Goal: Task Accomplishment & Management: Manage account settings

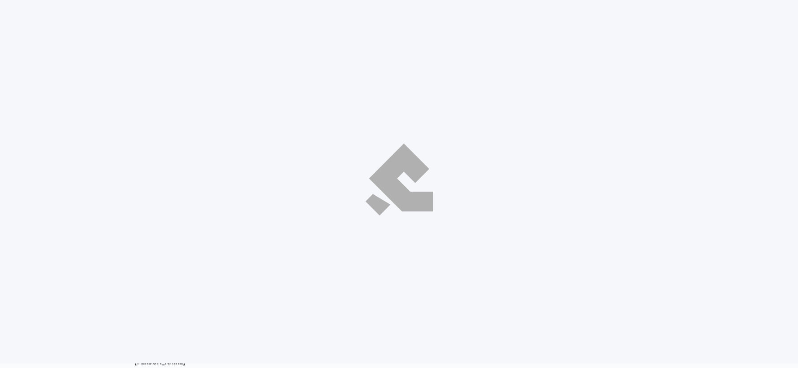
select select "ar"
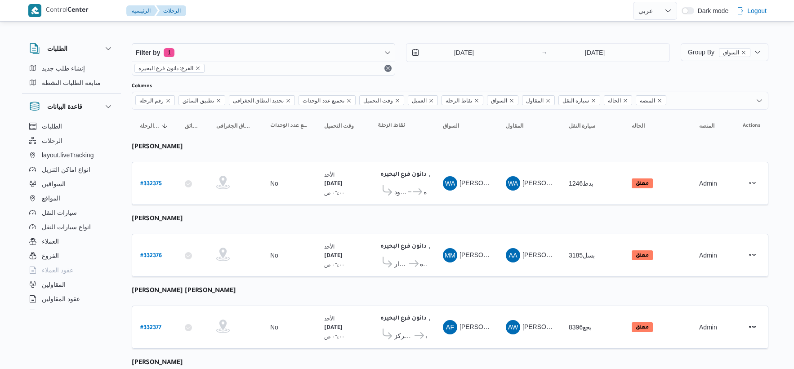
select select "ar"
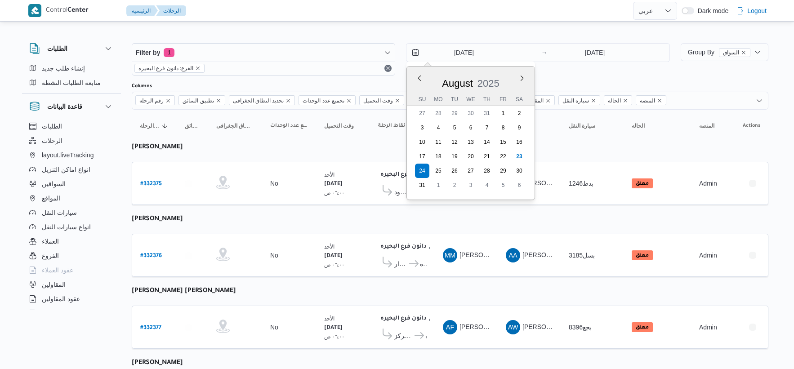
select select "ar"
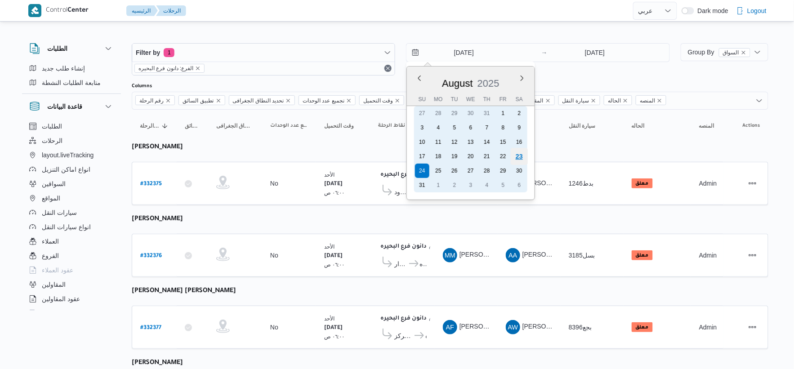
click at [518, 151] on div "23" at bounding box center [518, 156] width 17 height 17
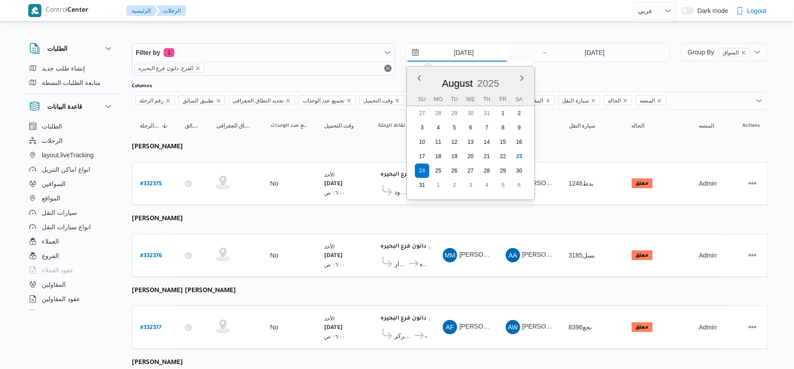
type input "[DATE]"
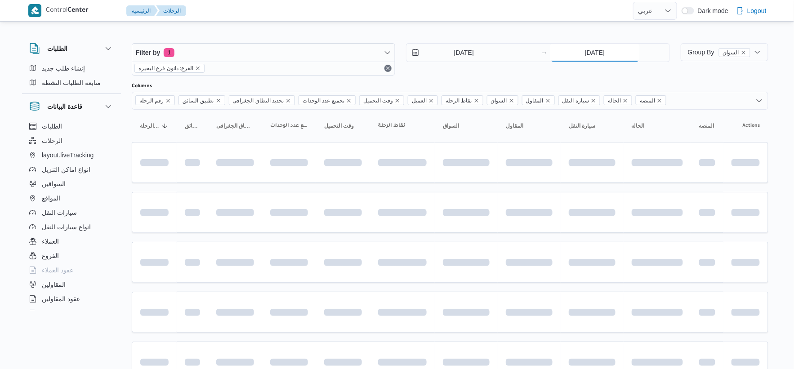
click at [595, 54] on input "24/8/2025" at bounding box center [594, 53] width 89 height 18
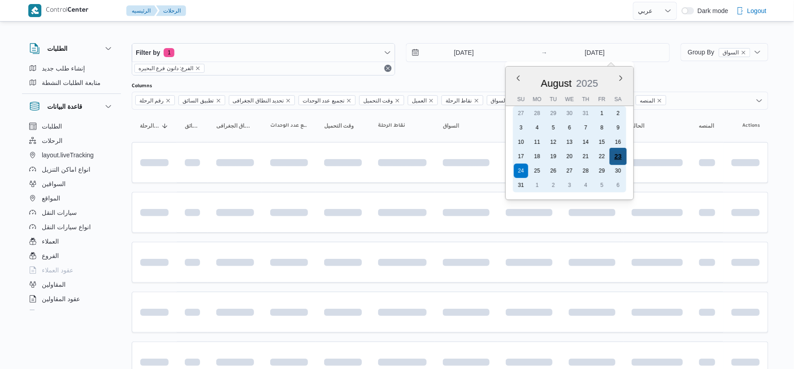
click at [618, 151] on div "23" at bounding box center [617, 156] width 17 height 17
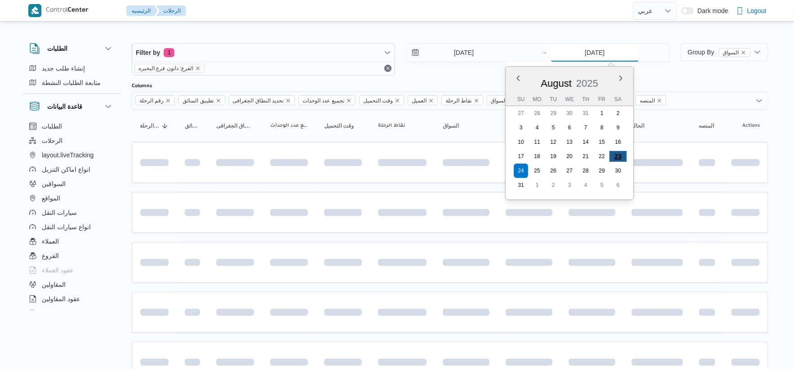
type input "[DATE]"
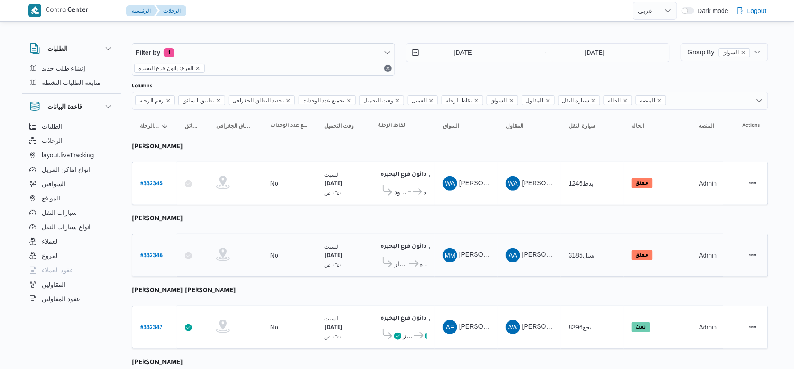
click at [404, 236] on div "دانون فرع البحيره ٠٢:٠٢ م قسم كفر الدوار دانون فرع البحيره" at bounding box center [402, 255] width 56 height 38
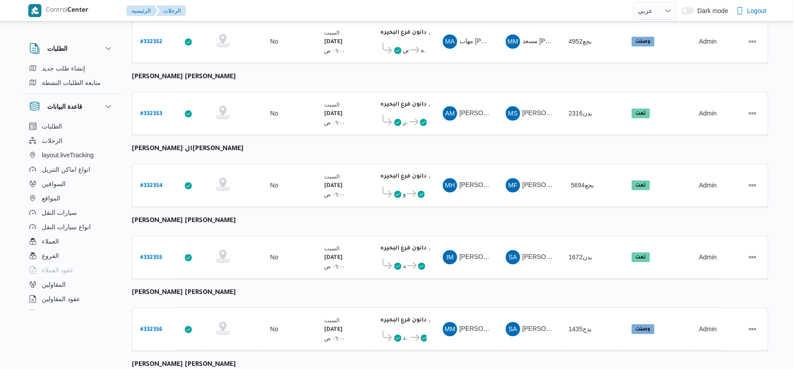
scroll to position [722, 0]
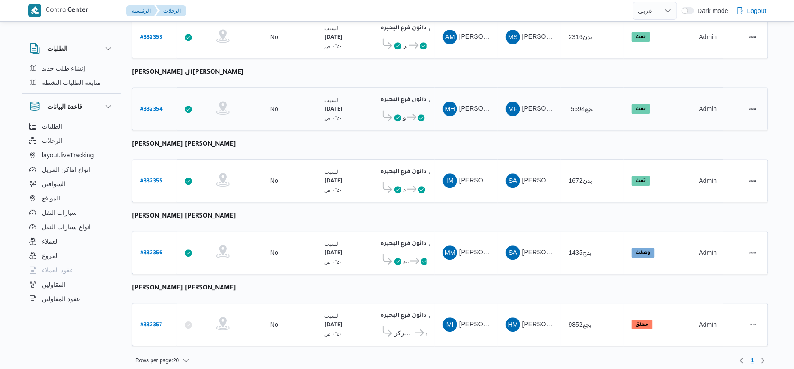
click at [151, 106] on b "# 332354" at bounding box center [151, 109] width 22 height 6
select select "ar"
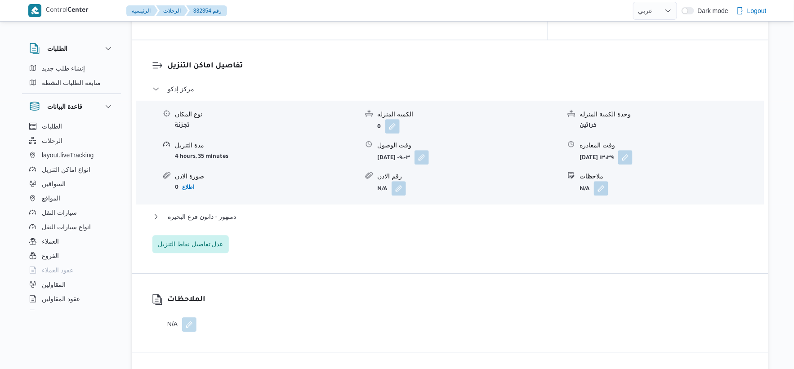
scroll to position [749, 0]
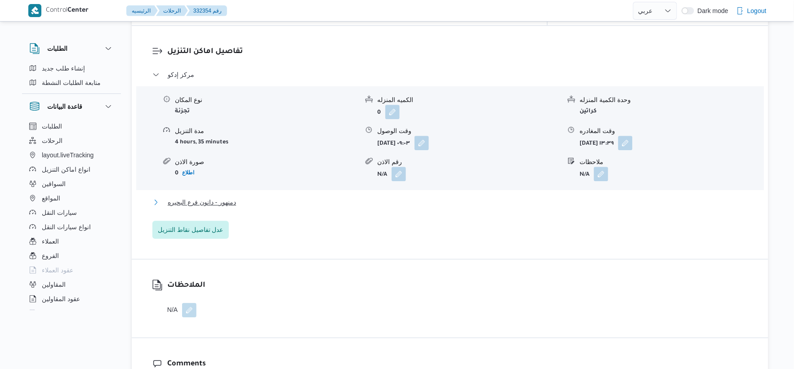
click at [258, 197] on button "دمنهور - دانون فرع البحيره" at bounding box center [449, 202] width 595 height 11
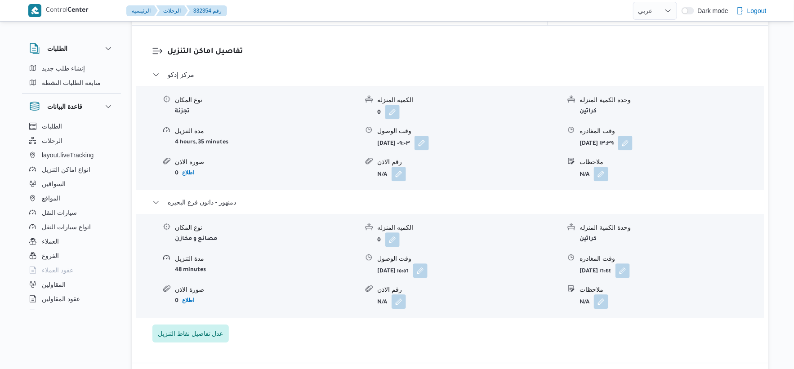
scroll to position [549, 0]
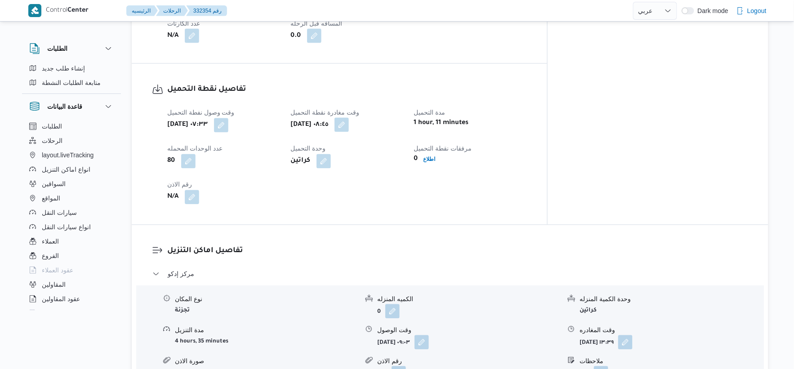
click at [349, 120] on button "button" at bounding box center [341, 125] width 14 height 14
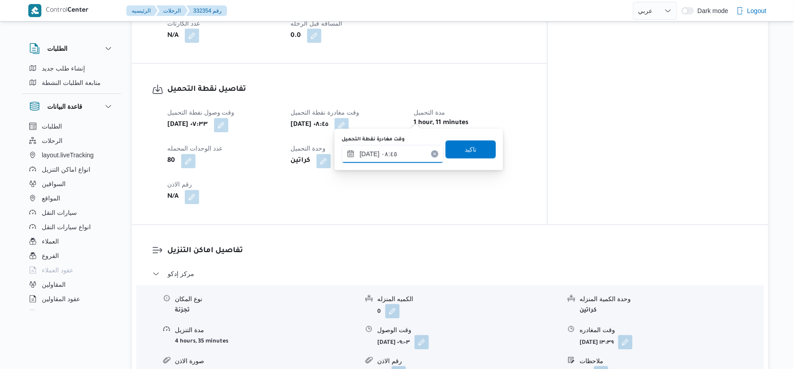
click at [405, 152] on input "٢٣/٠٨/٢٠٢٥ ٠٨:٤٥" at bounding box center [393, 154] width 102 height 18
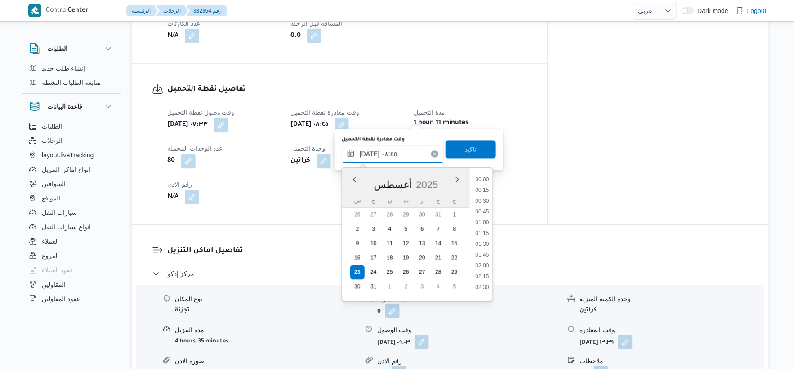
scroll to position [317, 0]
click at [487, 218] on li "08:15" at bounding box center [481, 218] width 21 height 9
type input "[DATE] ٠٨:١٥"
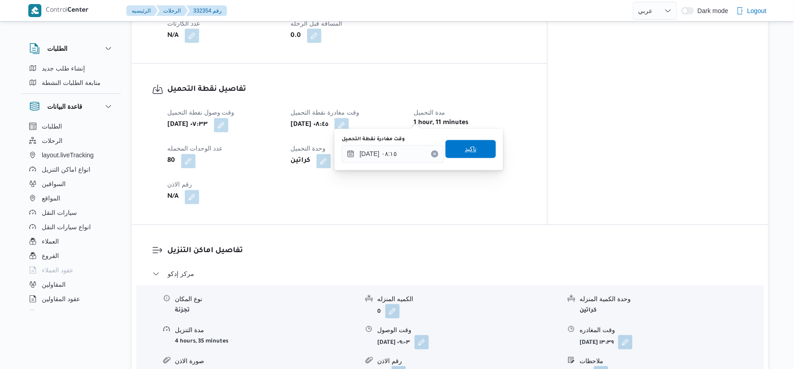
click at [473, 148] on span "تاكيد" at bounding box center [470, 149] width 50 height 18
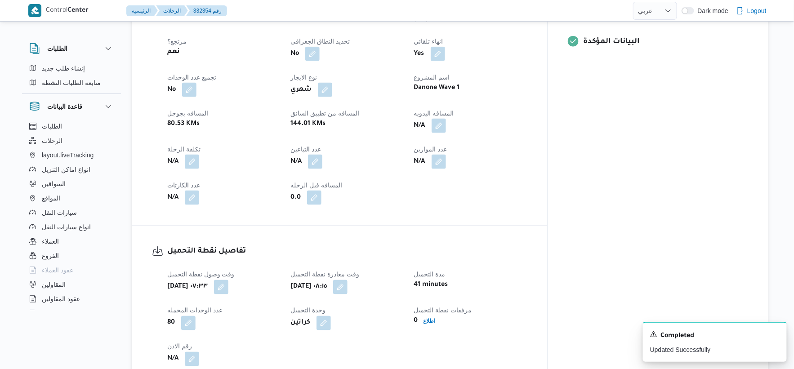
scroll to position [299, 0]
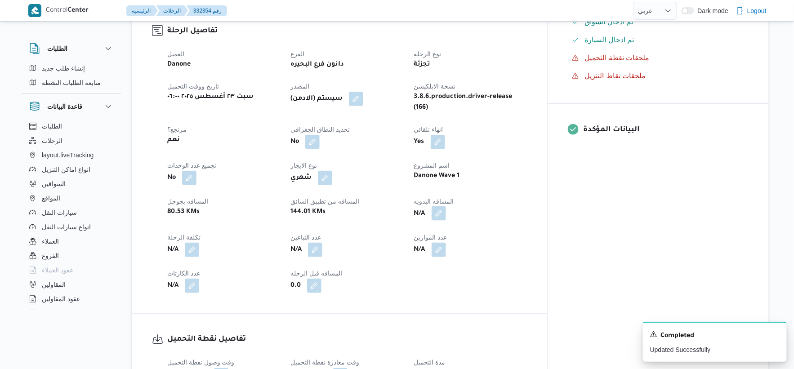
click at [446, 206] on button "button" at bounding box center [438, 213] width 14 height 14
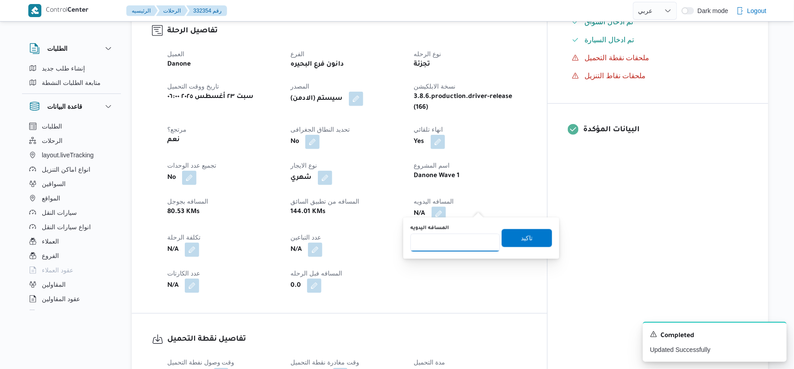
click at [457, 240] on input "المسافه اليدويه" at bounding box center [454, 243] width 89 height 18
type input "145"
click at [529, 238] on span "تاكيد" at bounding box center [526, 238] width 50 height 18
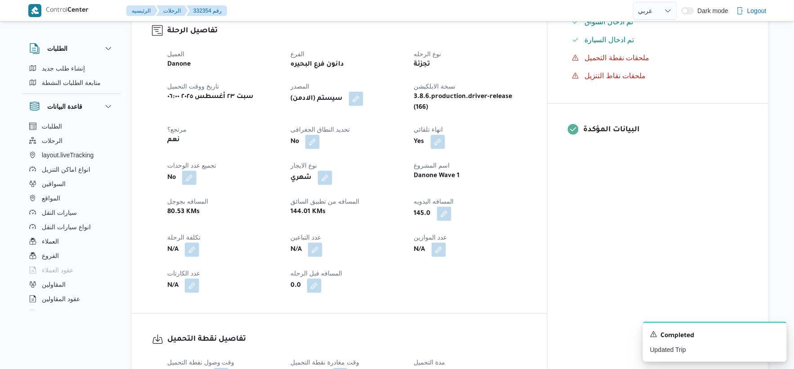
select select "ar"
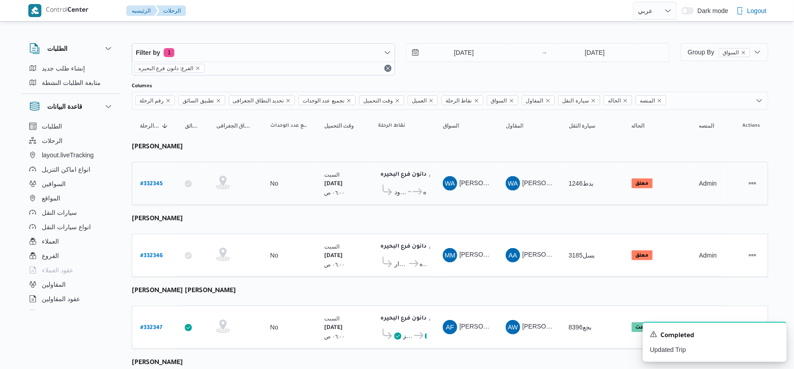
click at [154, 182] on b "# 332345" at bounding box center [151, 184] width 22 height 6
select select "ar"
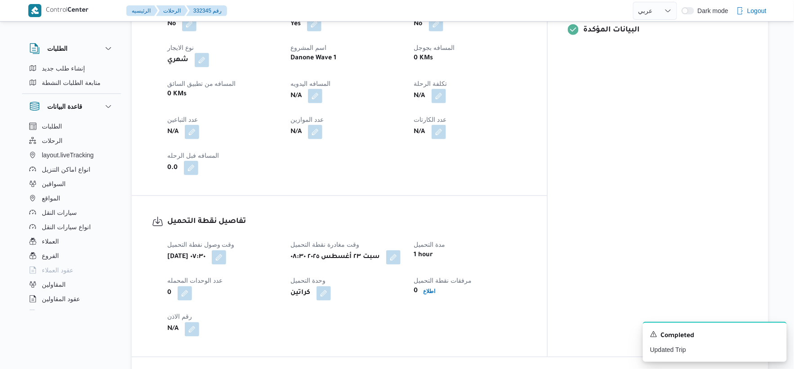
scroll to position [349, 0]
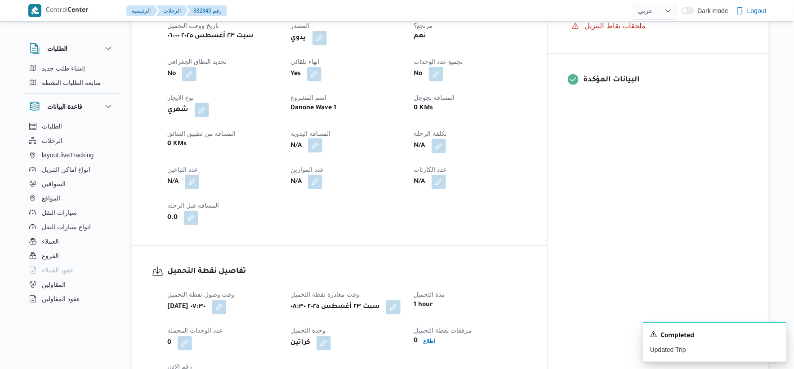
click at [322, 151] on button "button" at bounding box center [315, 145] width 14 height 14
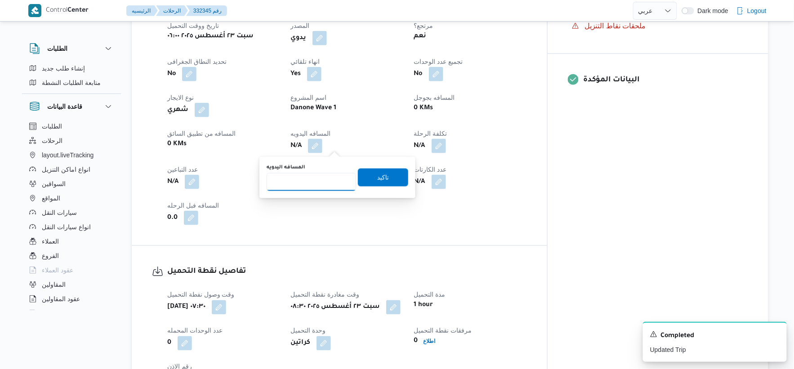
click at [307, 175] on input "المسافه اليدويه" at bounding box center [310, 182] width 89 height 18
type input "150"
click at [377, 173] on span "تاكيد" at bounding box center [383, 177] width 12 height 11
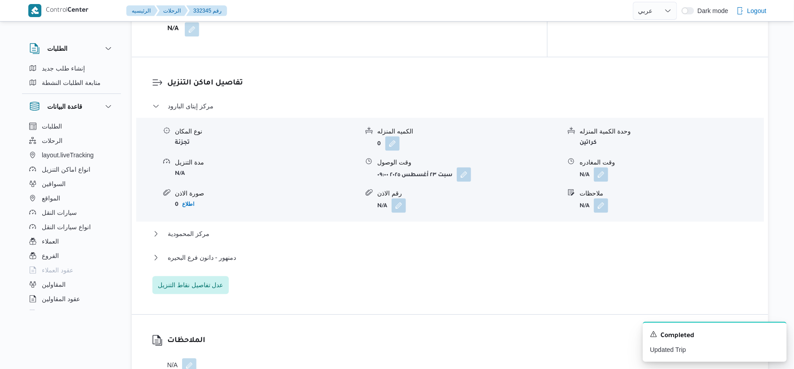
scroll to position [749, 0]
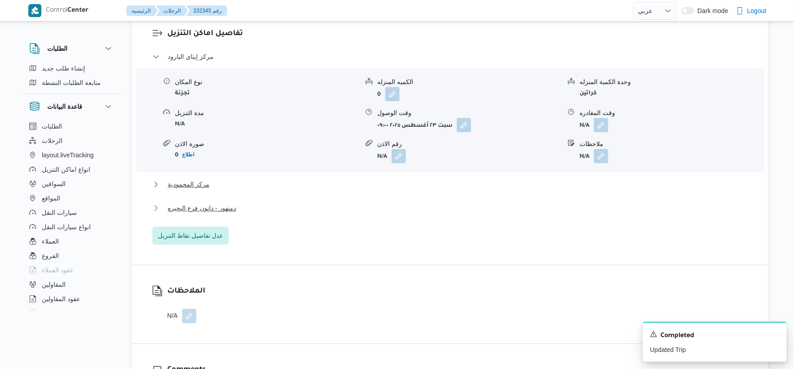
drag, startPoint x: 233, startPoint y: 207, endPoint x: 210, endPoint y: 188, distance: 29.3
click at [232, 207] on span "دمنهور - دانون فرع البحيره" at bounding box center [202, 208] width 68 height 11
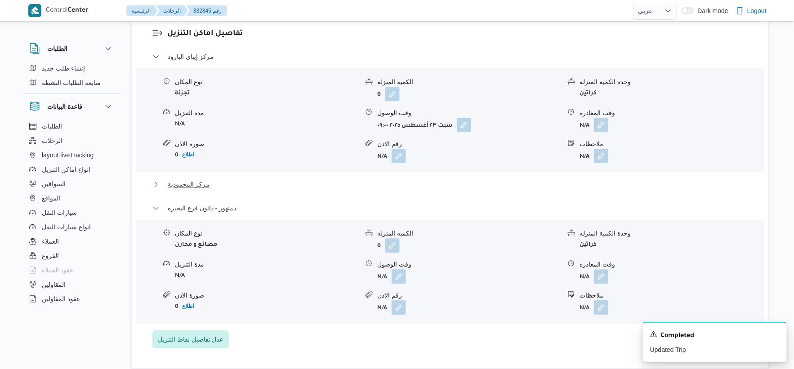
click at [210, 187] on button "مركز المحمودية" at bounding box center [449, 184] width 595 height 11
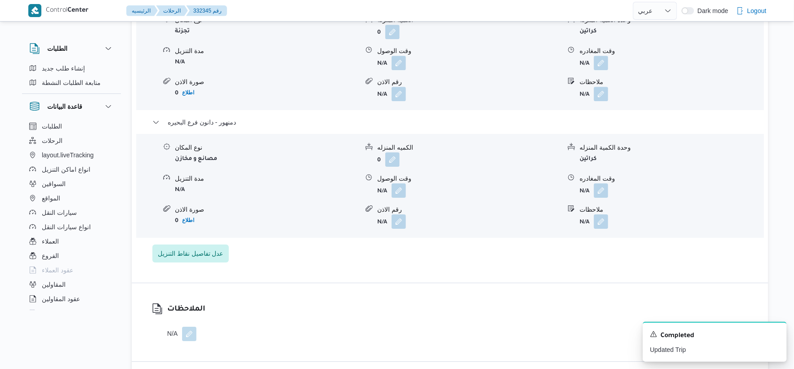
scroll to position [949, 0]
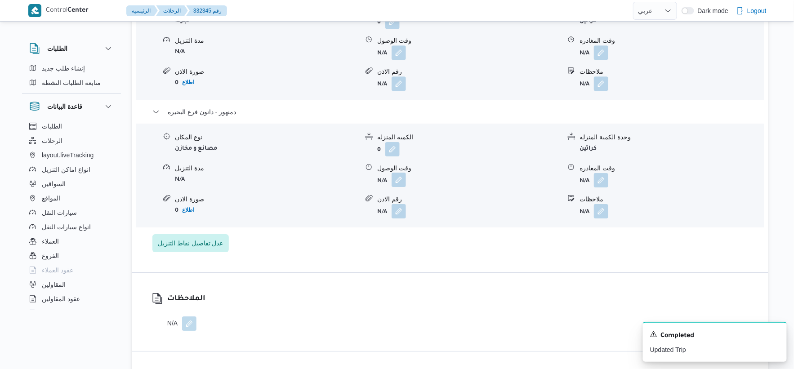
click at [392, 176] on button "button" at bounding box center [398, 180] width 14 height 14
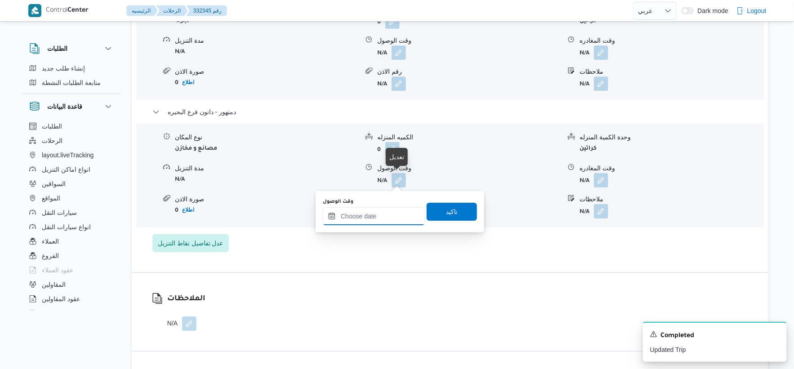
click at [394, 207] on input "وقت الوصول" at bounding box center [374, 216] width 102 height 18
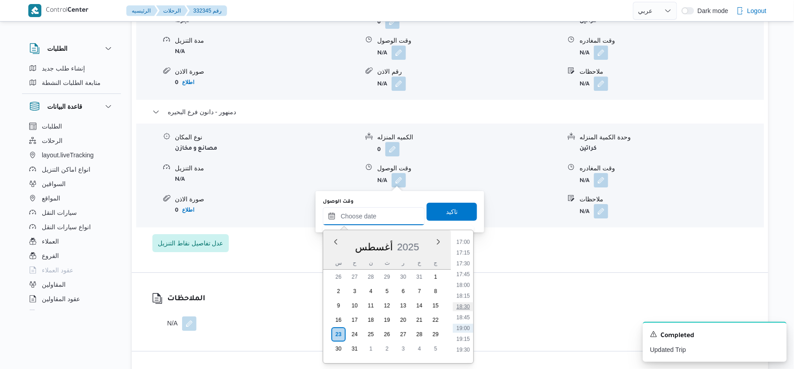
scroll to position [709, 0]
click at [464, 267] on li "17:00" at bounding box center [462, 266] width 21 height 9
type input "٢٣/٠٨/٢٠٢٥ ١٧:٠٠"
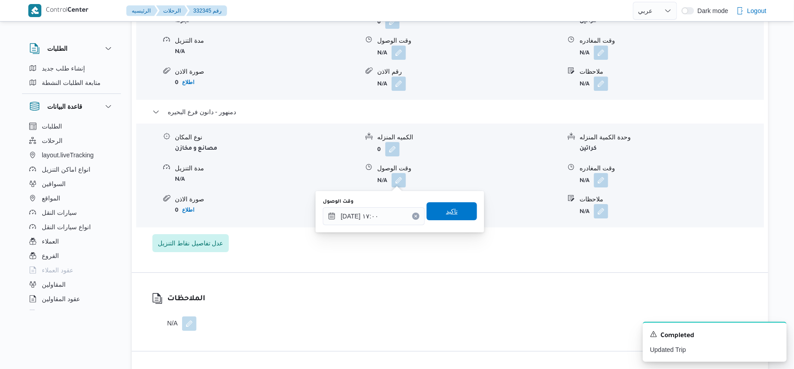
click at [459, 213] on span "تاكيد" at bounding box center [451, 211] width 50 height 18
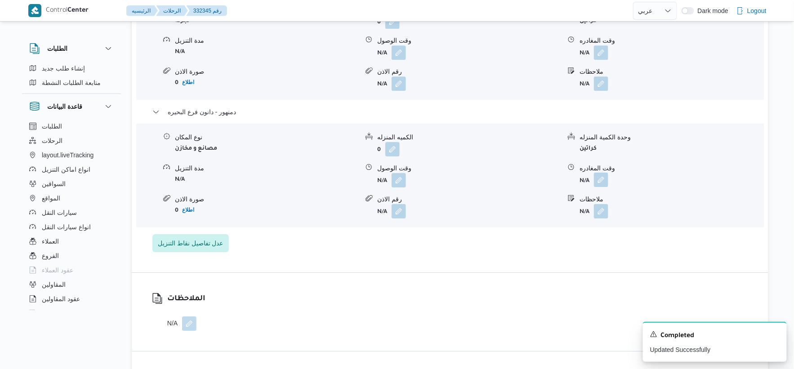
click at [608, 180] on button "button" at bounding box center [601, 180] width 14 height 14
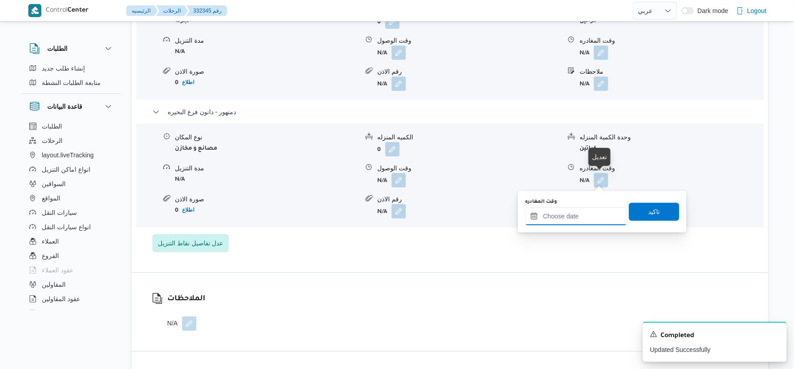
click at [589, 211] on input "وقت المغادره" at bounding box center [576, 216] width 102 height 18
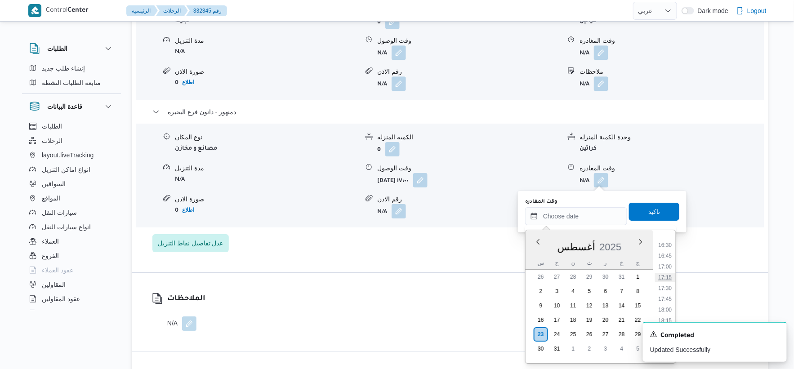
click at [664, 273] on li "17:15" at bounding box center [665, 277] width 21 height 9
type input "٢٣/٠٨/٢٠٢٥ ١٧:١٥"
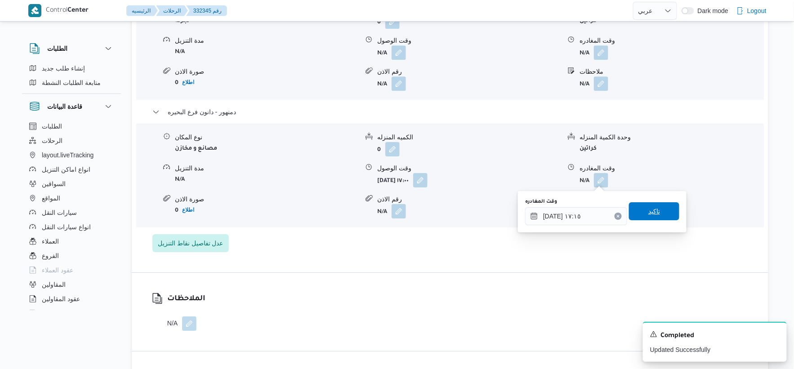
click at [657, 214] on span "تاكيد" at bounding box center [654, 211] width 50 height 18
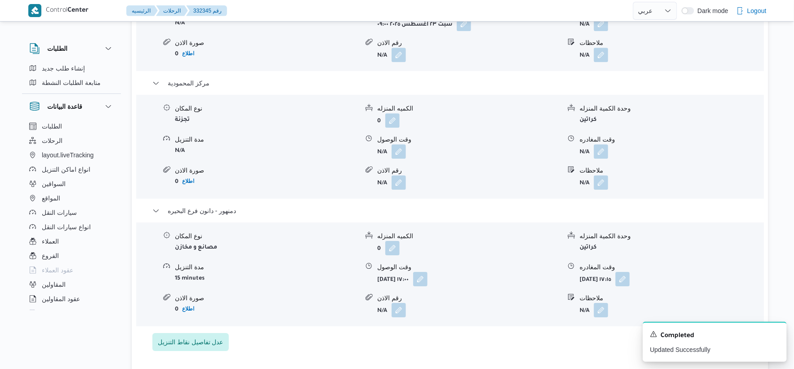
scroll to position [848, 0]
click at [601, 154] on button "button" at bounding box center [601, 152] width 14 height 14
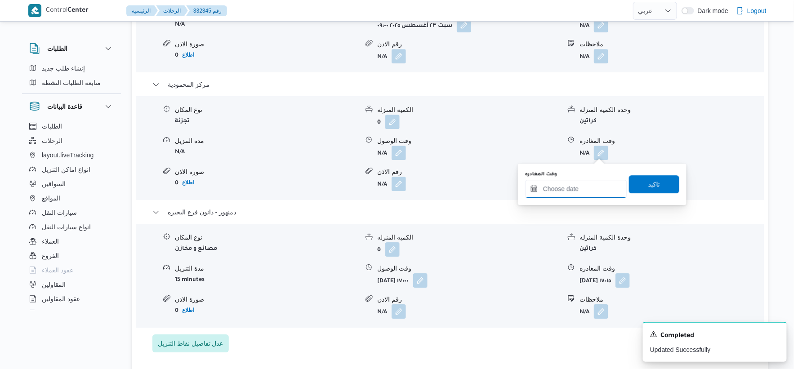
click at [595, 180] on input "وقت المغادره" at bounding box center [576, 189] width 102 height 18
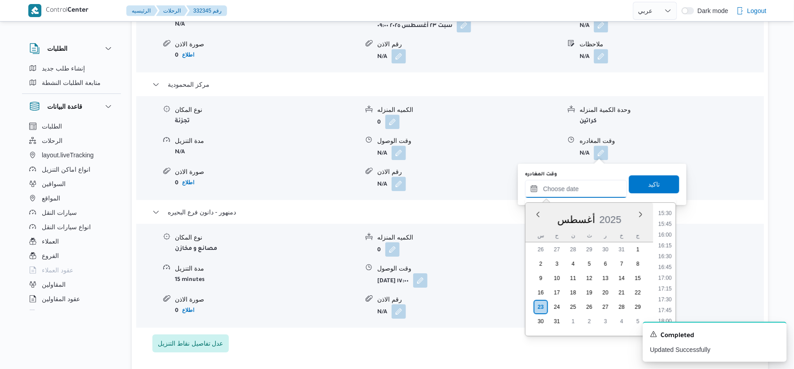
scroll to position [659, 0]
click at [668, 267] on li "16:30" at bounding box center [665, 267] width 21 height 9
type input "٢٣/٠٨/٢٠٢٥ ١٦:٣٠"
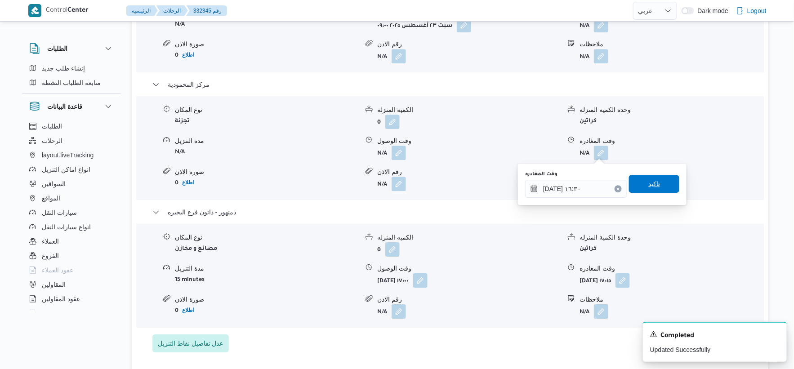
click at [665, 178] on span "تاكيد" at bounding box center [654, 184] width 50 height 18
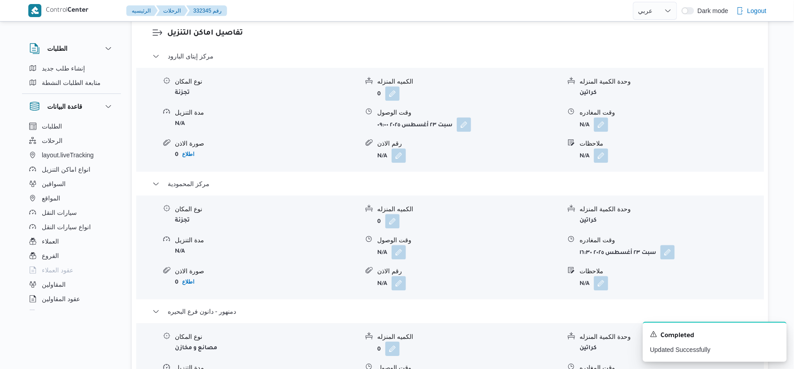
scroll to position [749, 0]
click at [603, 126] on button "button" at bounding box center [601, 124] width 14 height 14
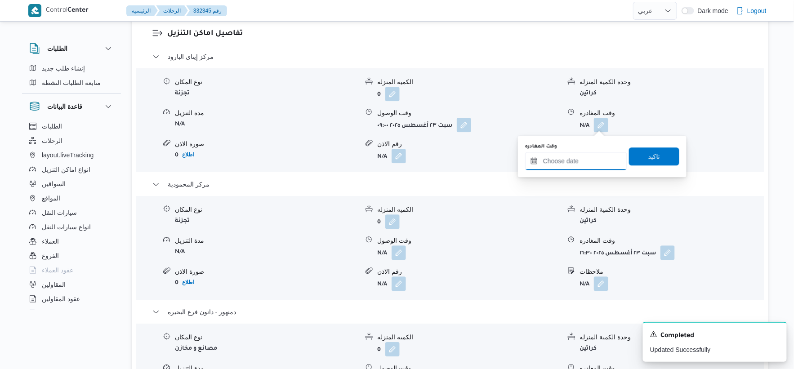
drag, startPoint x: 603, startPoint y: 129, endPoint x: 592, endPoint y: 160, distance: 32.4
click at [592, 160] on input "وقت المغادره" at bounding box center [576, 161] width 102 height 18
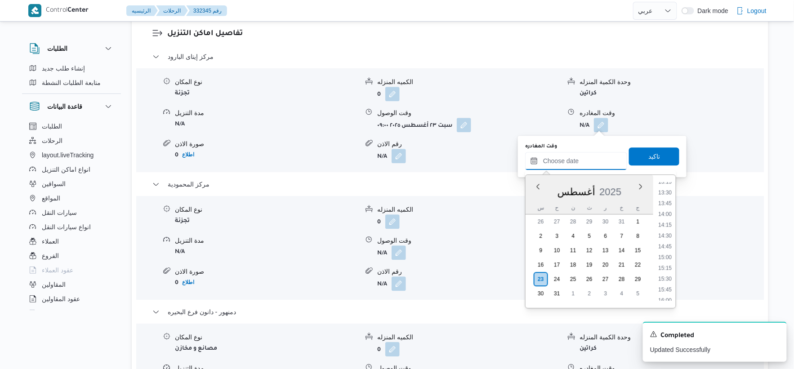
scroll to position [559, 0]
click at [671, 232] on li "14:00" at bounding box center [665, 231] width 21 height 9
type input "٢٣/٠٨/٢٠٢٥ ١٤:٠٠"
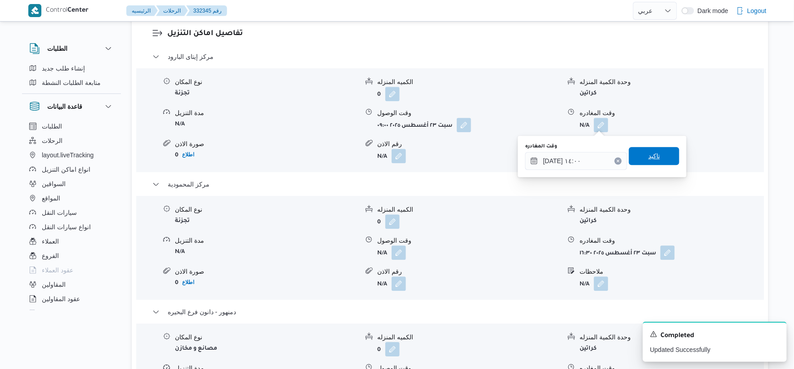
click at [657, 155] on span "تاكيد" at bounding box center [654, 156] width 50 height 18
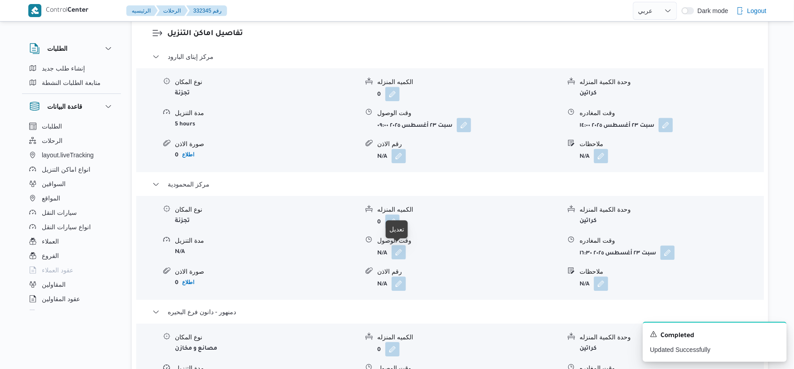
click at [404, 253] on button "button" at bounding box center [398, 252] width 14 height 14
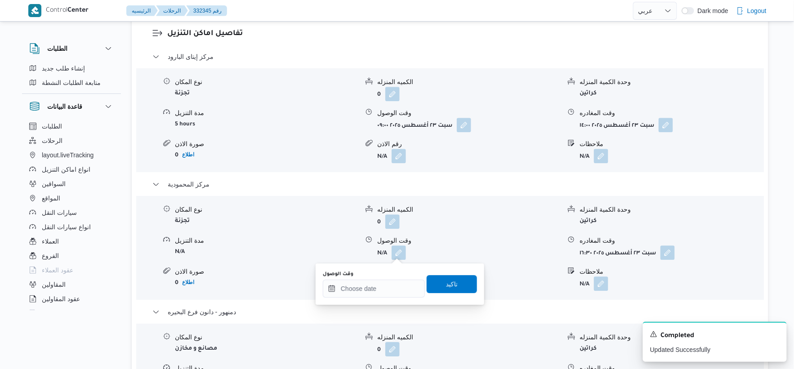
click at [378, 298] on div "You are in a dialog. To close this dialog, hit escape. وقت الوصول تاكيد" at bounding box center [399, 283] width 169 height 41
click at [382, 285] on input "وقت الوصول" at bounding box center [374, 288] width 102 height 18
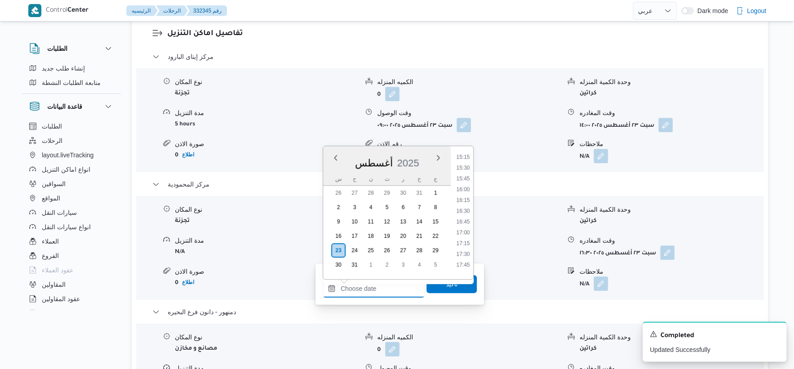
scroll to position [609, 0]
click at [461, 174] on li "14:30" at bounding box center [462, 174] width 21 height 9
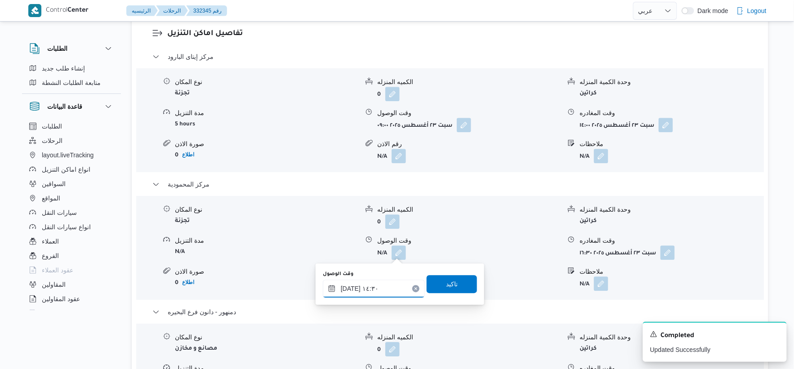
type input "٢٣/٠٨/٢٠٢٥ ١٤:٣٠"
click at [460, 291] on span "تاكيد" at bounding box center [451, 284] width 50 height 18
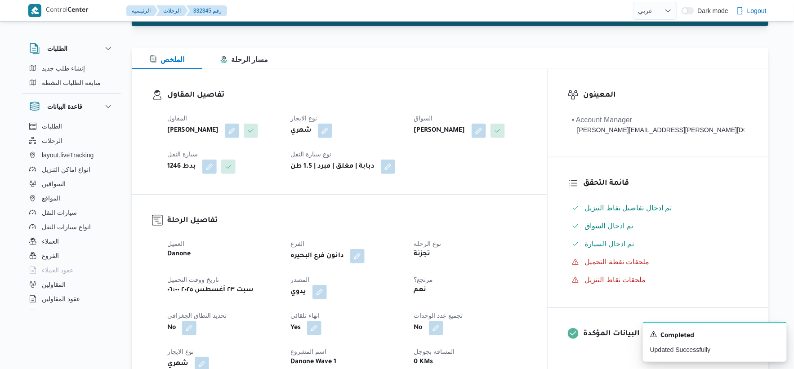
scroll to position [0, 0]
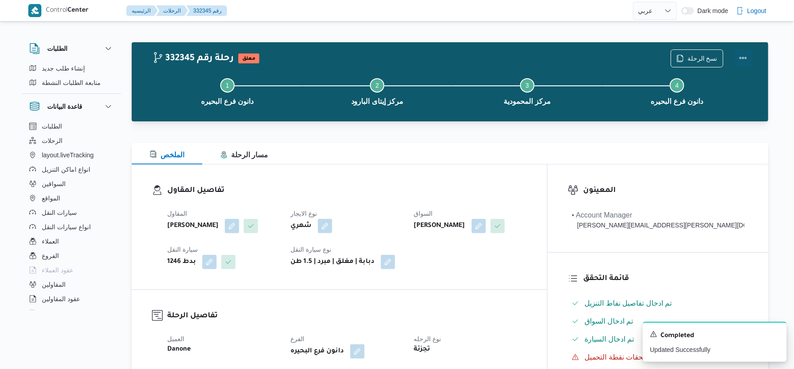
click at [743, 56] on button "Actions" at bounding box center [743, 58] width 18 height 18
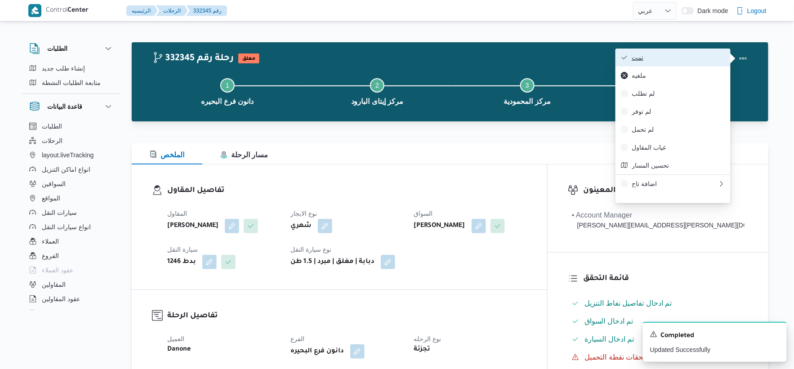
click at [666, 59] on span "تمت" at bounding box center [677, 57] width 93 height 7
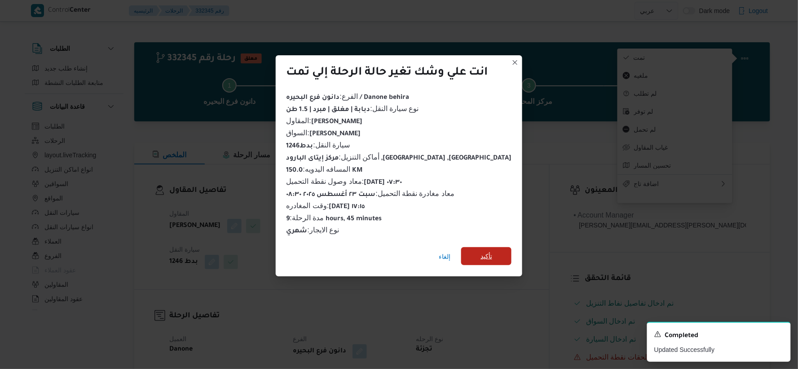
click at [487, 249] on span "تأكيد" at bounding box center [486, 256] width 50 height 18
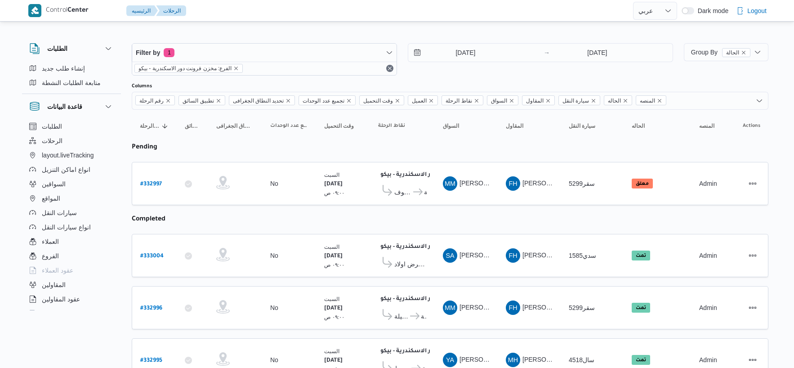
select select "ar"
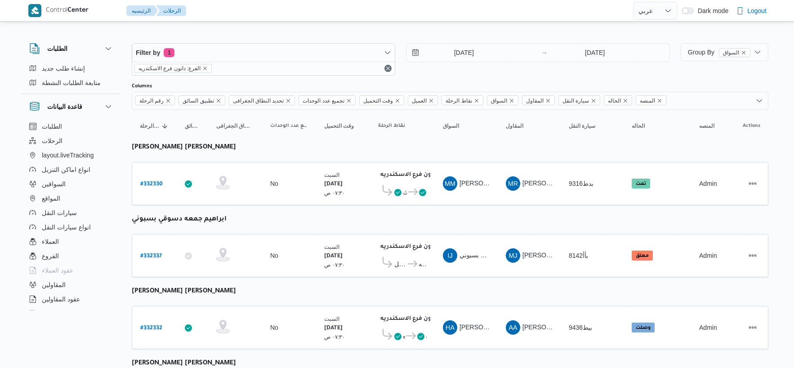
select select "ar"
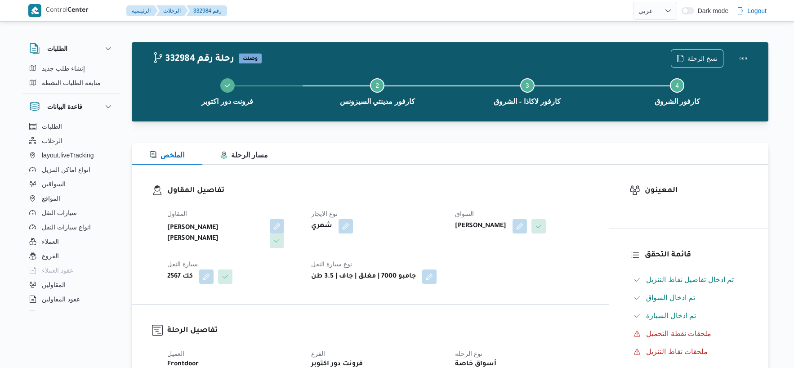
select select "ar"
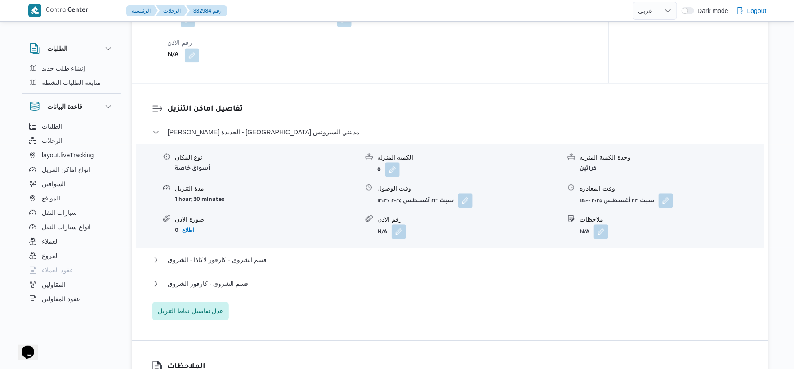
scroll to position [848, 0]
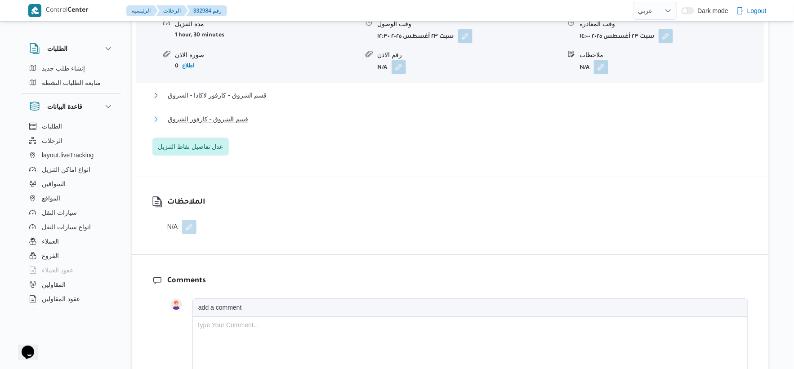
click at [243, 121] on button "قسم الشروق - كارفور الشروق" at bounding box center [449, 119] width 595 height 11
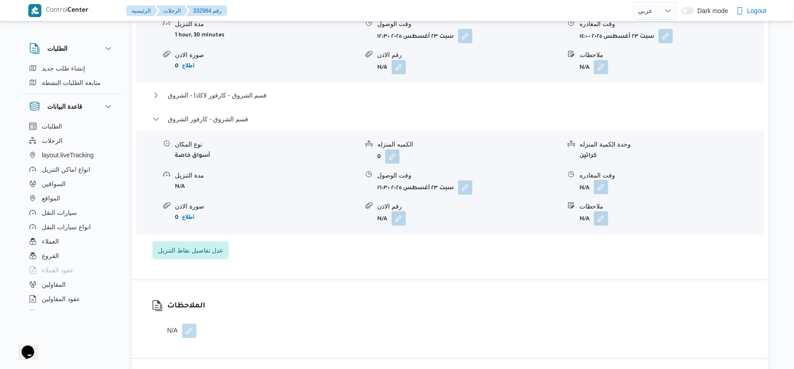
click at [604, 186] on button "button" at bounding box center [601, 187] width 14 height 14
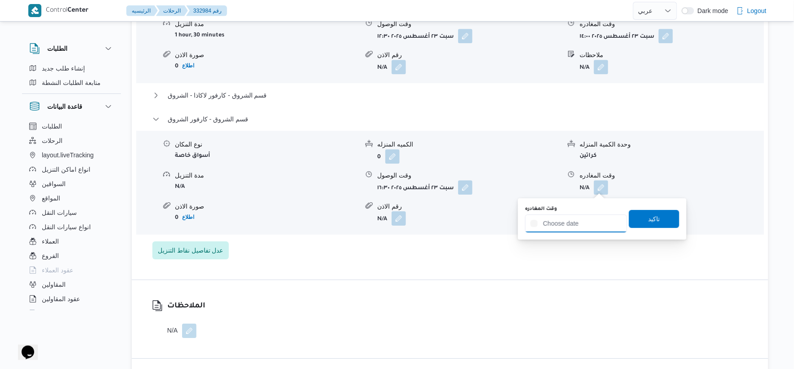
click at [594, 220] on input "وقت المغادره" at bounding box center [576, 223] width 102 height 18
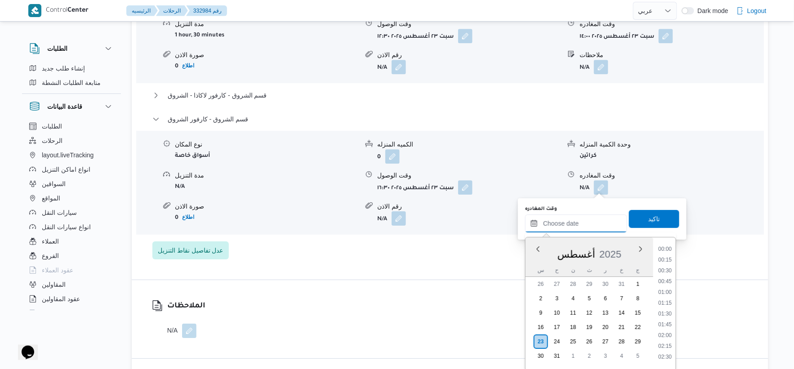
scroll to position [770, 0]
click at [670, 308] on li "19:15" at bounding box center [665, 309] width 21 height 9
type input "٢٣/٠٨/٢٠٢٥ ١٩:١٥"
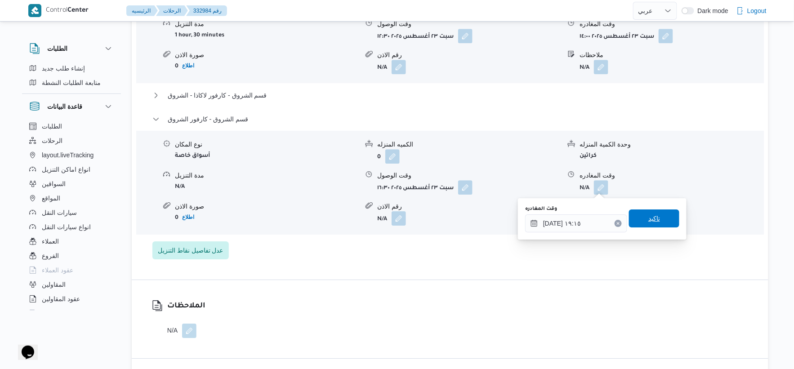
click at [653, 218] on span "تاكيد" at bounding box center [654, 218] width 12 height 11
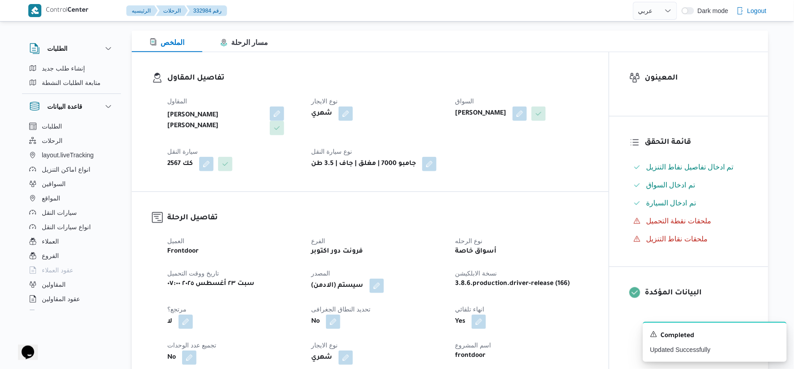
scroll to position [0, 0]
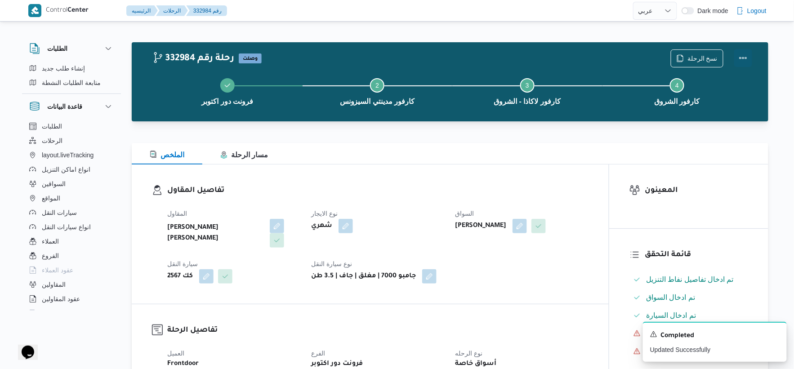
click at [745, 57] on button "Actions" at bounding box center [743, 58] width 18 height 18
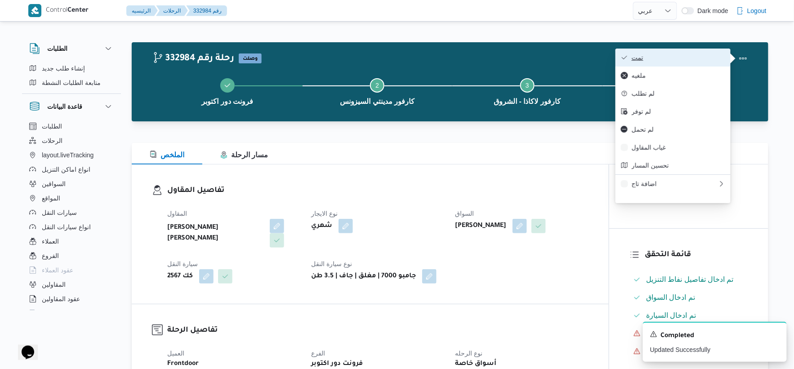
click at [670, 57] on span "تمت" at bounding box center [677, 57] width 93 height 7
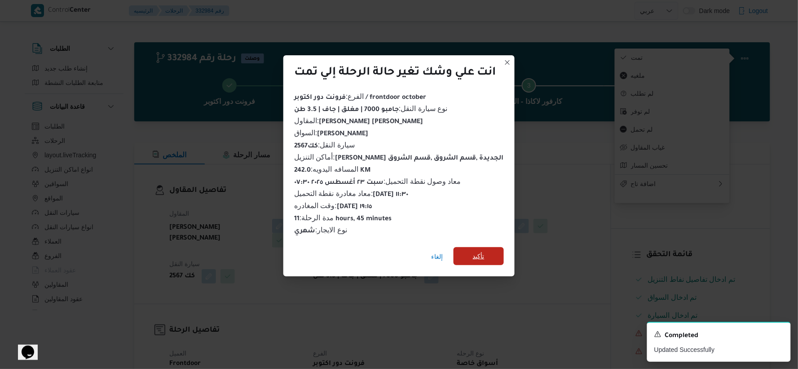
click at [497, 248] on span "تأكيد" at bounding box center [479, 256] width 50 height 18
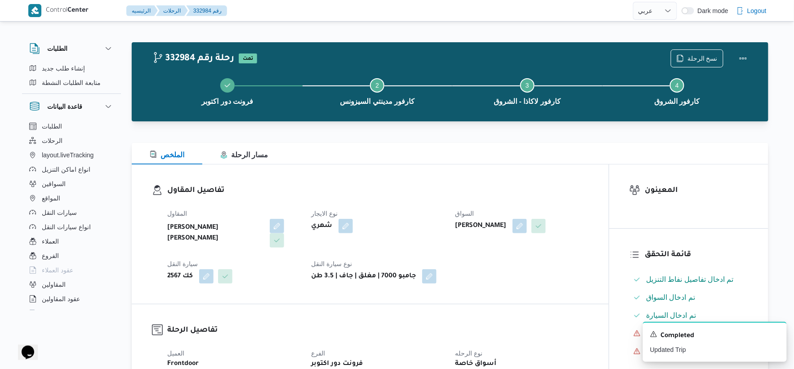
click at [381, 250] on div "المقاول محمد حسني محمد ابراهيم نوع الايجار شهري السواق مرتضى محمد الحسان يوسف س…" at bounding box center [378, 246] width 432 height 86
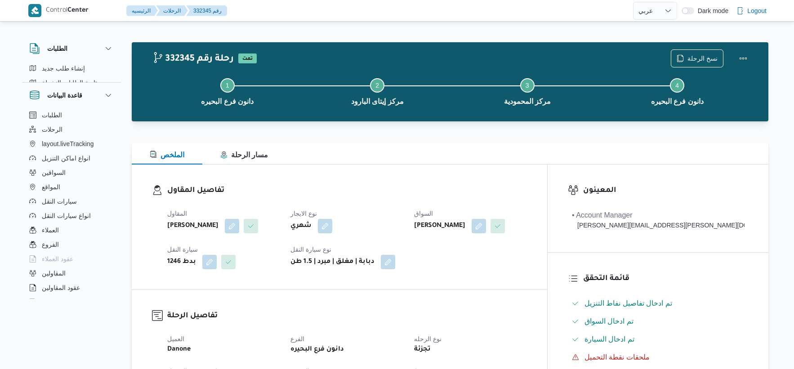
select select "ar"
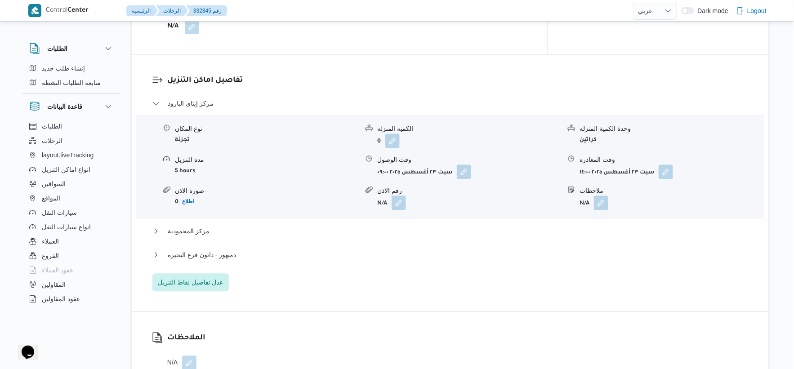
scroll to position [699, 0]
click at [220, 225] on button "مركز المحمودية" at bounding box center [449, 230] width 595 height 11
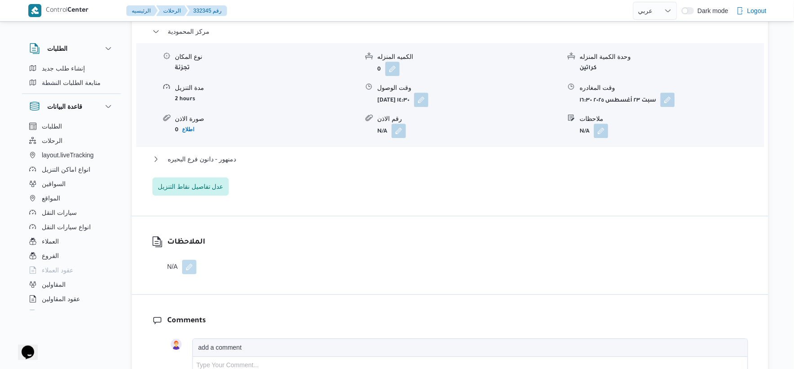
scroll to position [899, 0]
click at [236, 160] on button "دمنهور - دانون فرع البحيره" at bounding box center [449, 158] width 595 height 11
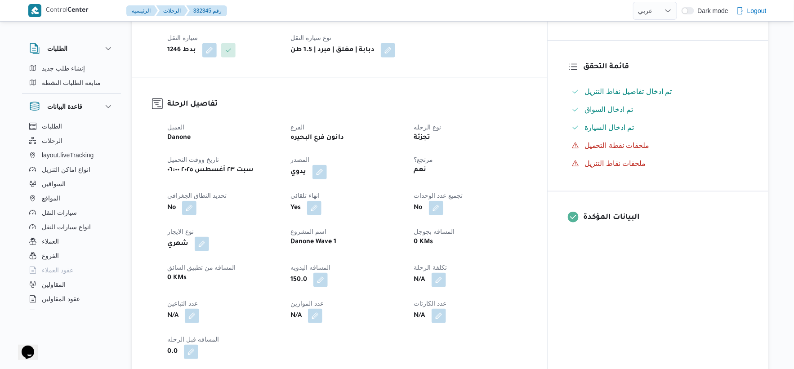
scroll to position [299, 0]
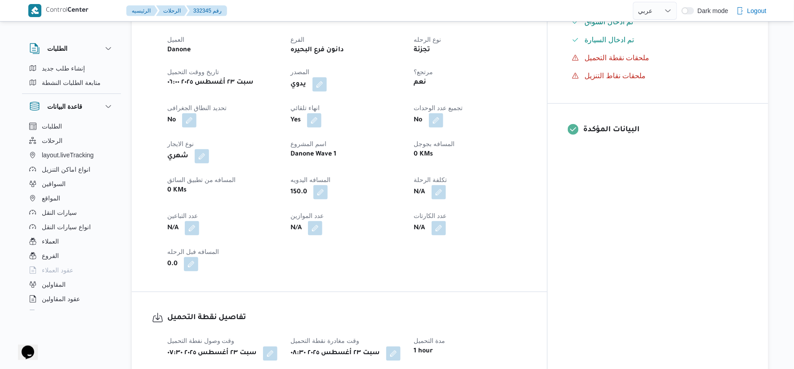
select select "ar"
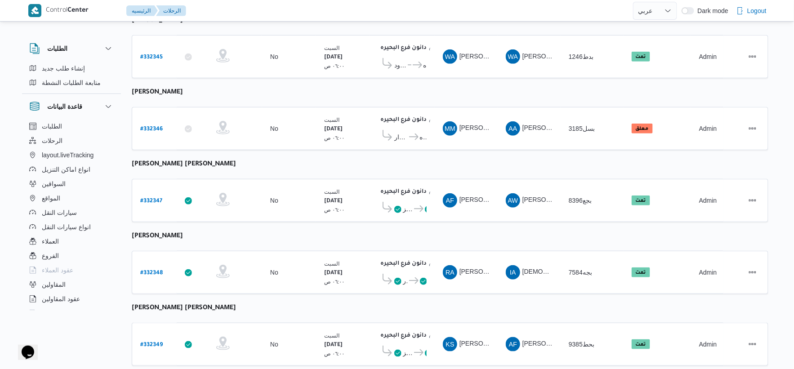
scroll to position [299, 0]
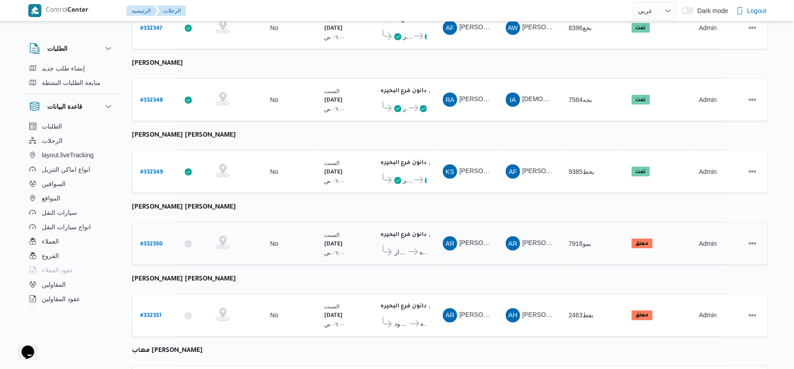
click at [151, 241] on b "# 332350" at bounding box center [151, 244] width 22 height 6
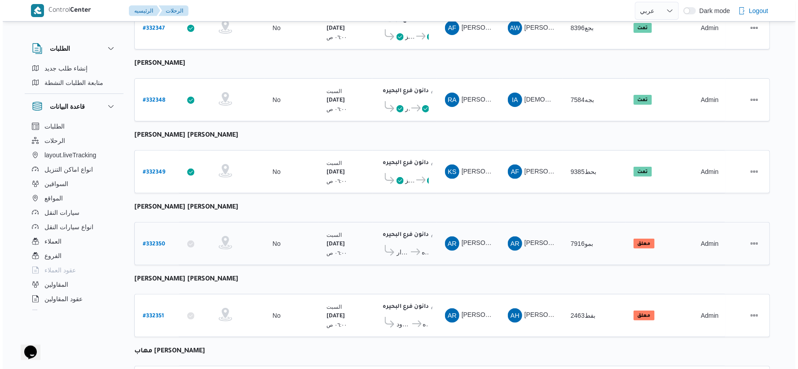
scroll to position [24, 0]
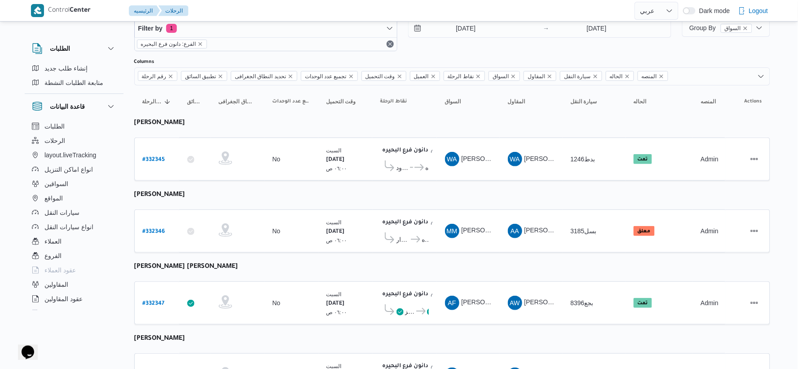
select select "ar"
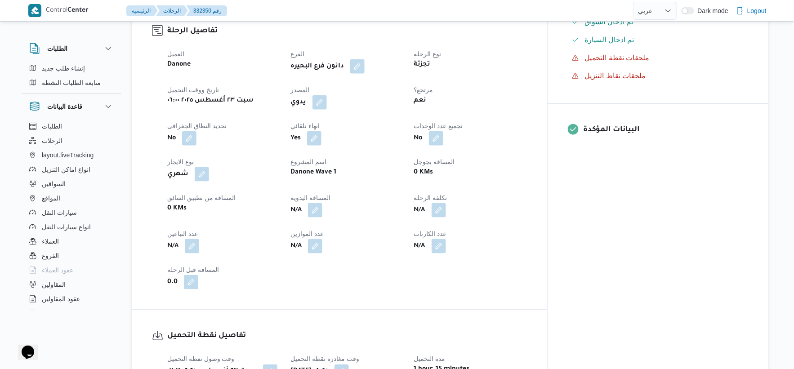
scroll to position [599, 0]
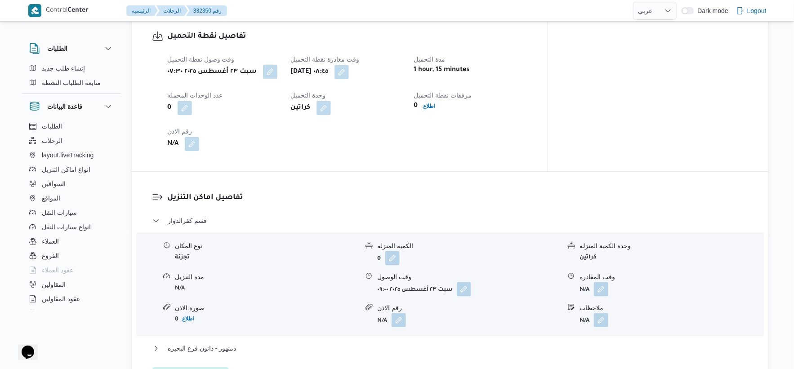
click at [277, 74] on button "button" at bounding box center [270, 71] width 14 height 14
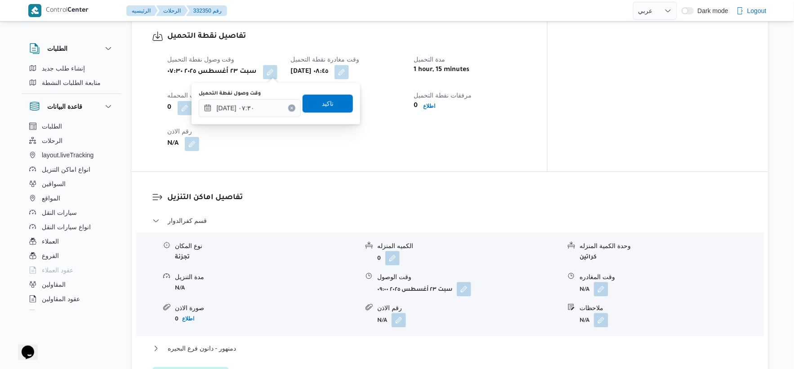
click at [321, 173] on div "تفاصيل اماكن التنزيل قسم كفرالدوار نوع المكان تجزئة الكميه المنزله 0 وحدة الكمي…" at bounding box center [450, 288] width 636 height 233
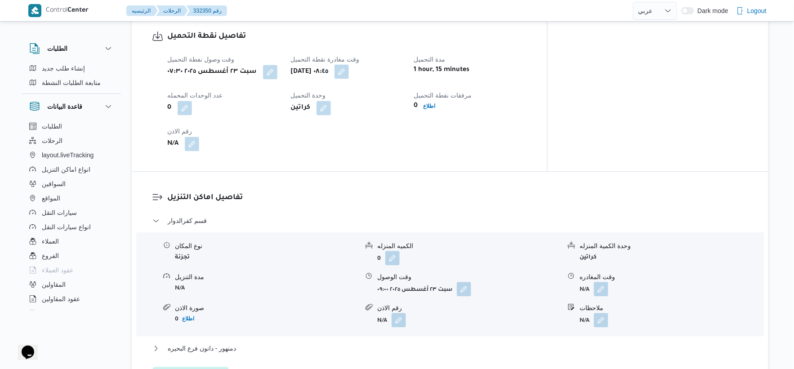
drag, startPoint x: 425, startPoint y: 70, endPoint x: 421, endPoint y: 73, distance: 5.1
click at [404, 70] on div "[DATE] ٠٨:٤٥" at bounding box center [346, 72] width 114 height 16
click at [349, 73] on button "button" at bounding box center [341, 71] width 14 height 14
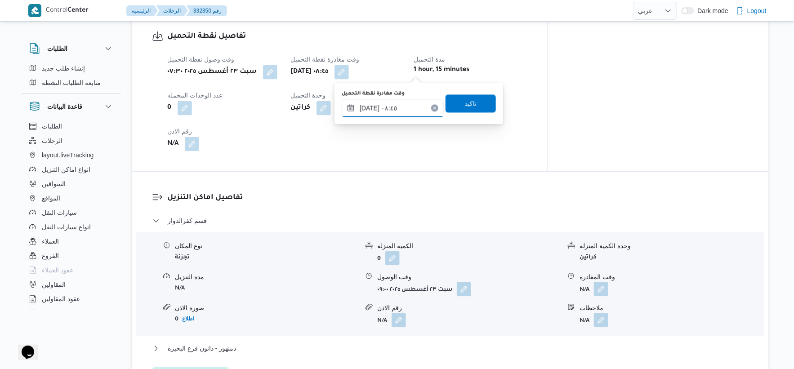
click at [399, 111] on input "٢٣/٠٨/٢٠٢٥ ٠٨:٤٥" at bounding box center [393, 108] width 102 height 18
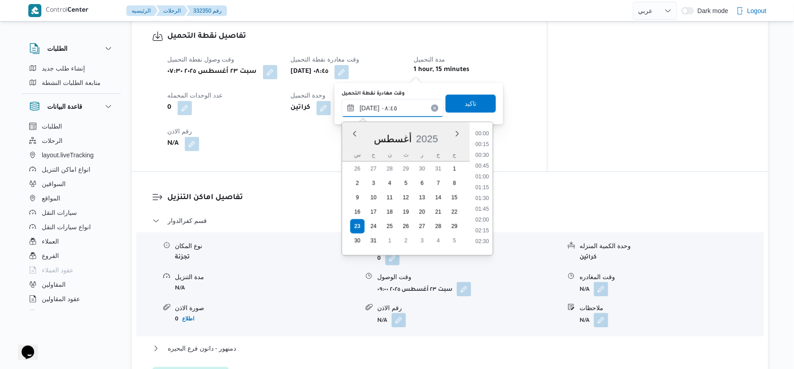
scroll to position [317, 0]
click at [482, 183] on li "08:30" at bounding box center [481, 183] width 21 height 9
type input "٢٣/٠٨/٢٠٢٥ ٠٨:٣٠"
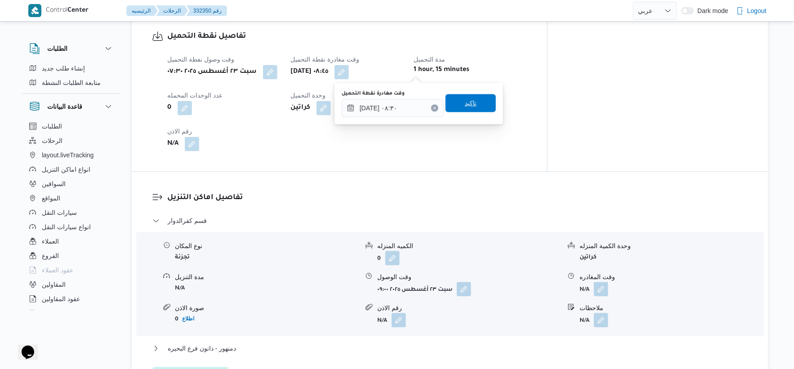
click at [471, 100] on span "تاكيد" at bounding box center [470, 103] width 50 height 18
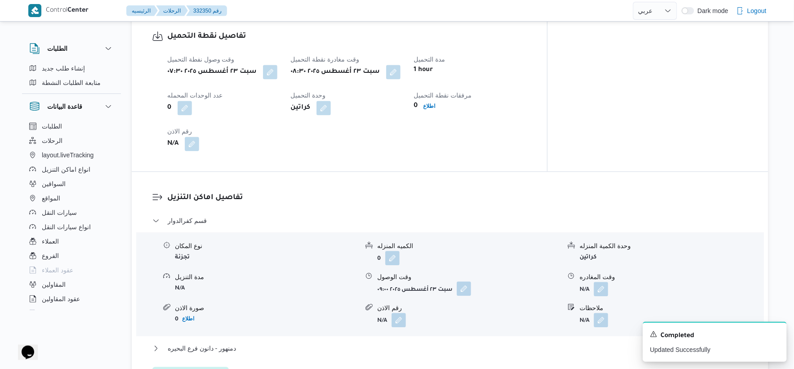
click at [467, 291] on button "button" at bounding box center [464, 288] width 14 height 14
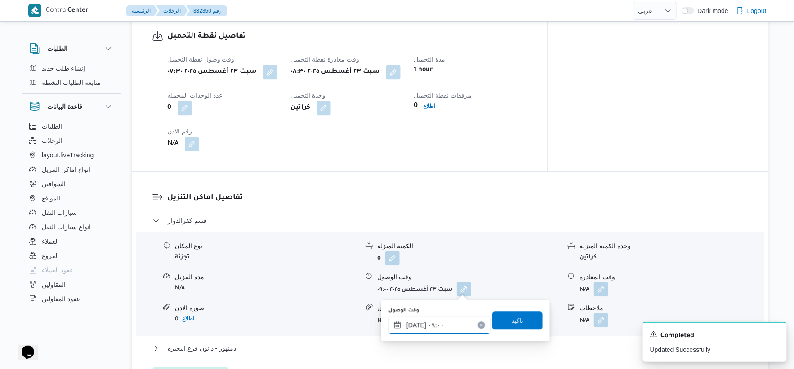
click at [448, 321] on input "٢٣/٠٨/٢٠٢٥ ٠٩:٠٠" at bounding box center [439, 325] width 102 height 18
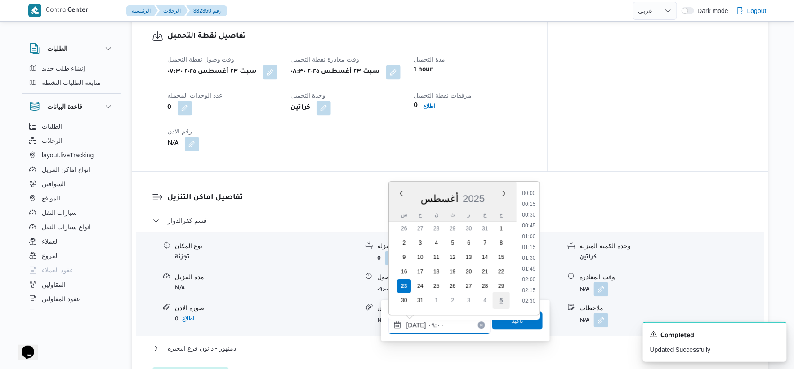
scroll to position [327, 0]
click at [528, 262] on li "09:15" at bounding box center [528, 265] width 21 height 9
type input "٢٣/٠٨/٢٠٢٥ ٠٩:١٥"
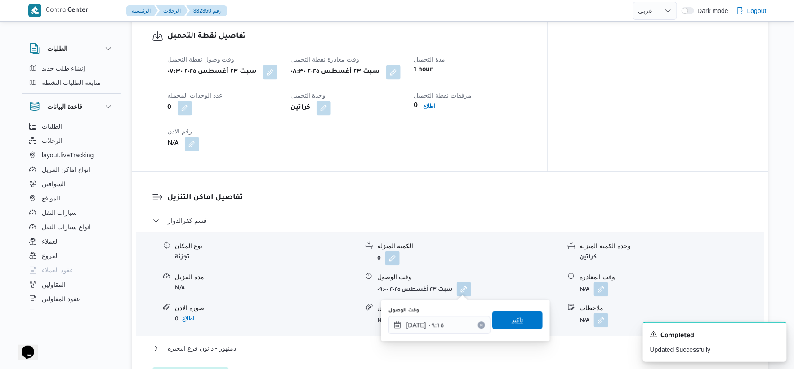
click at [520, 322] on span "تاكيد" at bounding box center [517, 320] width 50 height 18
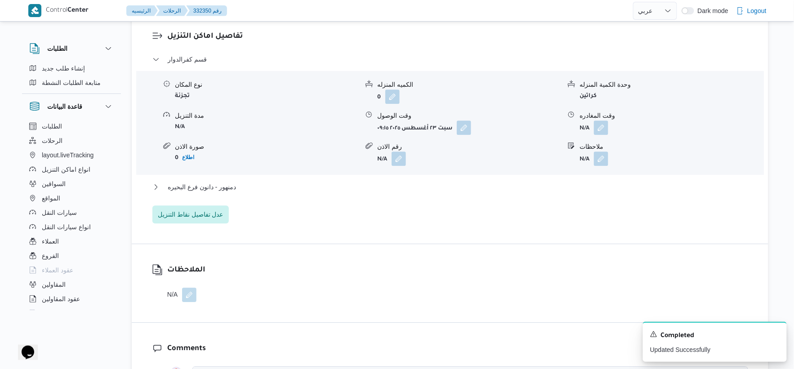
scroll to position [798, 0]
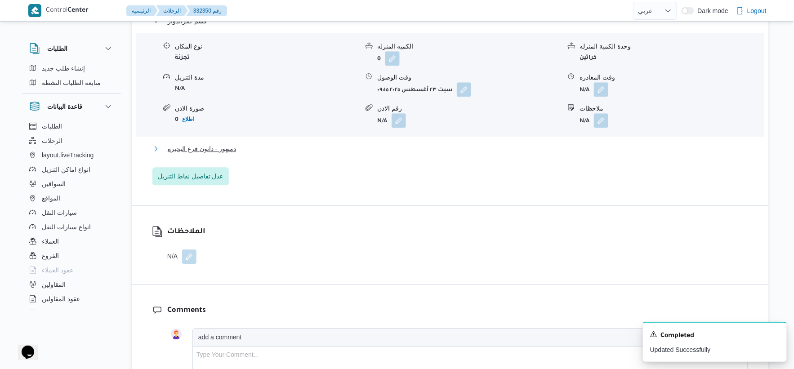
click at [253, 150] on button "دمنهور - دانون فرع البحيره" at bounding box center [449, 148] width 595 height 11
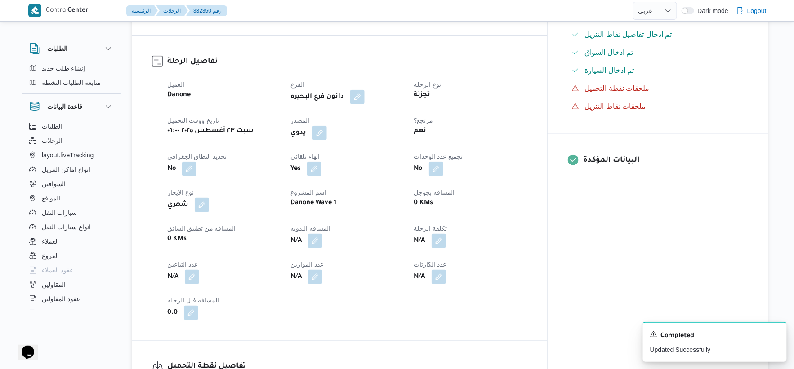
scroll to position [249, 0]
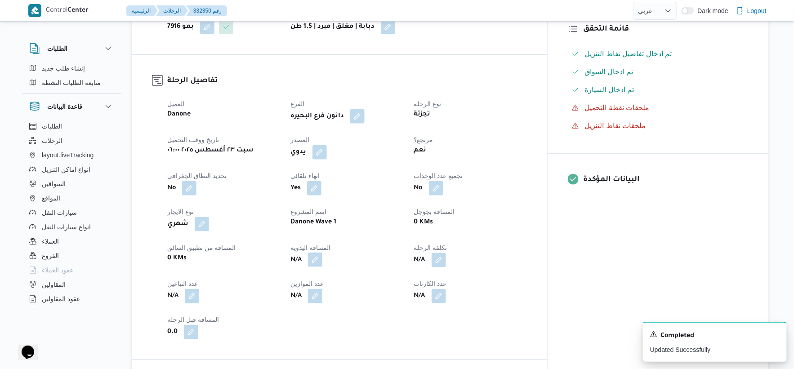
click at [322, 262] on button "button" at bounding box center [315, 260] width 14 height 14
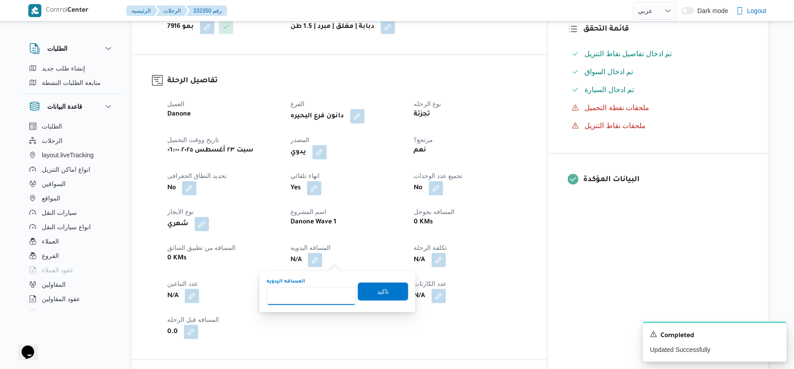
click at [313, 298] on input "المسافه اليدويه" at bounding box center [310, 296] width 89 height 18
type input "104"
click at [387, 297] on span "تاكيد" at bounding box center [383, 291] width 50 height 18
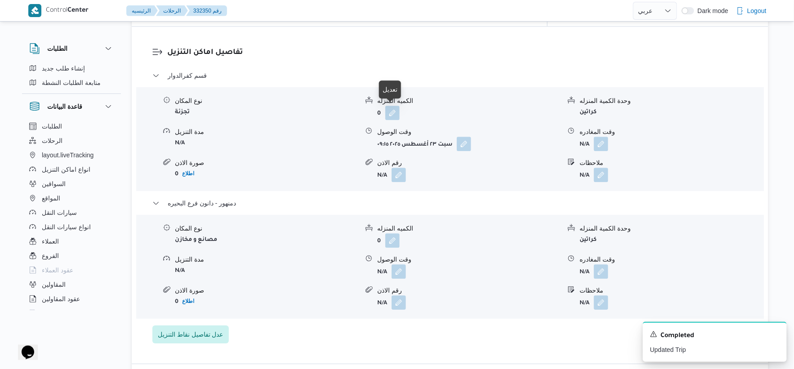
scroll to position [749, 0]
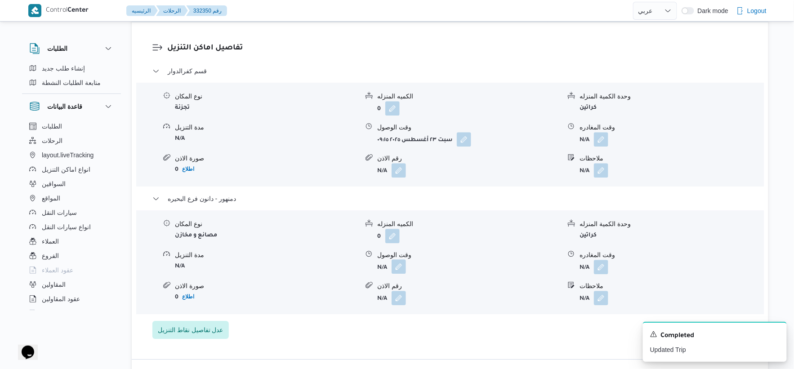
click at [395, 268] on button "button" at bounding box center [398, 266] width 14 height 14
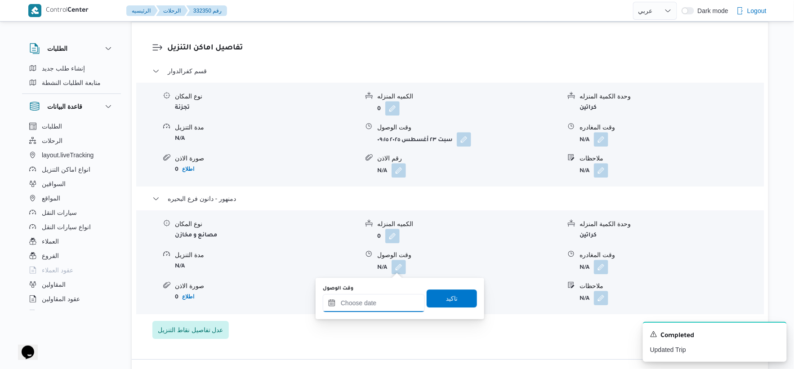
click at [378, 304] on input "وقت الوصول" at bounding box center [374, 303] width 102 height 18
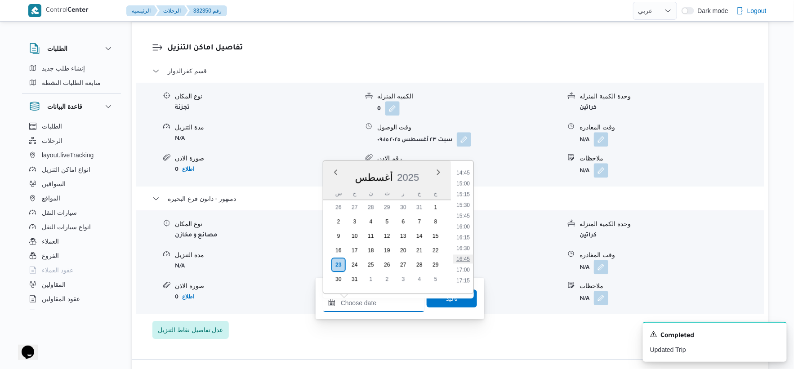
scroll to position [620, 0]
click at [467, 208] on li "15:15" at bounding box center [462, 209] width 21 height 9
type input "٢٣/٠٨/٢٠٢٥ ١٥:١٥"
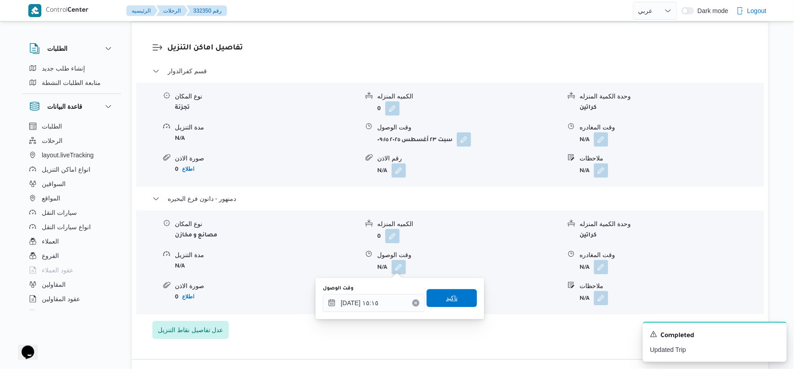
click at [465, 291] on span "تاكيد" at bounding box center [451, 298] width 50 height 18
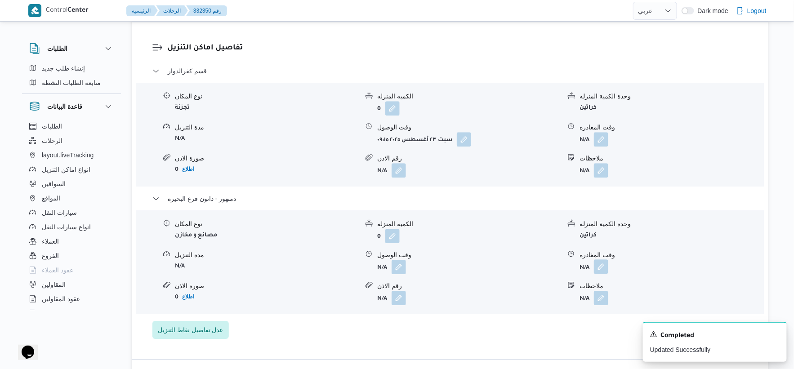
click at [605, 264] on button "button" at bounding box center [601, 266] width 14 height 14
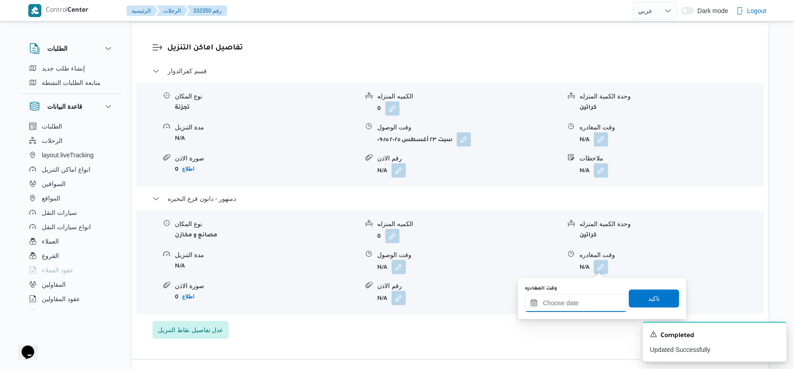
click at [595, 298] on input "وقت المغادره" at bounding box center [576, 303] width 102 height 18
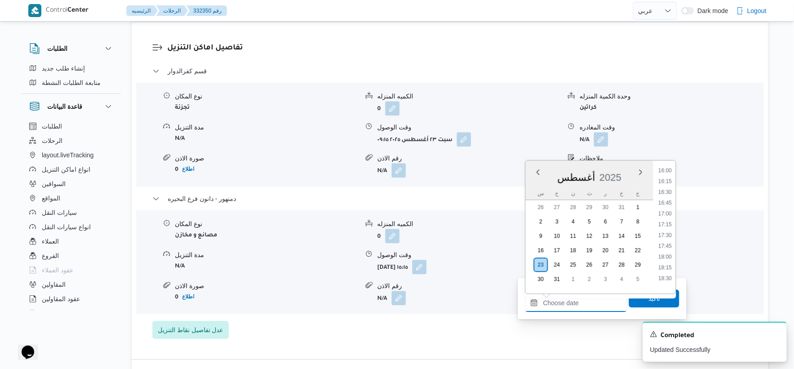
scroll to position [670, 0]
click at [670, 167] on li "15:30" at bounding box center [665, 170] width 21 height 9
type input "٢٣/٠٨/٢٠٢٥ ١٥:٣٠"
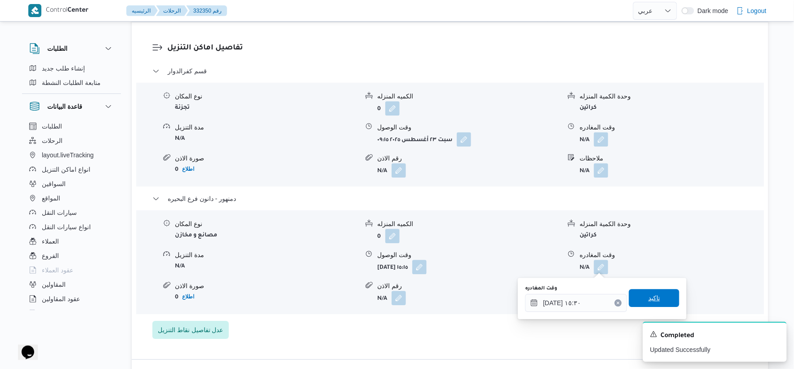
click at [661, 302] on span "تاكيد" at bounding box center [654, 298] width 50 height 18
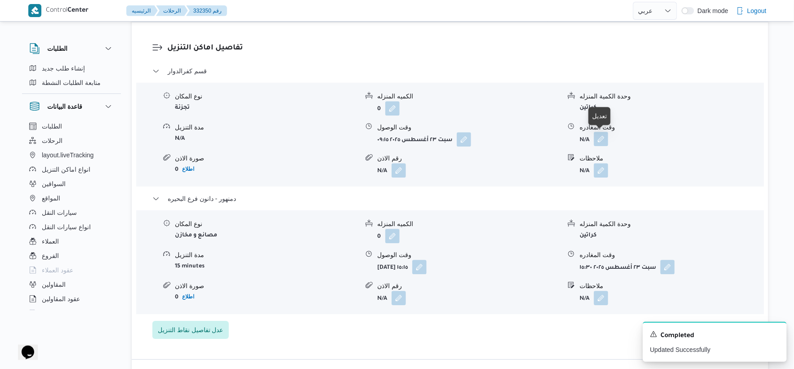
click at [603, 141] on button "button" at bounding box center [601, 139] width 14 height 14
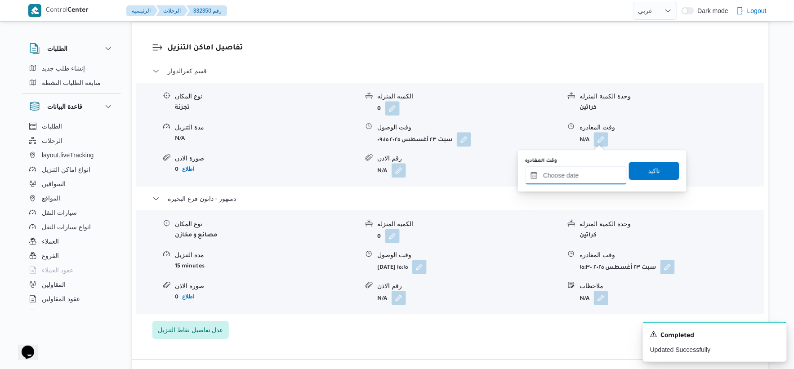
click at [590, 177] on input "وقت المغادره" at bounding box center [576, 175] width 102 height 18
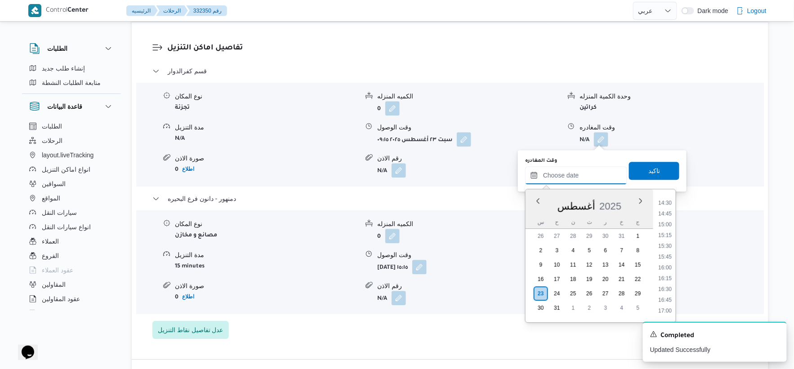
scroll to position [620, 0]
click at [661, 204] on li "14:30" at bounding box center [665, 206] width 21 height 9
type input "٢٣/٠٨/٢٠٢٥ ١٤:٣٠"
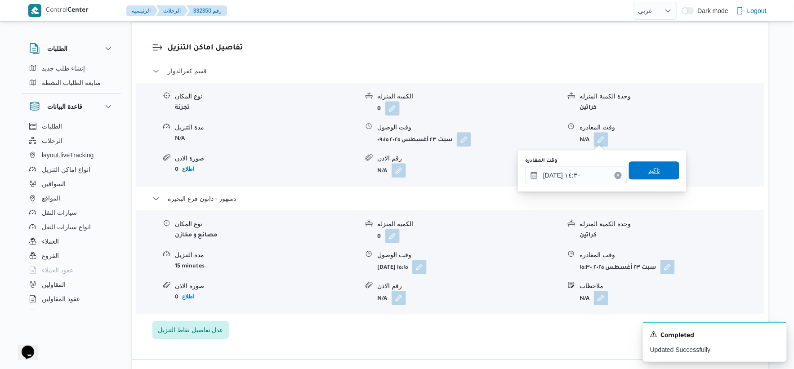
click at [661, 168] on span "تاكيد" at bounding box center [654, 170] width 50 height 18
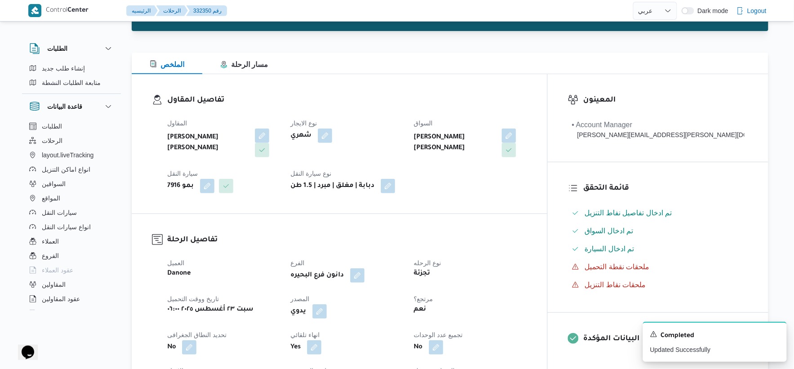
scroll to position [0, 0]
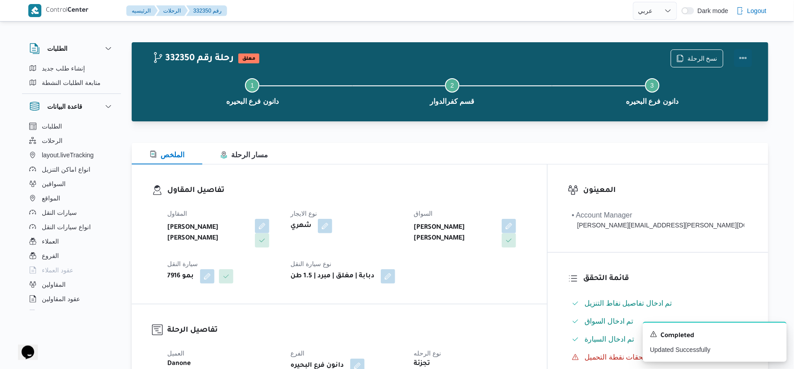
click at [741, 57] on button "Actions" at bounding box center [743, 58] width 18 height 18
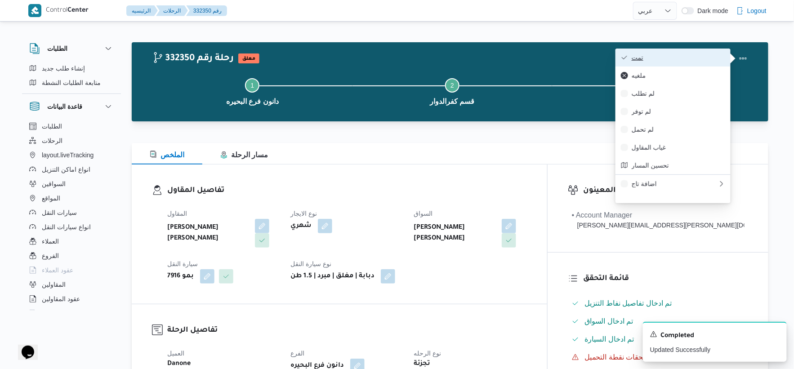
click at [660, 56] on span "تمت" at bounding box center [677, 57] width 93 height 7
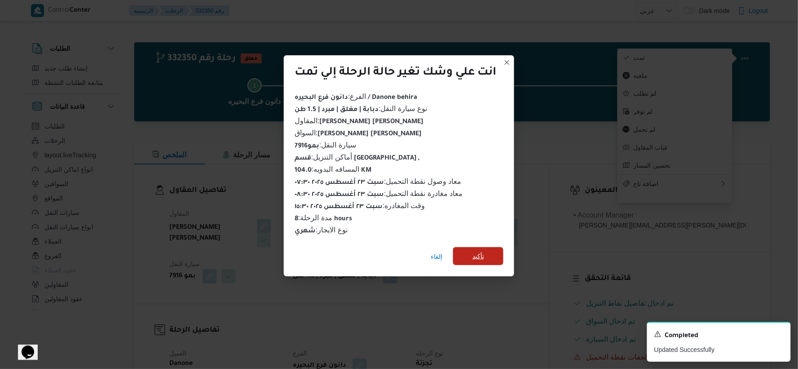
click at [490, 247] on span "تأكيد" at bounding box center [478, 256] width 50 height 18
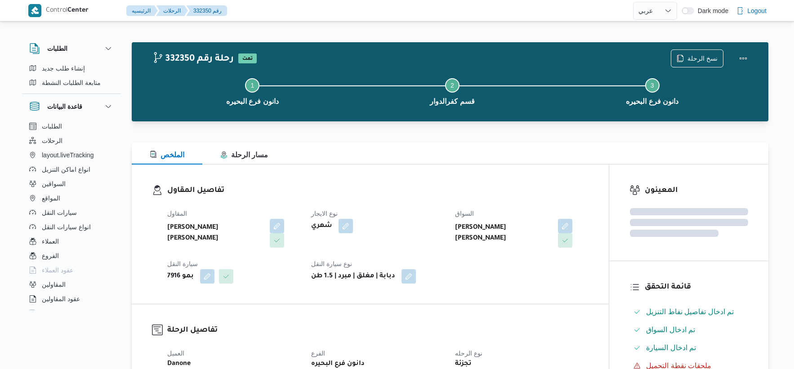
select select "ar"
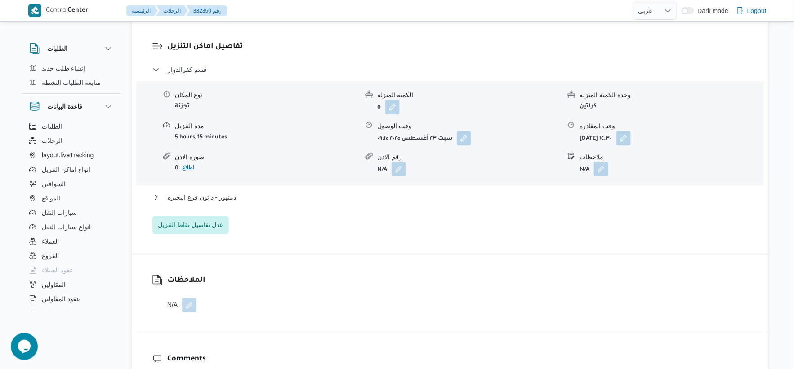
scroll to position [749, 0]
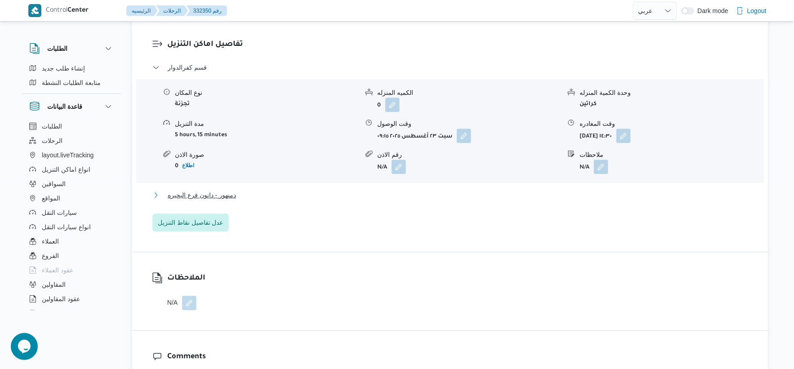
click at [234, 195] on span "دمنهور - دانون فرع البحيره" at bounding box center [202, 195] width 68 height 11
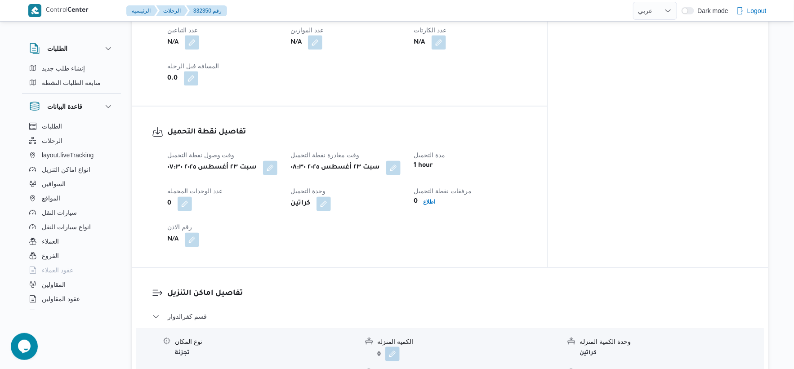
scroll to position [299, 0]
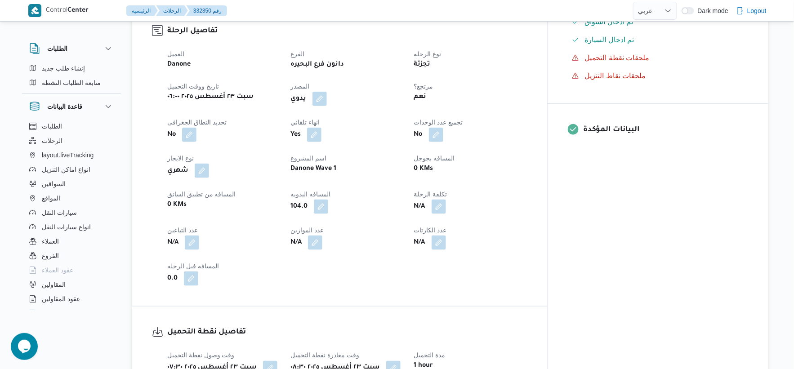
select select "ar"
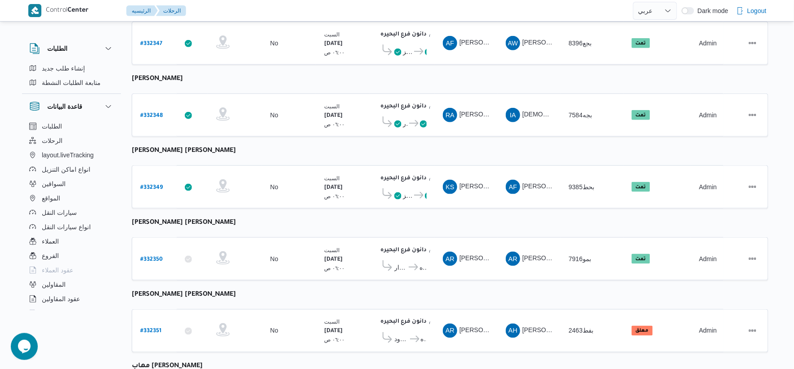
scroll to position [299, 0]
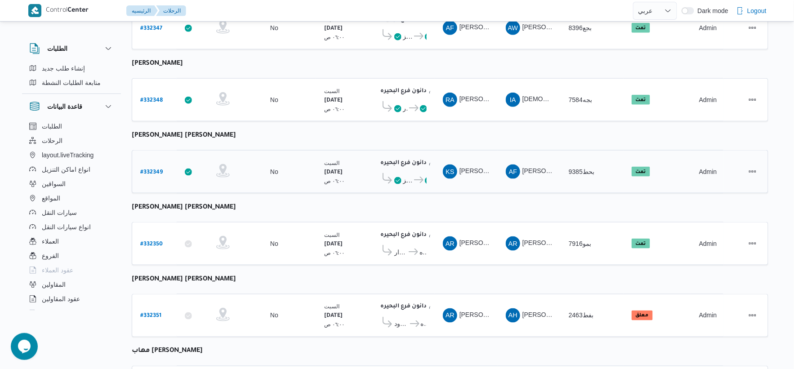
click at [157, 169] on b "# 332349" at bounding box center [151, 172] width 22 height 6
select select "ar"
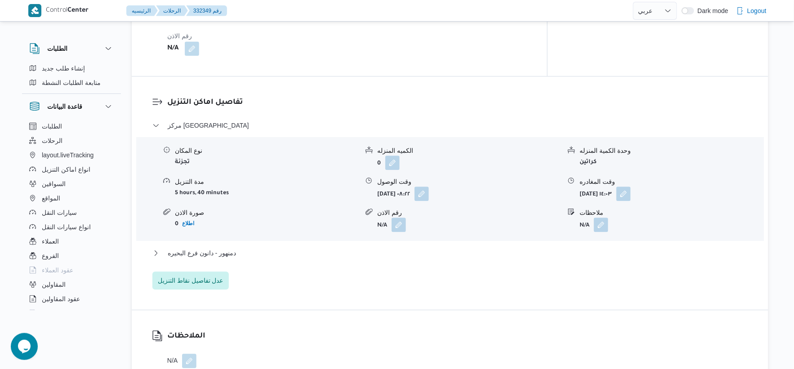
scroll to position [699, 0]
click at [235, 248] on span "دمنهور - دانون فرع البحيره" at bounding box center [202, 252] width 68 height 11
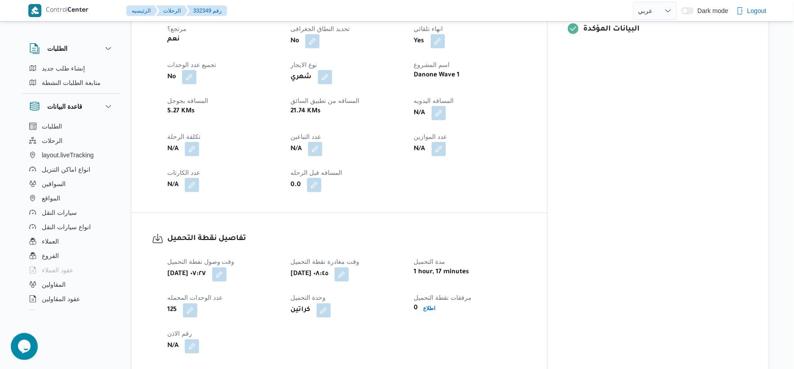
scroll to position [399, 0]
click at [446, 106] on button "button" at bounding box center [438, 113] width 14 height 14
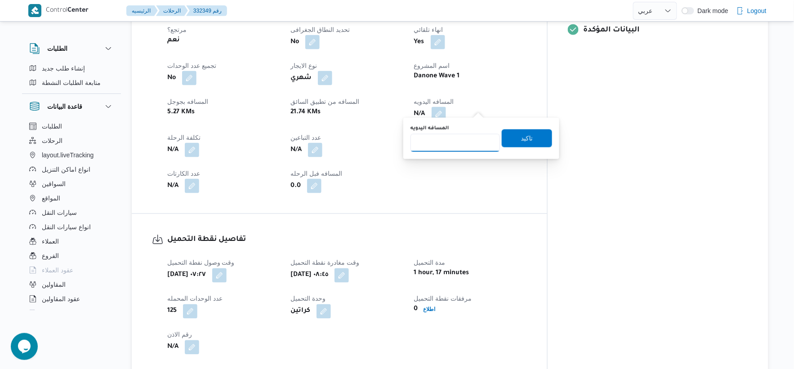
click at [448, 138] on input "المسافه اليدويه" at bounding box center [454, 143] width 89 height 18
type input "28"
click at [527, 139] on span "تاكيد" at bounding box center [527, 138] width 12 height 11
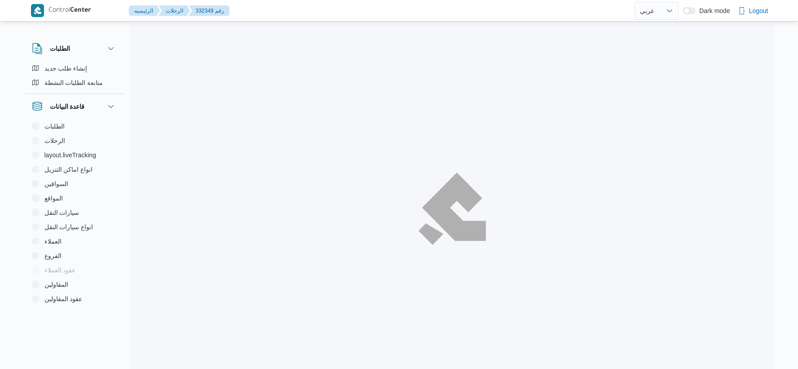
select select "ar"
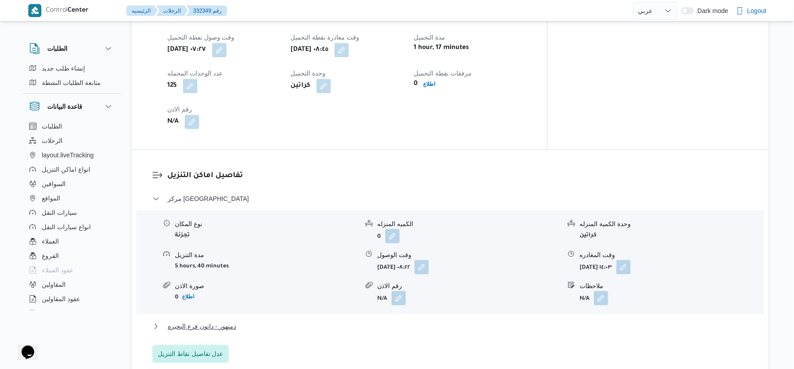
scroll to position [573, 0]
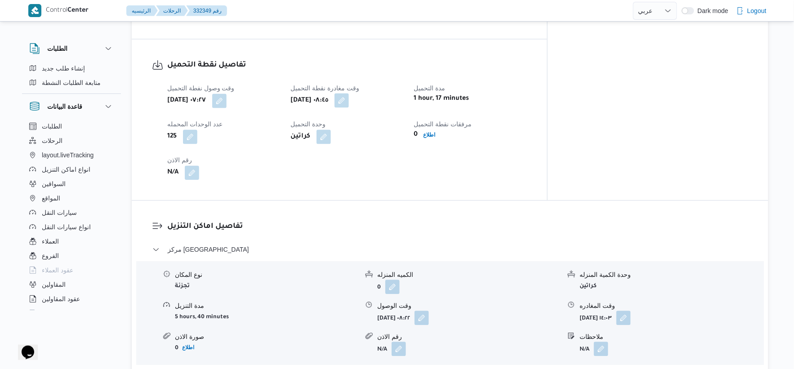
click at [349, 96] on button "button" at bounding box center [341, 100] width 14 height 14
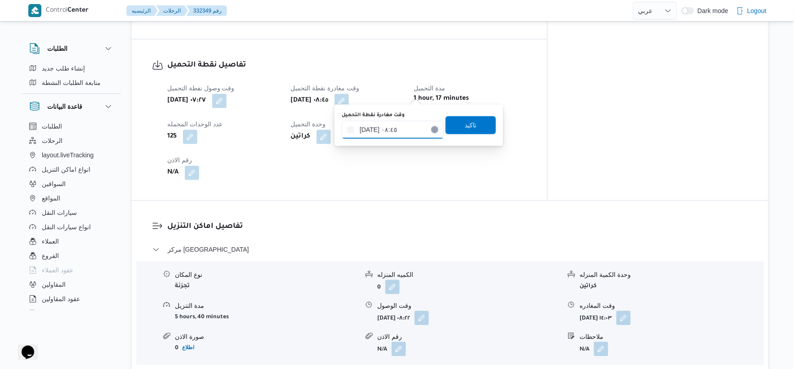
click at [402, 131] on input "[DATE] ٠٨:٤٥" at bounding box center [393, 130] width 102 height 18
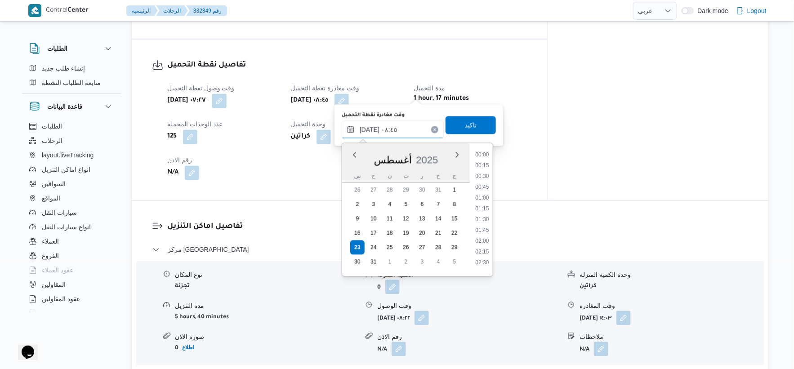
scroll to position [317, 0]
click at [485, 194] on li "08:15" at bounding box center [481, 194] width 21 height 9
type input "[DATE] ٠٨:١٥"
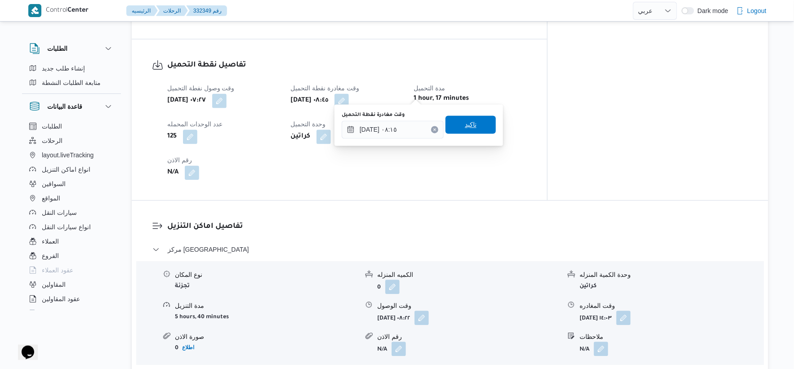
click at [472, 128] on span "تاكيد" at bounding box center [470, 125] width 50 height 18
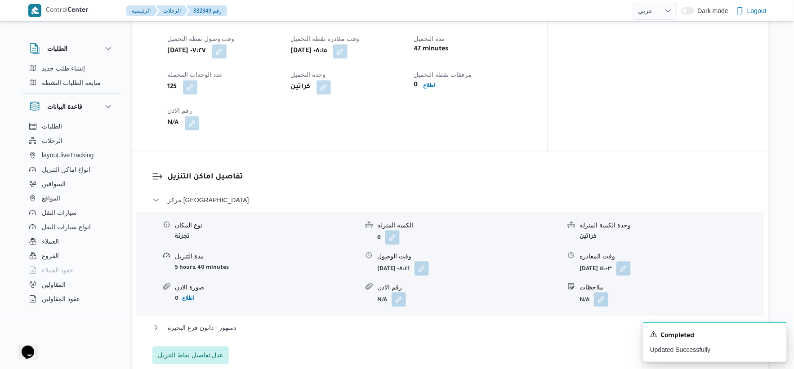
scroll to position [723, 0]
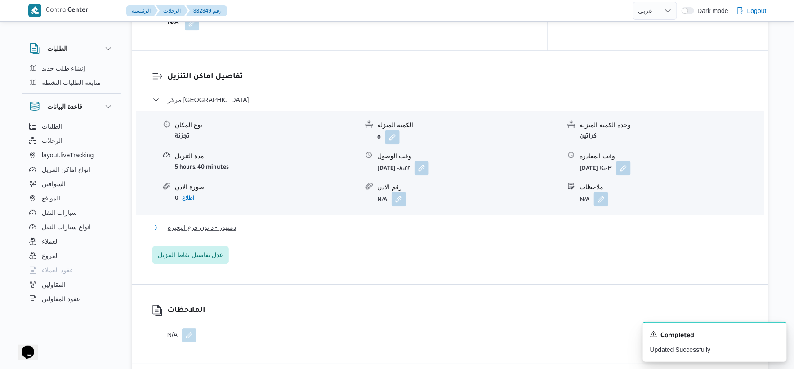
click at [230, 222] on span "دمنهور - دانون فرع البحيره" at bounding box center [202, 227] width 68 height 11
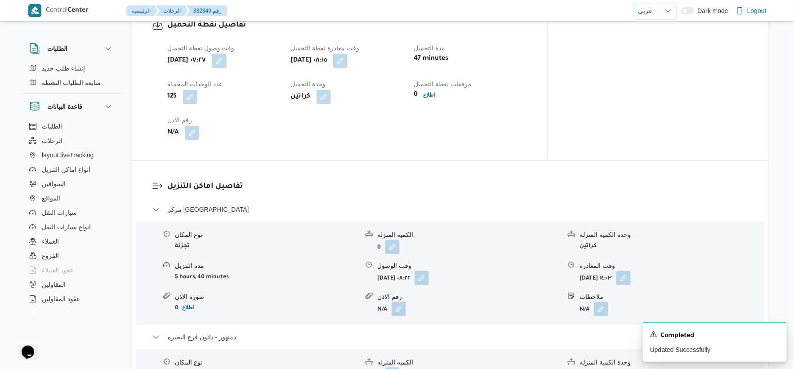
scroll to position [749, 0]
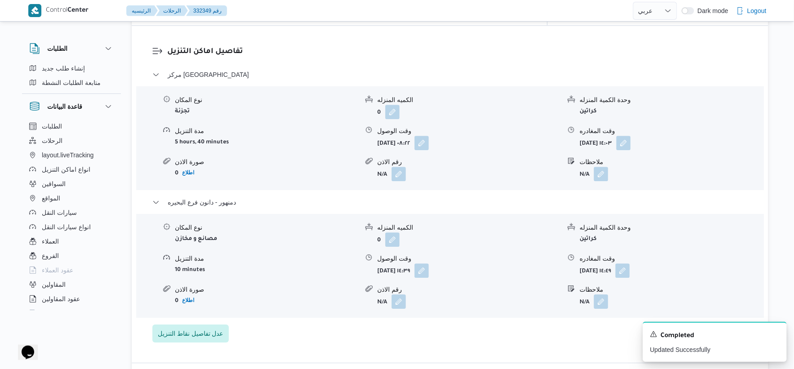
select select "ar"
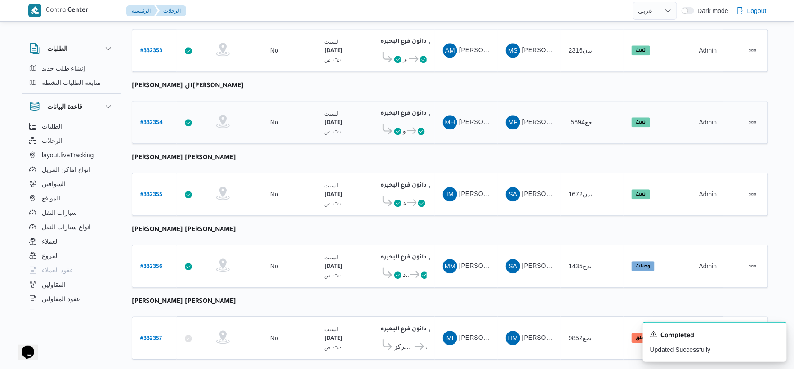
scroll to position [722, 0]
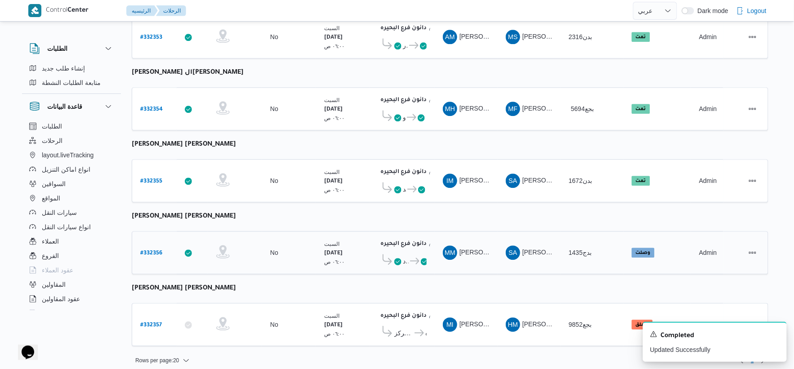
click at [151, 250] on b "# 332356" at bounding box center [151, 253] width 22 height 6
select select "ar"
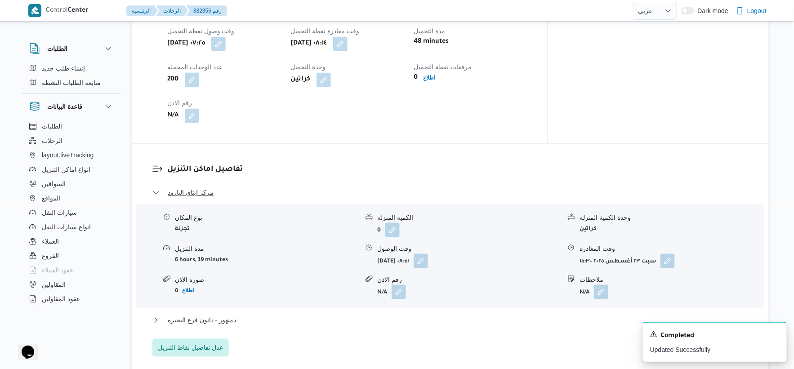
scroll to position [649, 0]
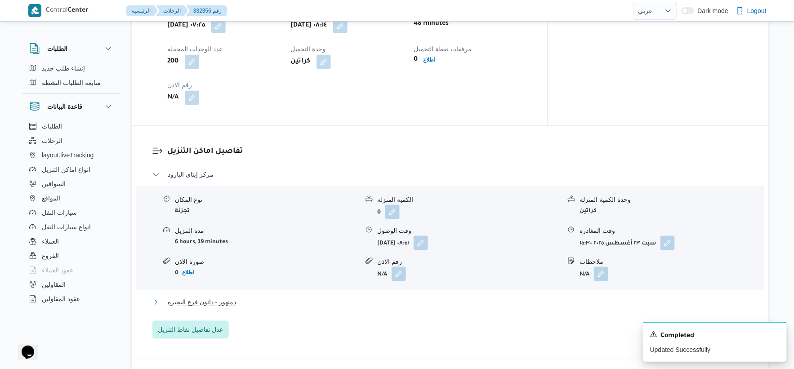
click at [240, 297] on button "دمنهور - دانون فرع البحيره" at bounding box center [449, 302] width 595 height 11
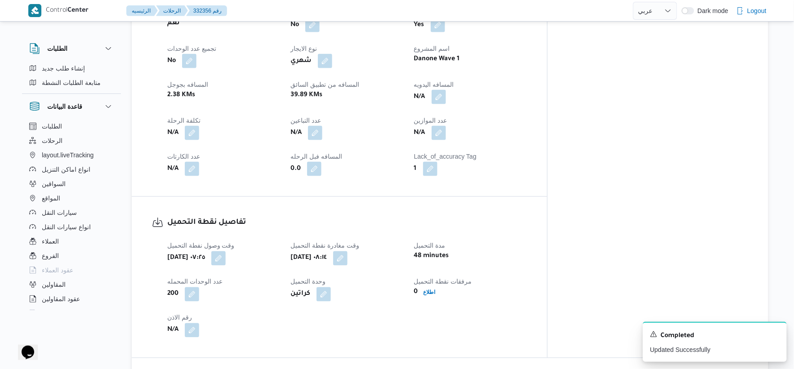
scroll to position [399, 0]
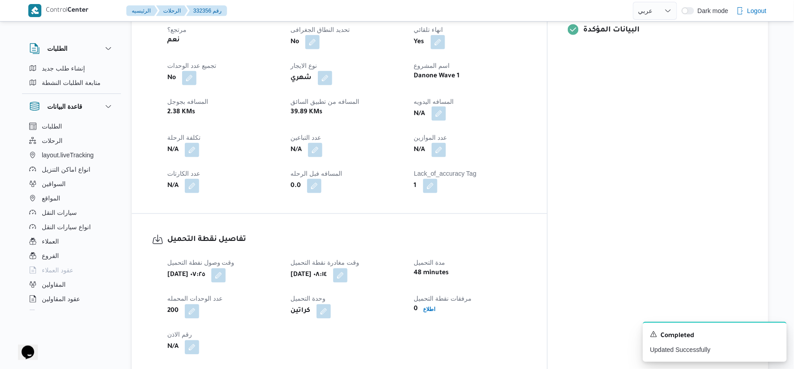
click at [446, 106] on button "button" at bounding box center [438, 113] width 14 height 14
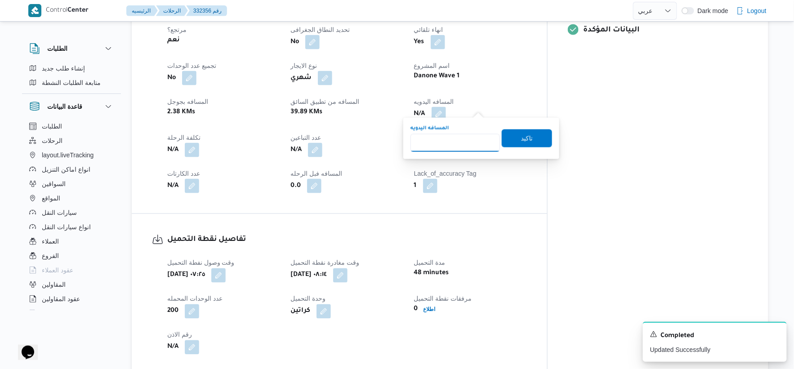
click at [458, 137] on input "المسافه اليدويه" at bounding box center [454, 143] width 89 height 18
type input "60"
click at [538, 130] on span "تاكيد" at bounding box center [526, 138] width 50 height 18
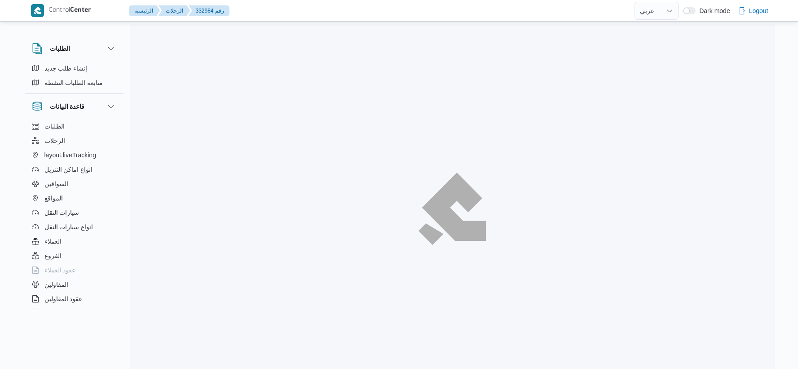
select select "ar"
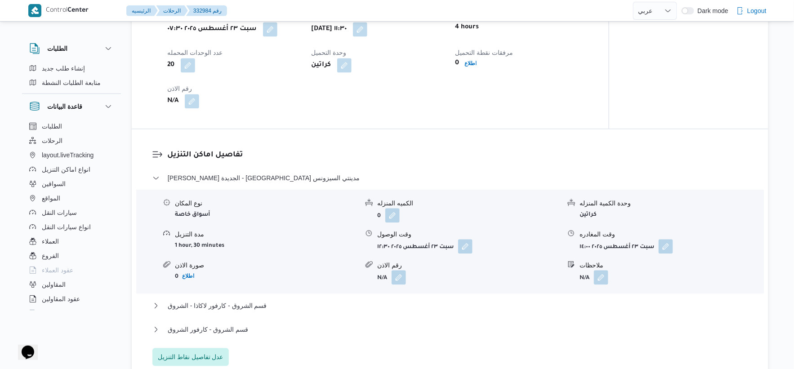
scroll to position [749, 0]
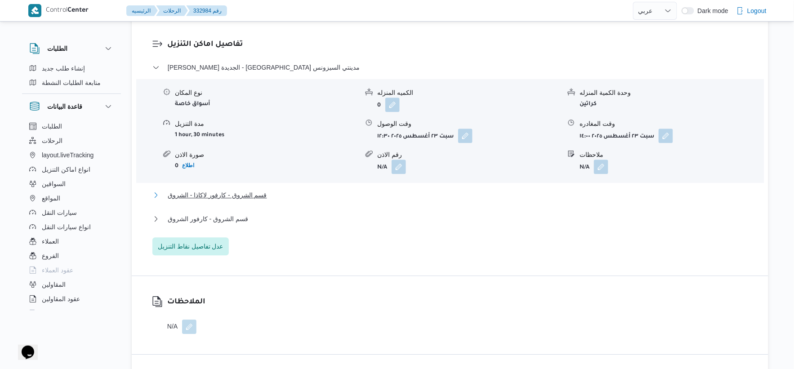
click at [275, 191] on button "قسم الشروق - كارفور لاكاذا - الشروق" at bounding box center [449, 195] width 595 height 11
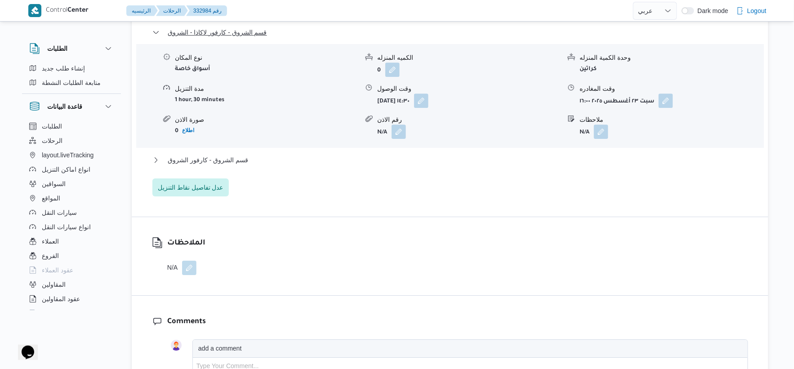
scroll to position [949, 0]
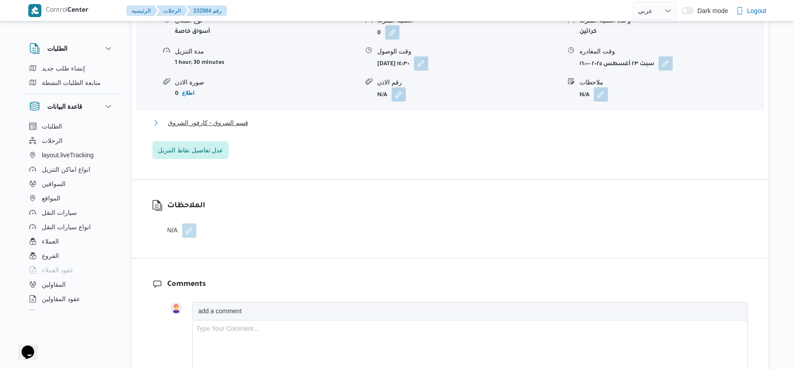
click at [253, 119] on button "قسم الشروق - كارفور الشروق" at bounding box center [449, 122] width 595 height 11
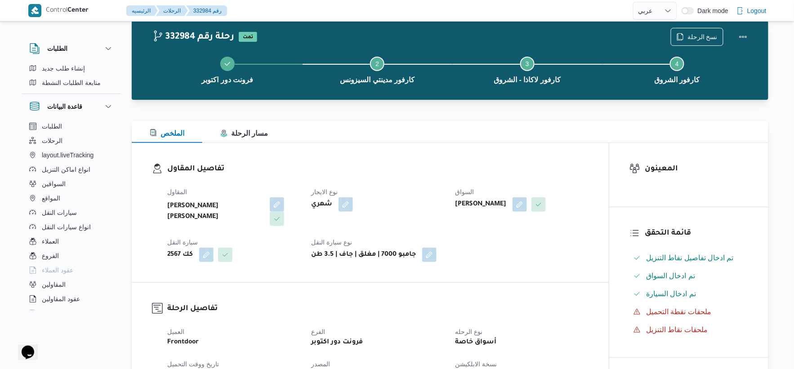
scroll to position [0, 0]
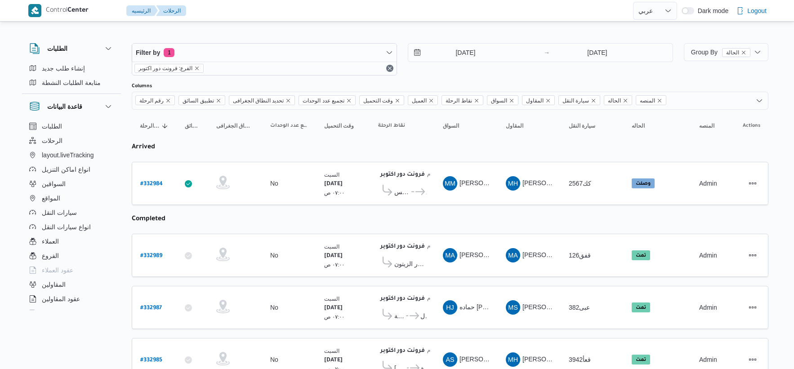
select select "ar"
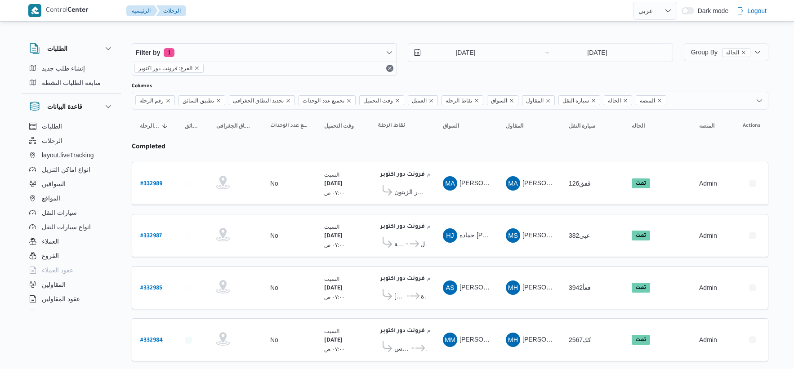
select select "ar"
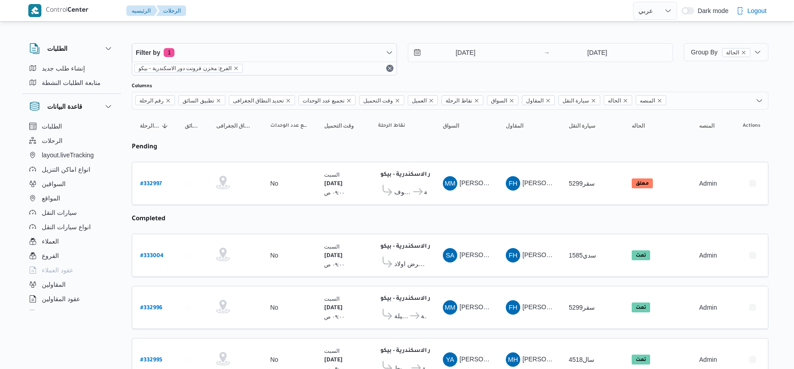
select select "ar"
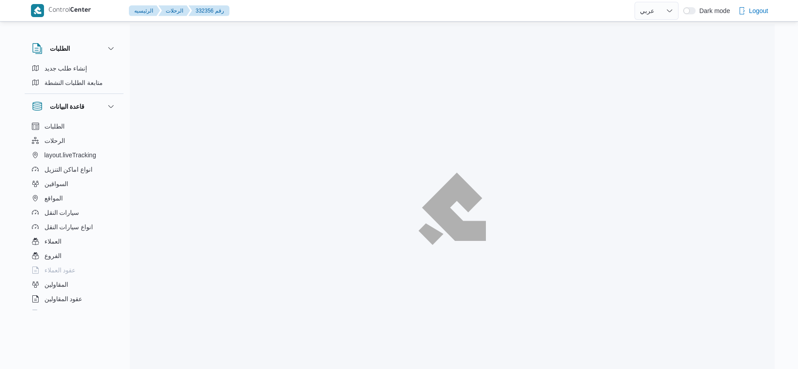
select select "ar"
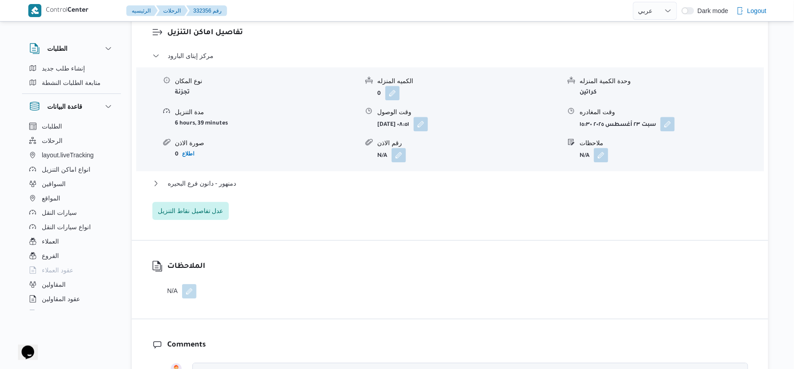
scroll to position [773, 0]
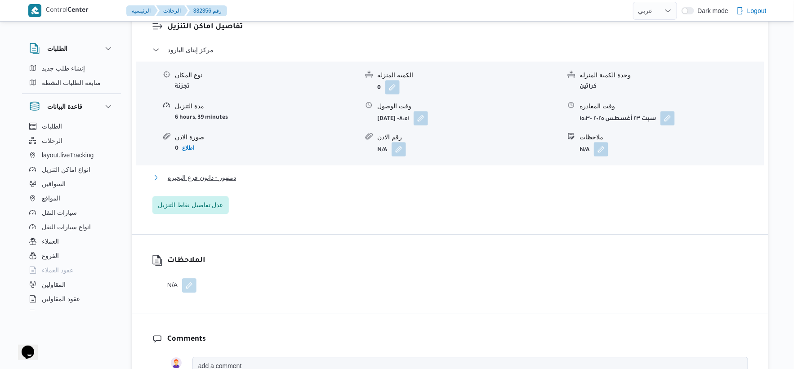
click at [224, 172] on span "دمنهور - دانون فرع البحيره" at bounding box center [202, 177] width 68 height 11
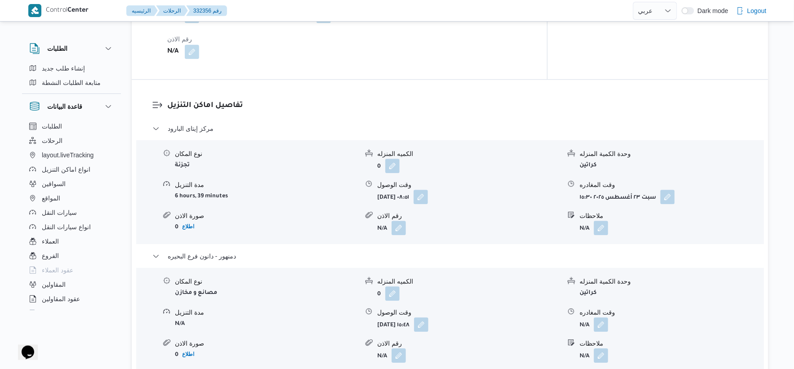
scroll to position [823, 0]
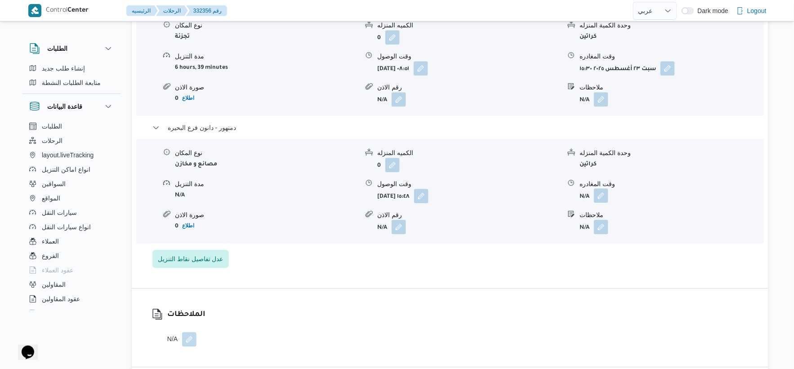
click at [598, 188] on button "button" at bounding box center [601, 195] width 14 height 14
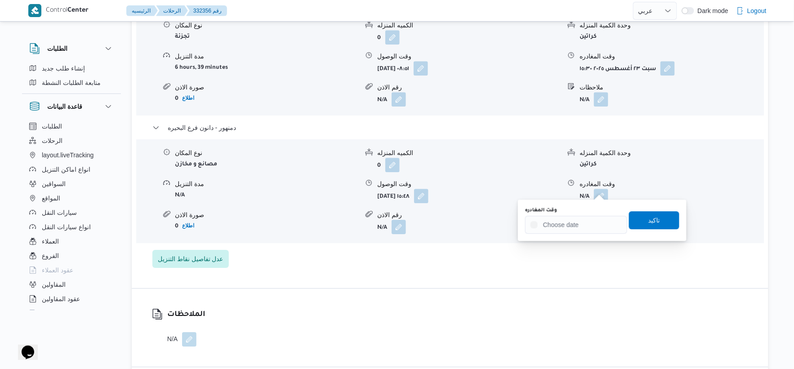
click at [591, 213] on div "وقت المغادره" at bounding box center [576, 220] width 102 height 27
click at [599, 218] on input "وقت المغادره" at bounding box center [576, 225] width 102 height 18
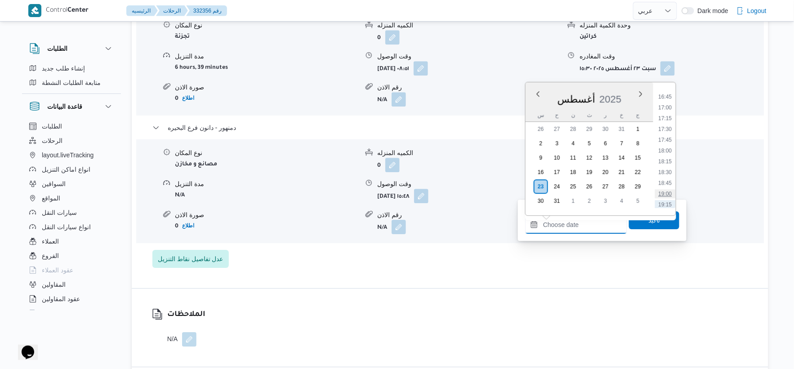
scroll to position [670, 0]
click at [666, 113] on li "16:00" at bounding box center [665, 114] width 21 height 9
type input "٢٣/٠٨/٢٠٢٥ ١٦:٠٠"
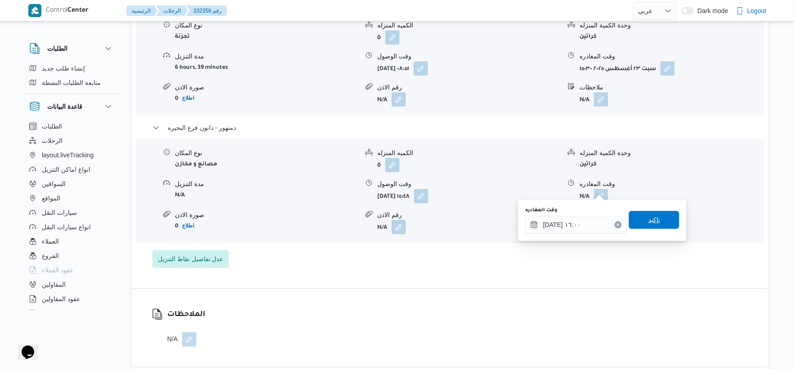
click at [659, 211] on div "تاكيد" at bounding box center [654, 220] width 50 height 18
click at [659, 219] on span "تاكيد" at bounding box center [654, 220] width 50 height 18
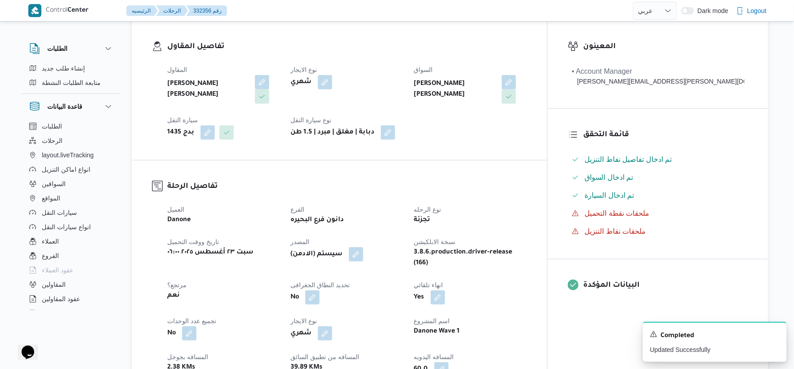
scroll to position [0, 0]
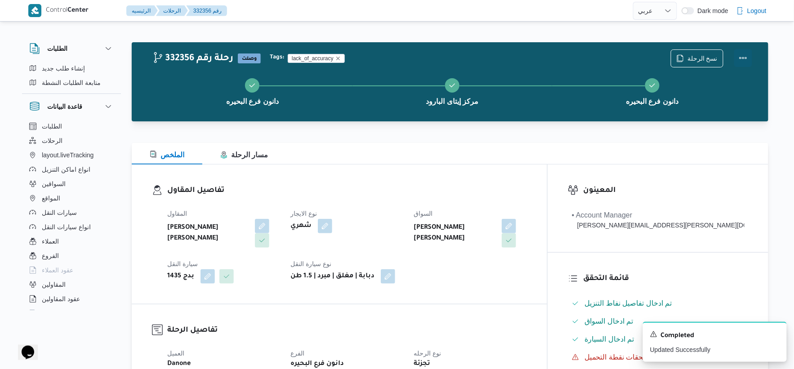
click at [749, 55] on button "Actions" at bounding box center [743, 58] width 18 height 18
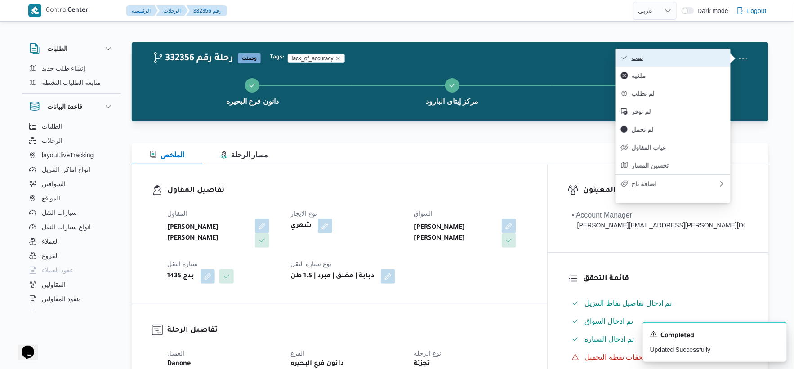
click at [716, 57] on span "تمت" at bounding box center [677, 57] width 93 height 7
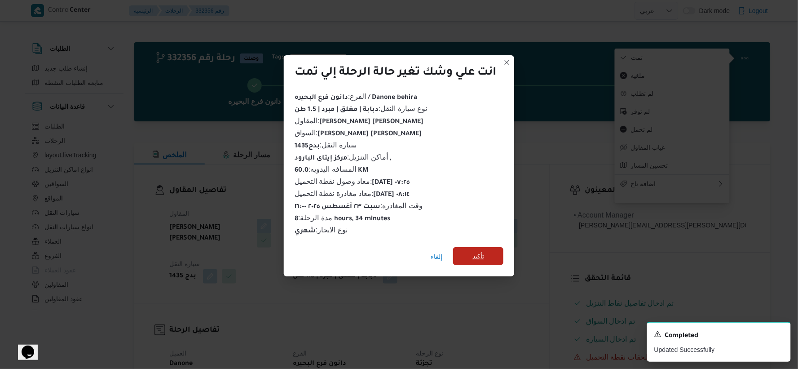
click at [479, 251] on span "تأكيد" at bounding box center [479, 256] width 12 height 11
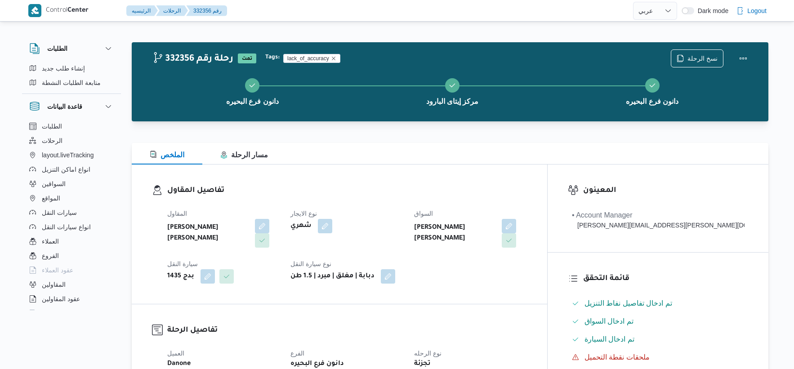
select select "ar"
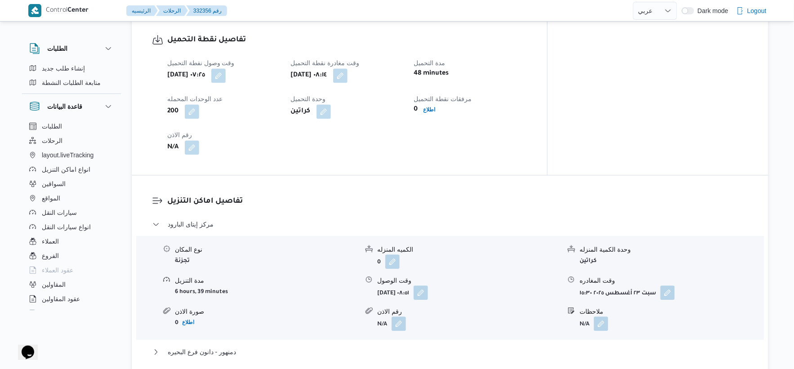
scroll to position [749, 0]
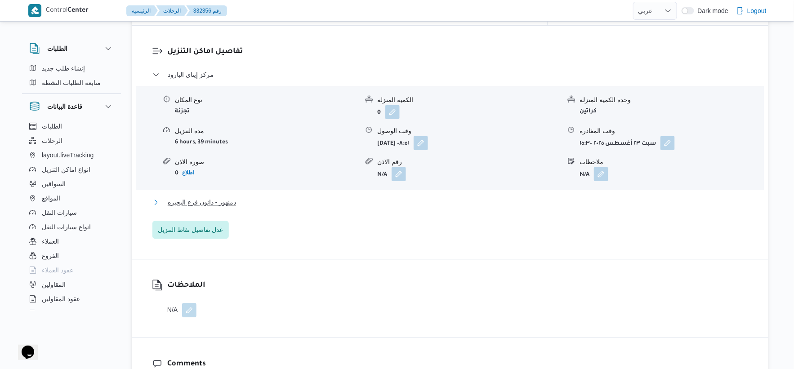
click at [243, 197] on button "دمنهور - دانون فرع البحيره" at bounding box center [449, 202] width 595 height 11
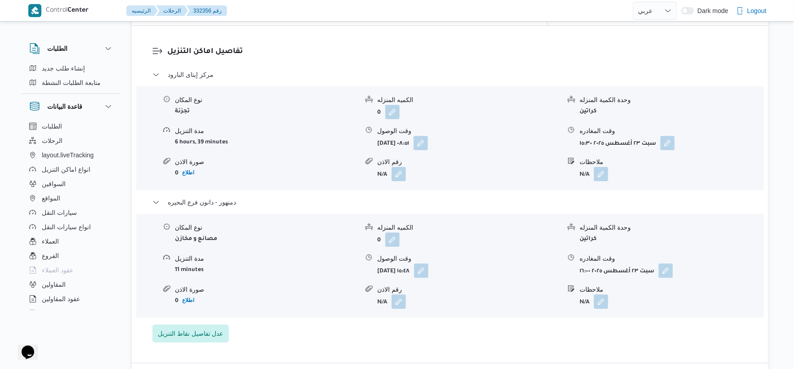
select select "ar"
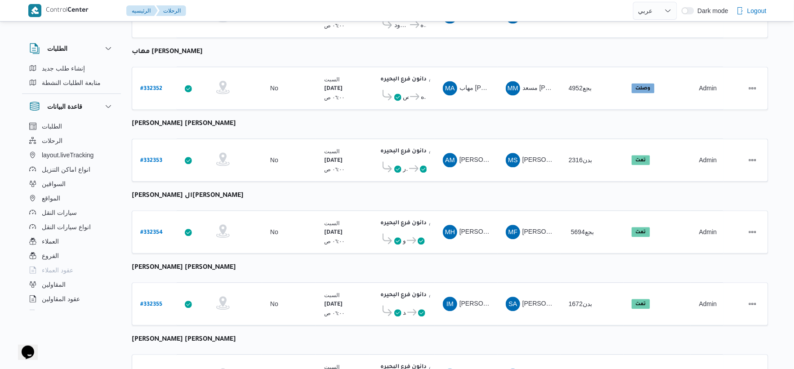
scroll to position [572, 0]
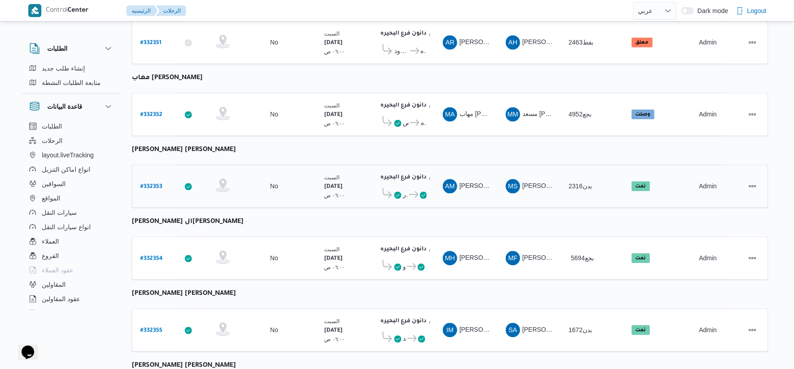
click at [146, 184] on b "# 332353" at bounding box center [151, 187] width 22 height 6
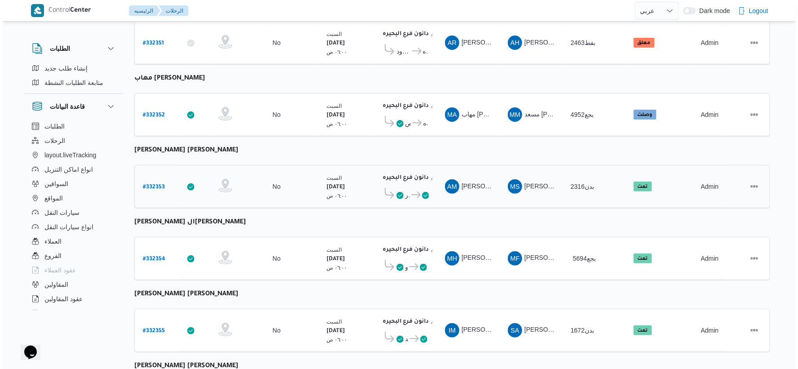
scroll to position [24, 0]
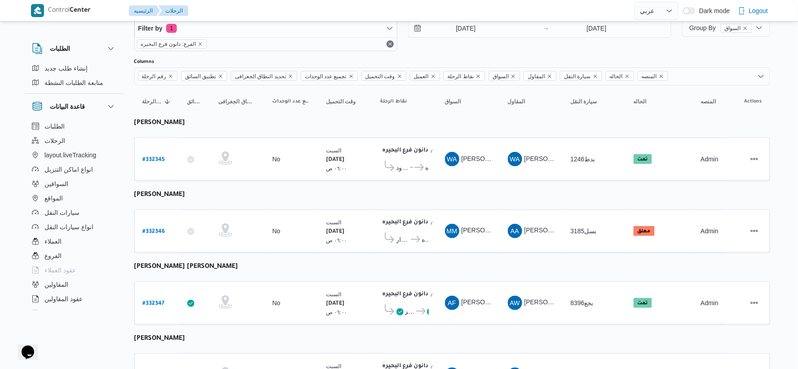
select select "ar"
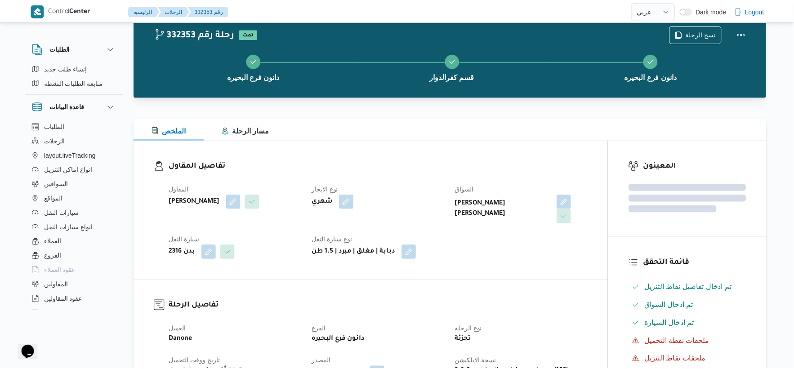
scroll to position [572, 0]
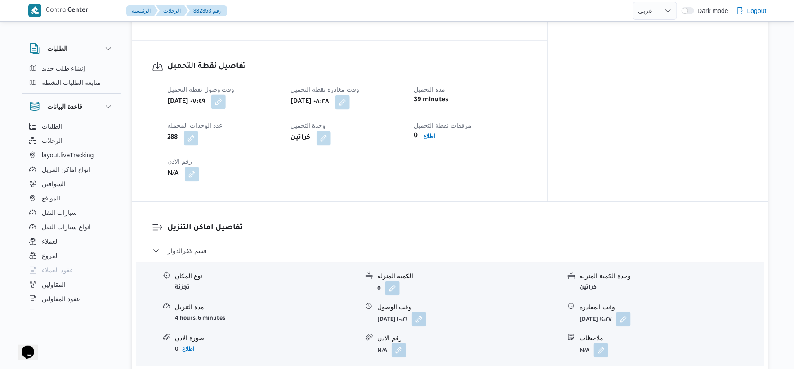
click at [226, 95] on button "button" at bounding box center [218, 102] width 14 height 14
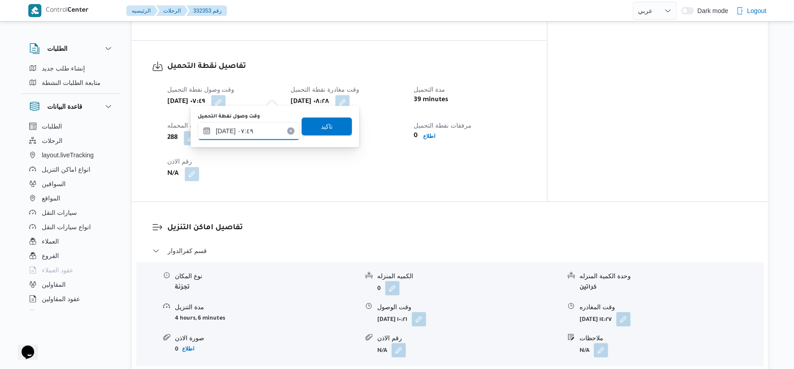
click at [226, 134] on input "٢٣/٠٨/٢٠٢٥ ٠٧:٤٩" at bounding box center [249, 131] width 102 height 18
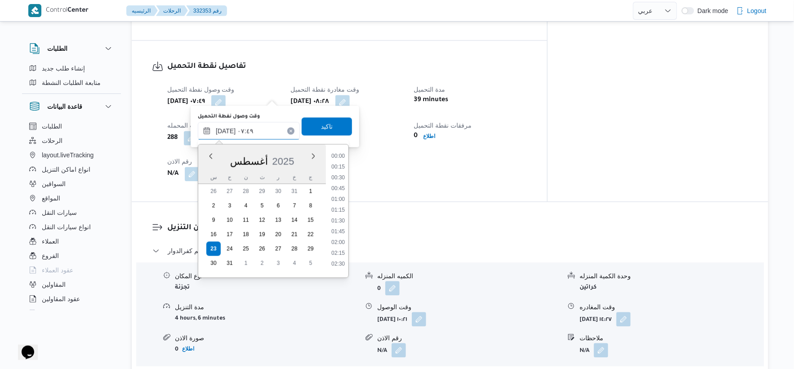
click at [226, 133] on input "٢٣/٠٨/٢٠٢٥ ٠٧:٤٩" at bounding box center [249, 131] width 102 height 18
type input "٢٣/٠٨/٢٠٢٥ ٠٧:٢٠"
click at [321, 129] on span "تاكيد" at bounding box center [327, 126] width 12 height 11
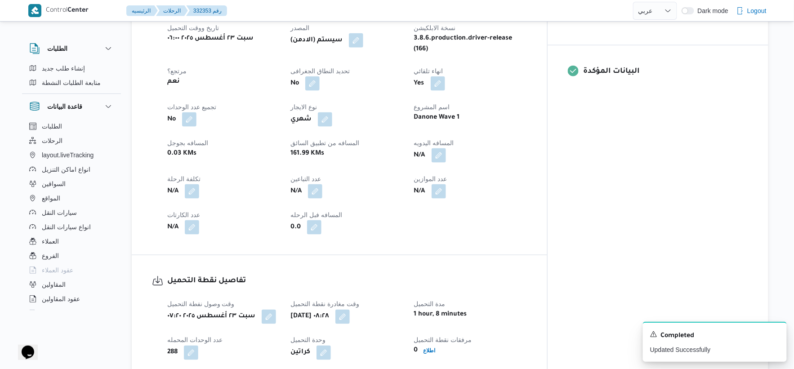
scroll to position [322, 0]
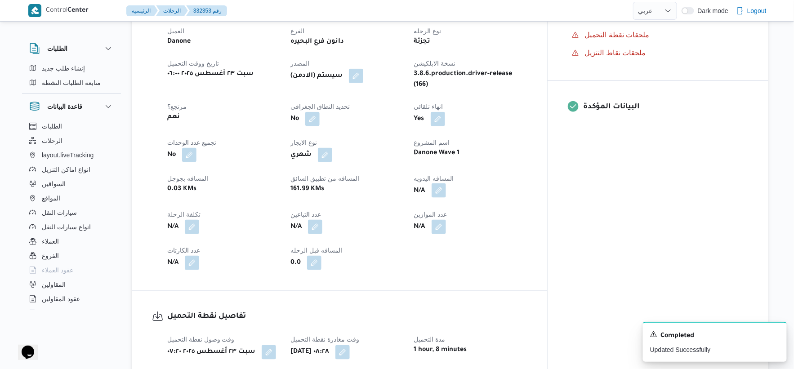
click at [446, 183] on button "button" at bounding box center [438, 190] width 14 height 14
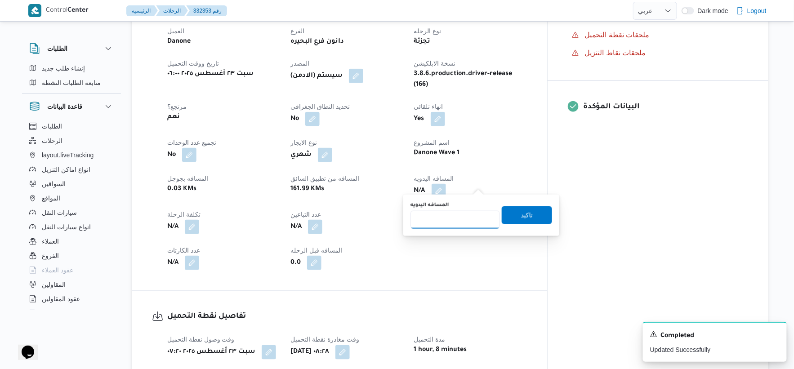
click at [464, 221] on input "المسافه اليدويه" at bounding box center [454, 220] width 89 height 18
type input "125"
click at [533, 216] on span "تاكيد" at bounding box center [526, 215] width 50 height 18
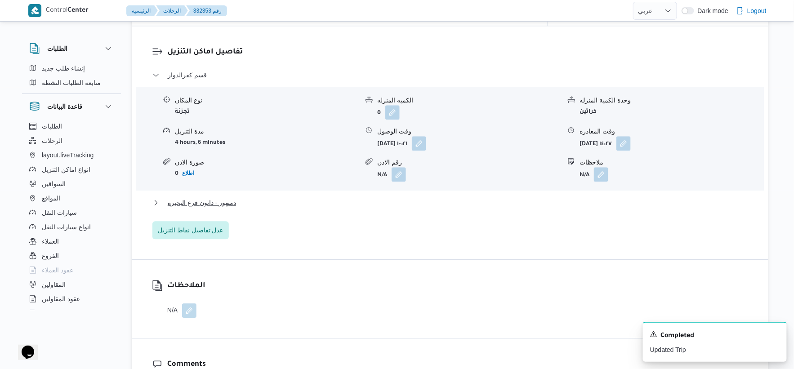
scroll to position [749, 0]
click at [243, 197] on button "دمنهور - دانون فرع البحيره" at bounding box center [449, 202] width 595 height 11
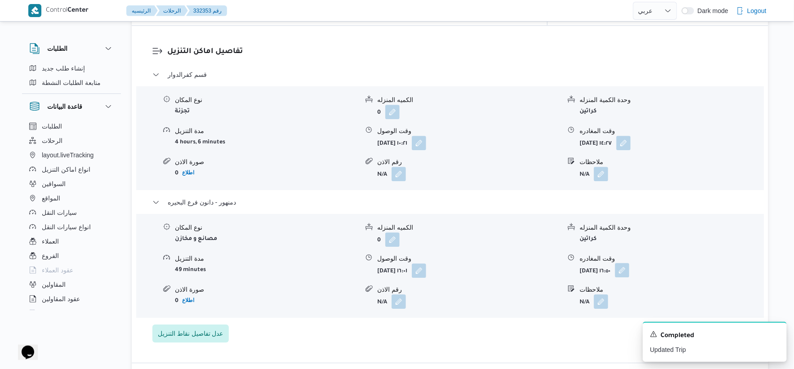
click at [629, 263] on button "button" at bounding box center [622, 270] width 14 height 14
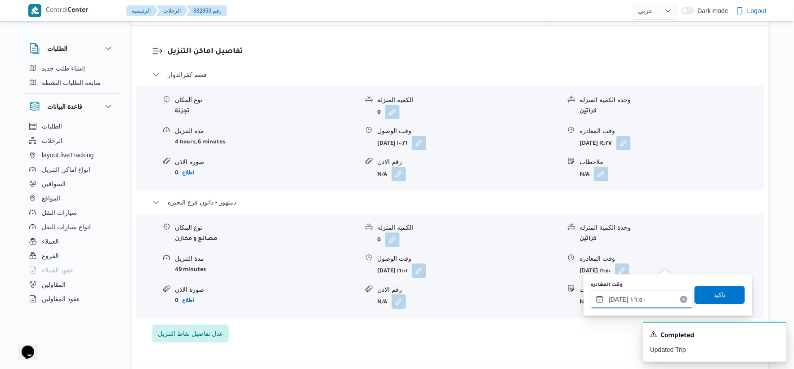
click at [650, 295] on input "٢٣/٠٨/٢٠٢٥ ١٦:٥٠" at bounding box center [641, 299] width 102 height 18
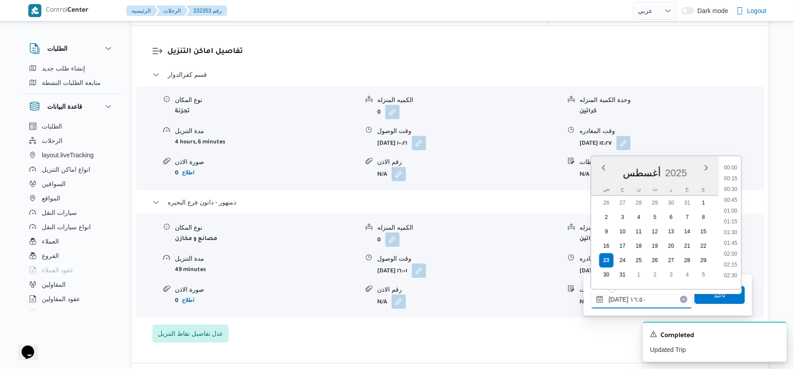
scroll to position [661, 0]
click at [737, 196] on li "16:00" at bounding box center [730, 196] width 21 height 9
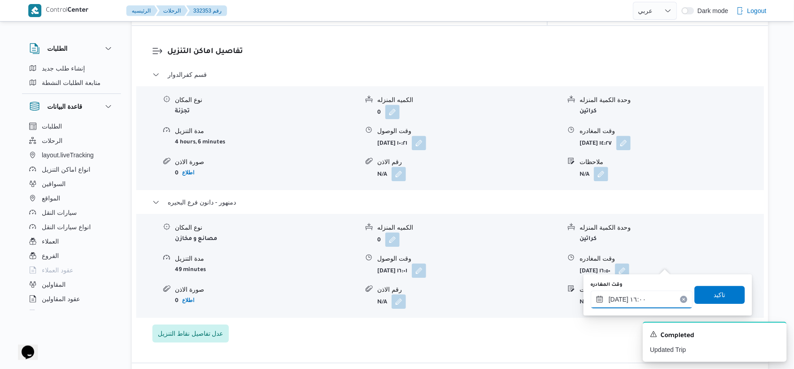
click at [616, 299] on input "٢٣/٠٨/٢٠٢٥ ١٦:٠٠" at bounding box center [641, 299] width 102 height 18
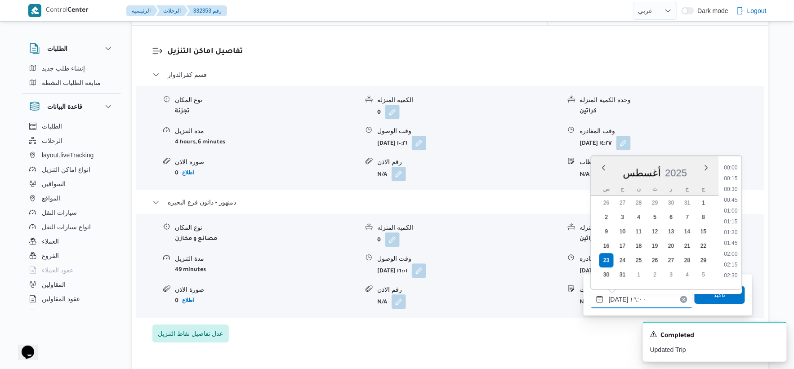
click at [616, 299] on input "٢٣/٠٨/٢٠٢٥ ١٦:٠٠" at bounding box center [641, 299] width 102 height 18
type input "٢٣/٠٨/٢٠٢٥ ١٦:٠٥"
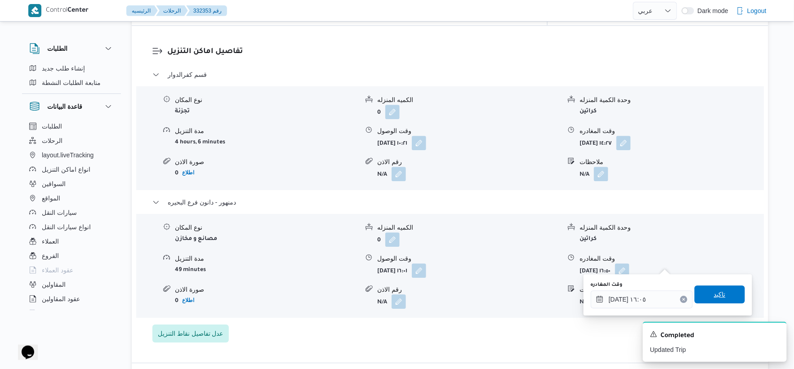
click at [714, 291] on span "تاكيد" at bounding box center [720, 294] width 12 height 11
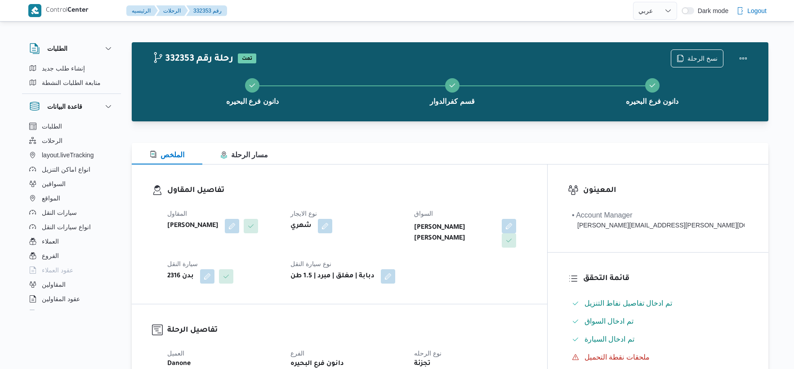
select select "ar"
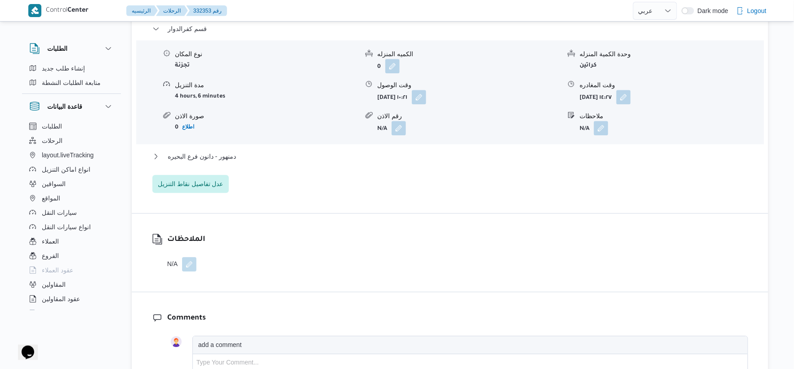
scroll to position [798, 0]
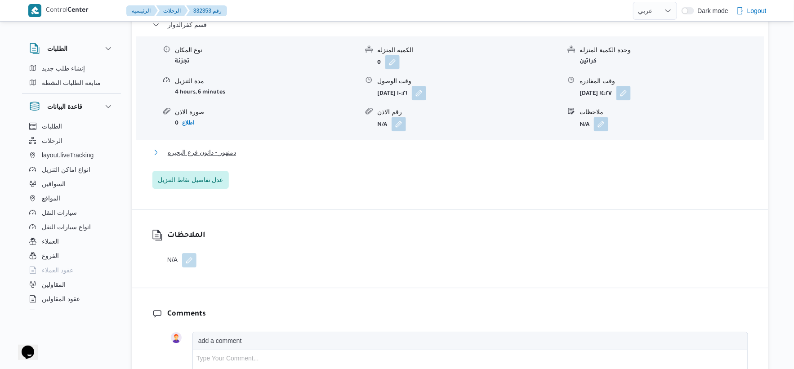
click at [275, 147] on button "دمنهور - دانون فرع البحيره" at bounding box center [449, 152] width 595 height 11
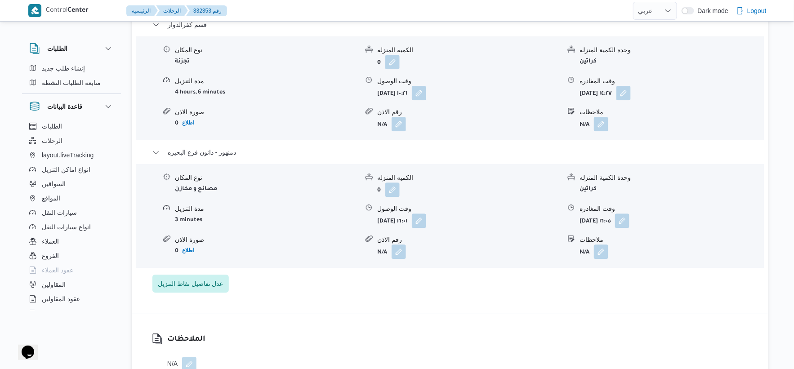
select select "ar"
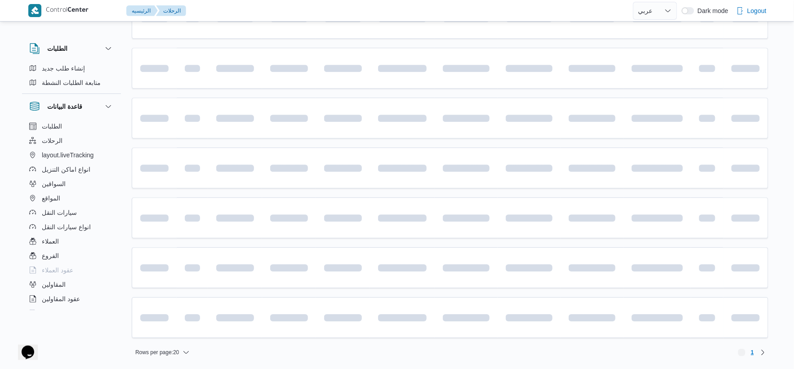
scroll to position [572, 0]
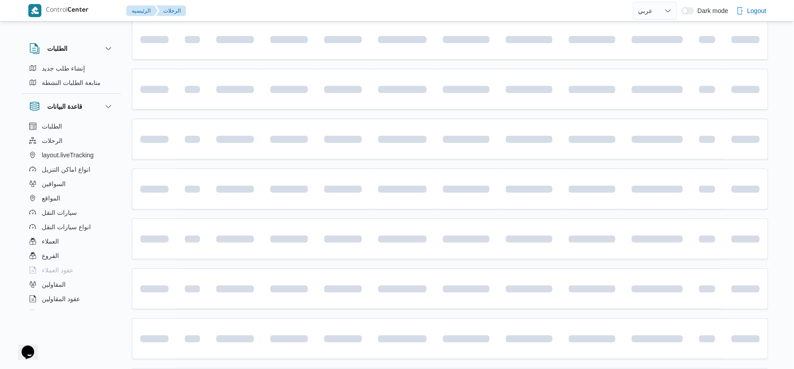
select select "ar"
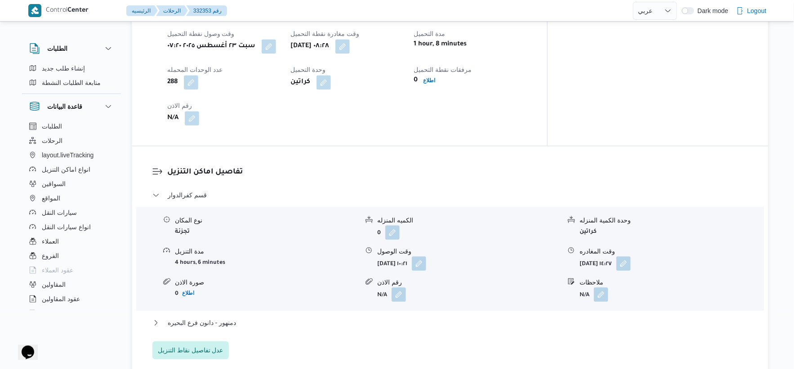
scroll to position [722, 0]
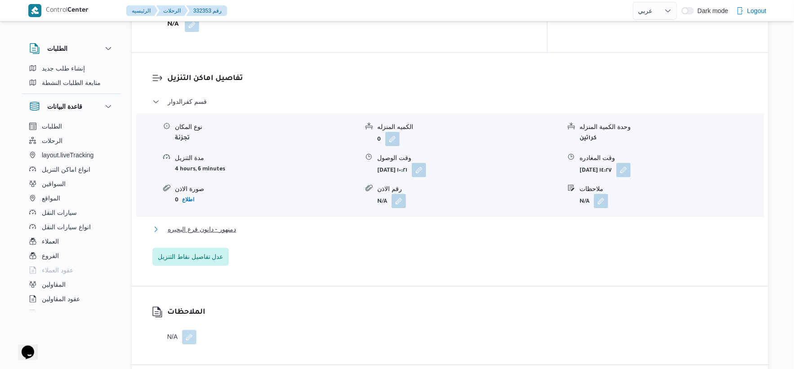
click at [232, 224] on span "دمنهور - دانون فرع البحيره" at bounding box center [202, 229] width 68 height 11
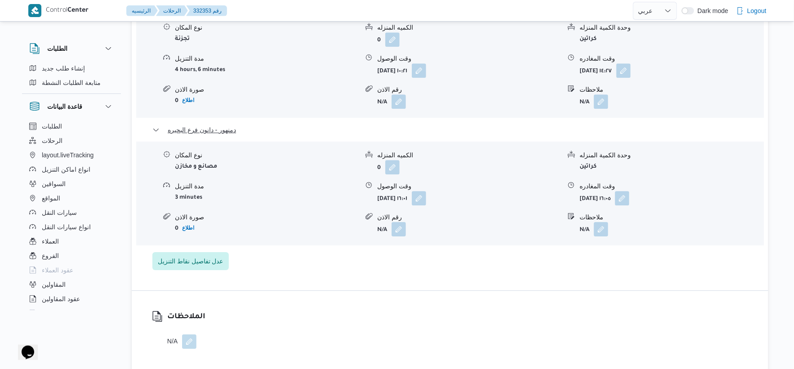
scroll to position [821, 0]
select select "ar"
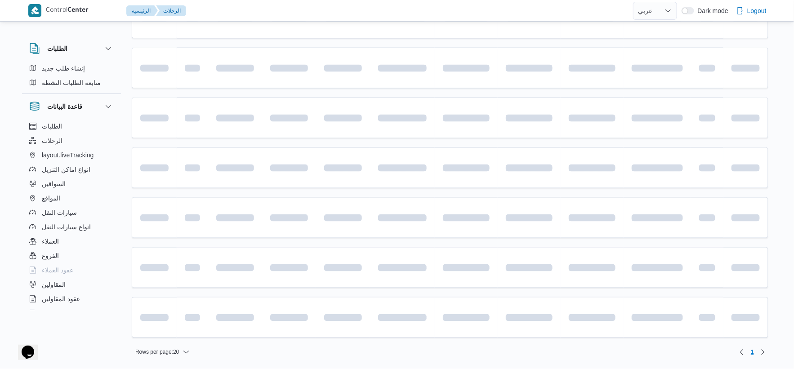
scroll to position [445, 0]
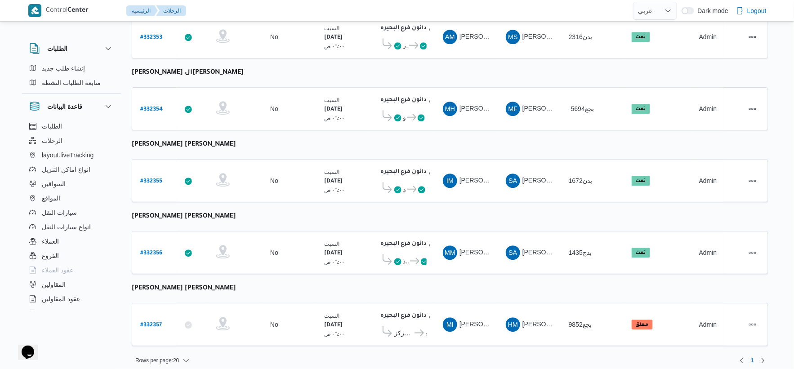
select select "ar"
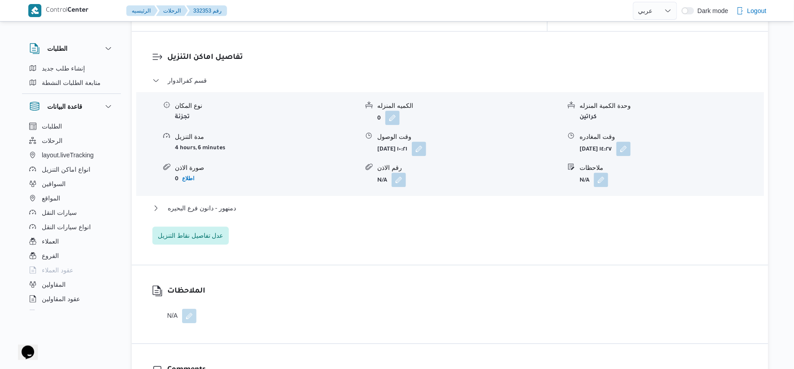
scroll to position [722, 0]
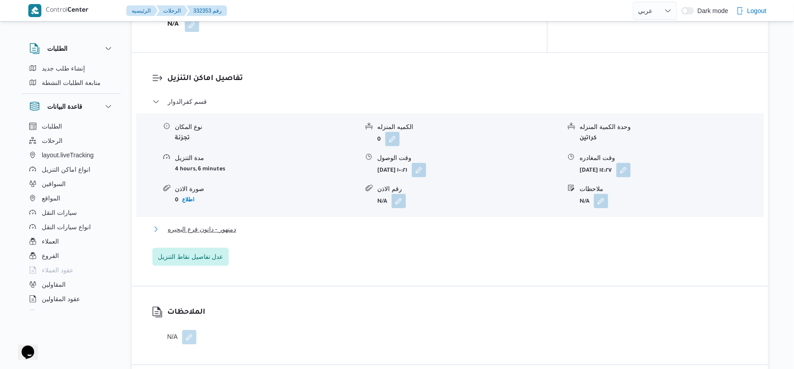
click at [235, 224] on span "دمنهور - دانون فرع البحيره" at bounding box center [202, 229] width 68 height 11
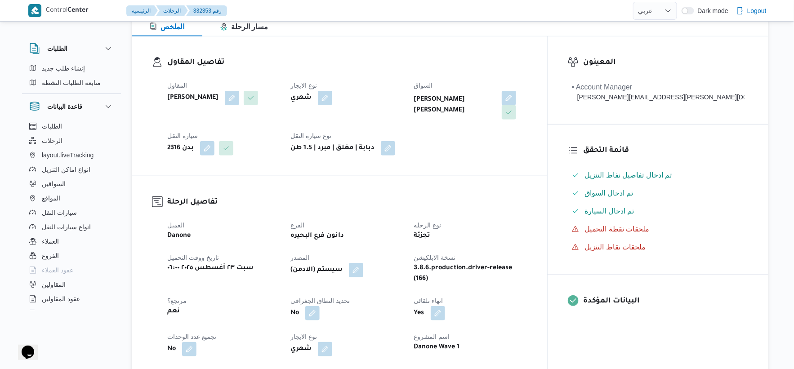
scroll to position [299, 0]
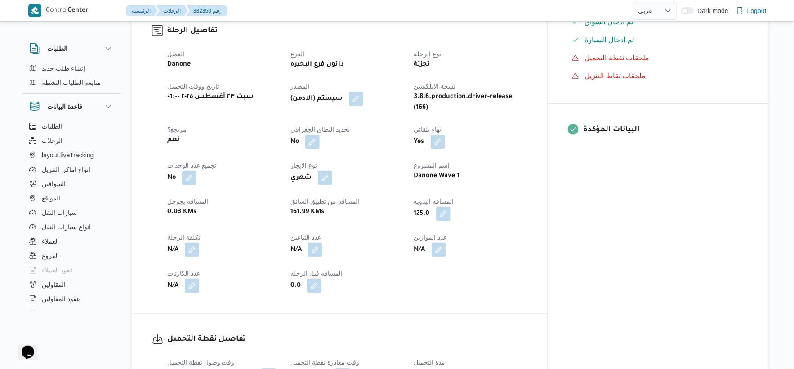
select select "ar"
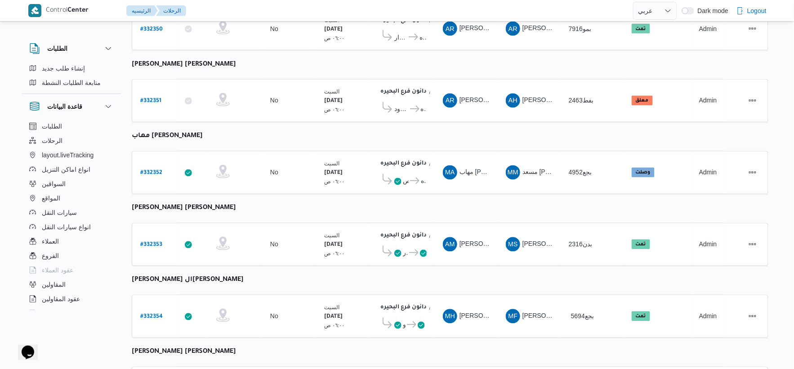
scroll to position [441, 0]
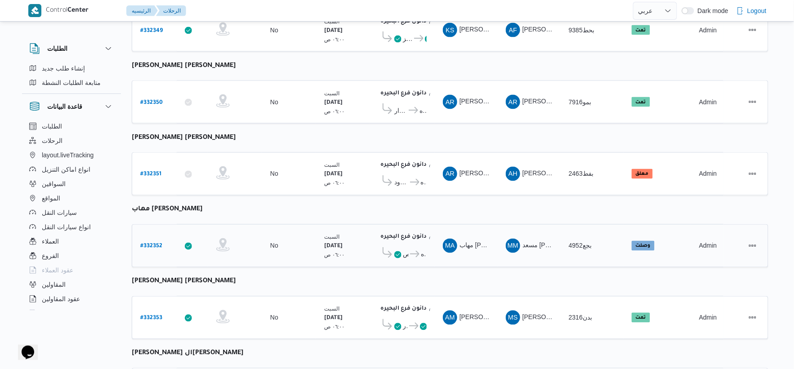
click at [153, 244] on b "# 332352" at bounding box center [151, 247] width 22 height 6
select select "ar"
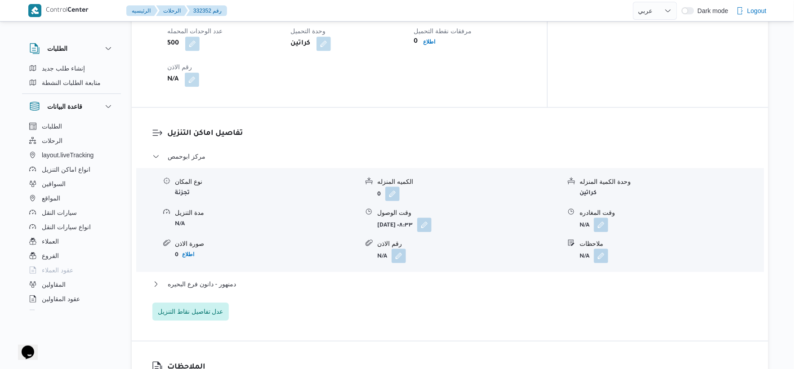
scroll to position [690, 0]
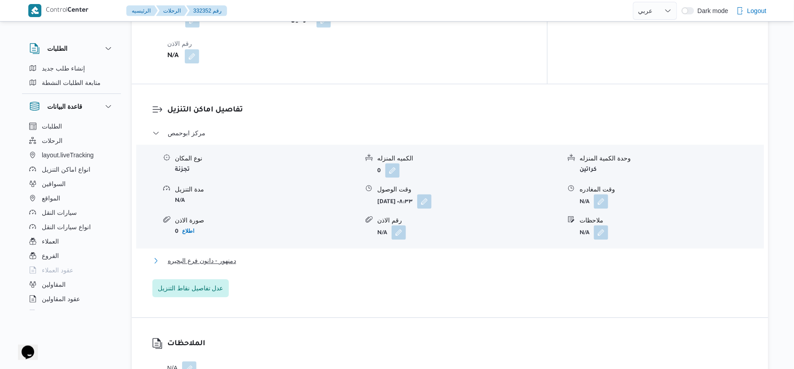
click at [252, 255] on button "دمنهور - دانون فرع البحيره" at bounding box center [449, 260] width 595 height 11
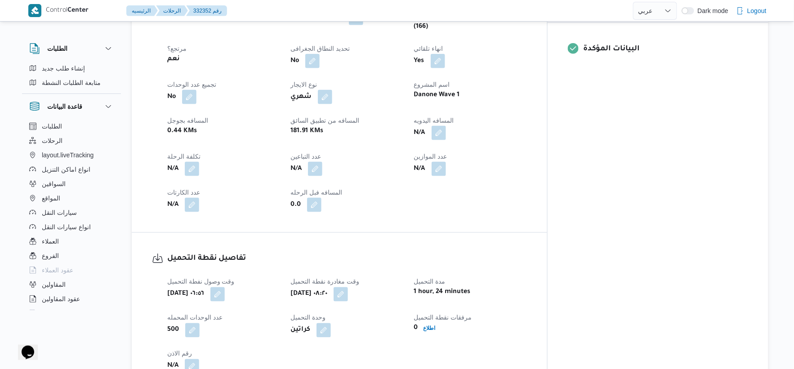
scroll to position [341, 0]
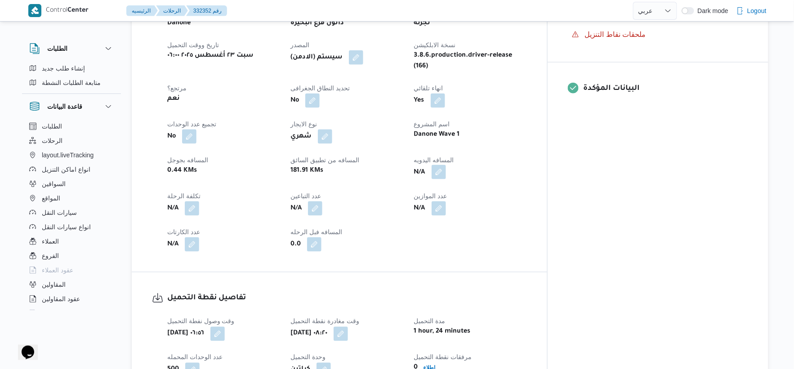
click at [446, 165] on button "button" at bounding box center [438, 172] width 14 height 14
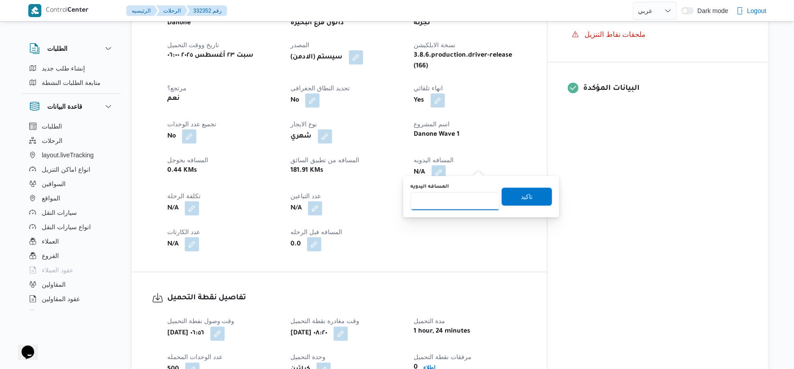
click at [445, 198] on input "المسافه اليدويه" at bounding box center [454, 201] width 89 height 18
type input "88"
click at [521, 192] on span "تاكيد" at bounding box center [527, 196] width 12 height 11
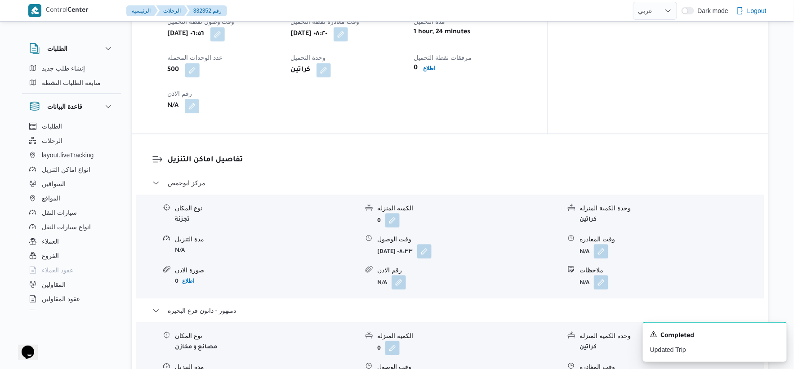
scroll to position [740, 0]
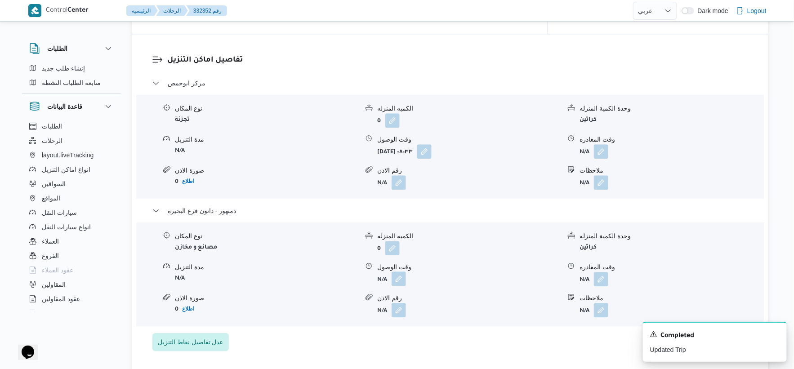
click at [401, 276] on button "button" at bounding box center [398, 278] width 14 height 14
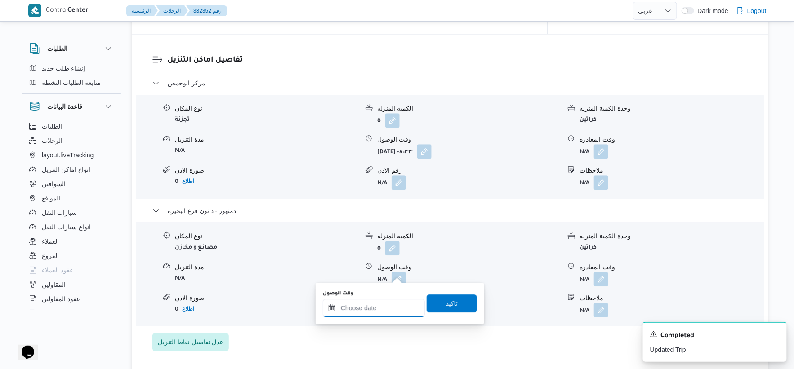
click at [381, 307] on input "وقت الوصول" at bounding box center [374, 308] width 102 height 18
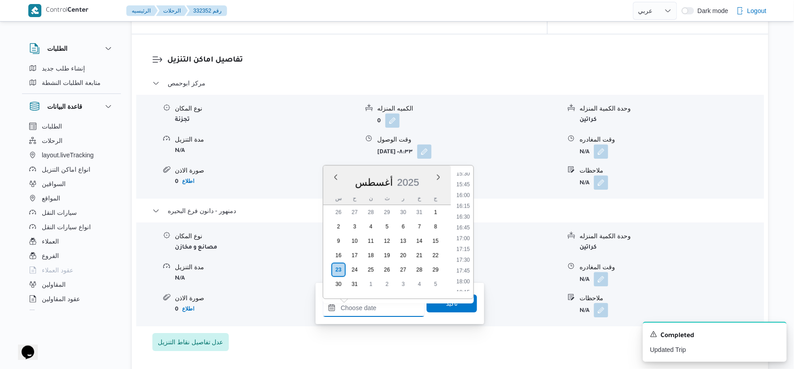
scroll to position [670, 0]
click at [468, 197] on li "16:00" at bounding box center [462, 197] width 21 height 9
type input "٢٣/٠٨/٢٠٢٥ ١٦:٠٠"
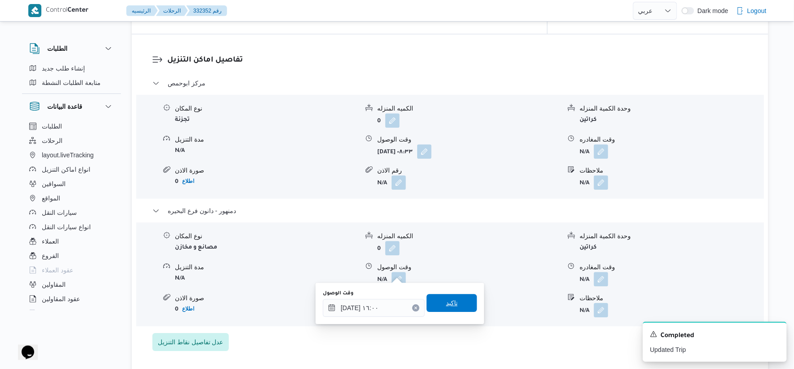
click at [447, 309] on span "تاكيد" at bounding box center [451, 303] width 50 height 18
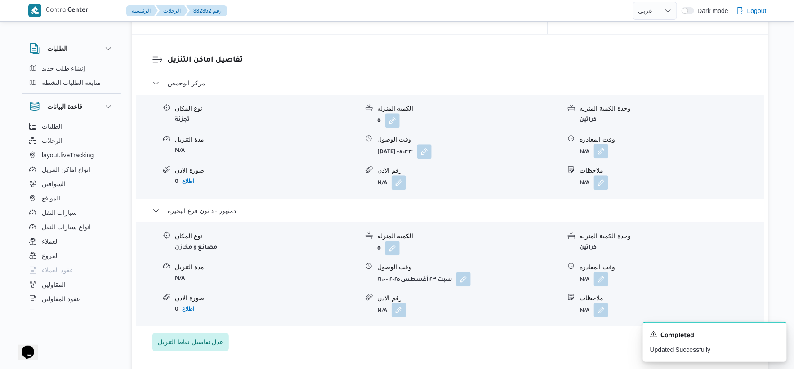
click at [600, 149] on button "button" at bounding box center [601, 151] width 14 height 14
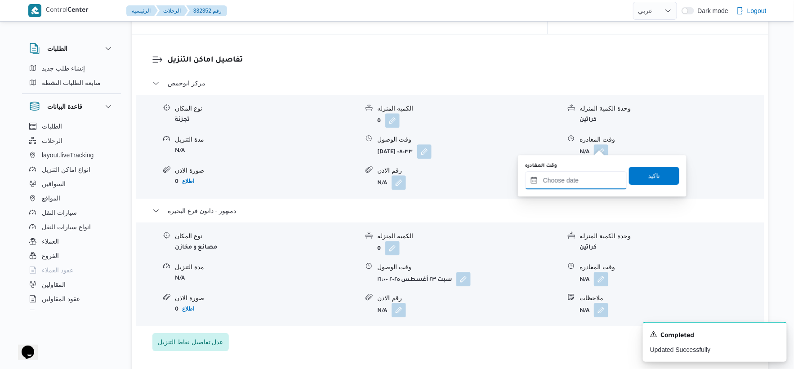
click at [590, 184] on input "وقت المغادره" at bounding box center [576, 180] width 102 height 18
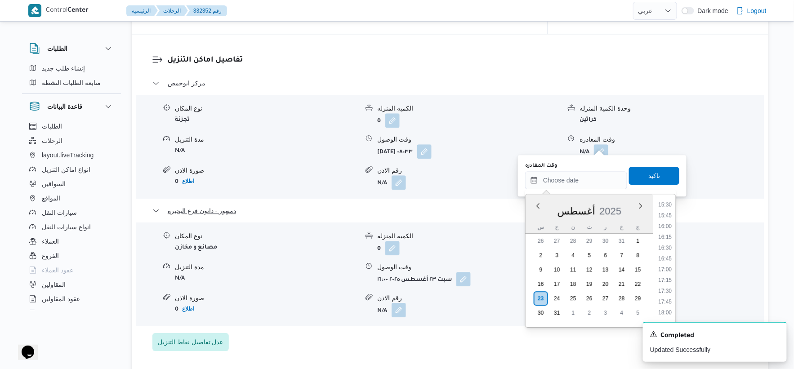
click at [667, 204] on li "15:30" at bounding box center [665, 204] width 21 height 9
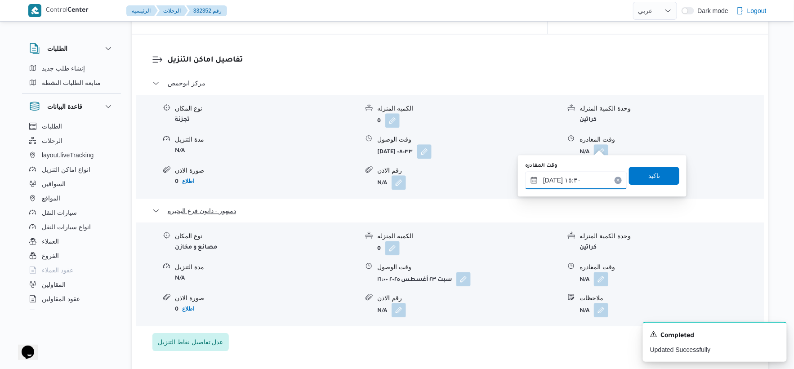
type input "٢٣/٠٨/٢٠٢٥ ١٥:٣٠"
click at [651, 170] on span "تاكيد" at bounding box center [654, 175] width 12 height 11
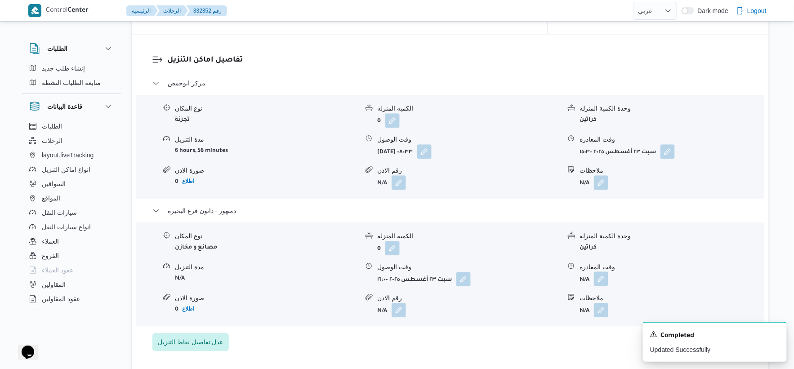
click at [605, 275] on button "button" at bounding box center [601, 278] width 14 height 14
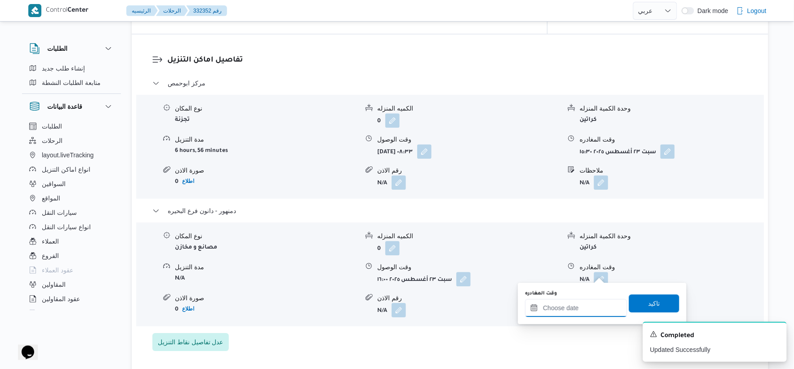
click at [586, 303] on input "وقت المغادره" at bounding box center [576, 308] width 102 height 18
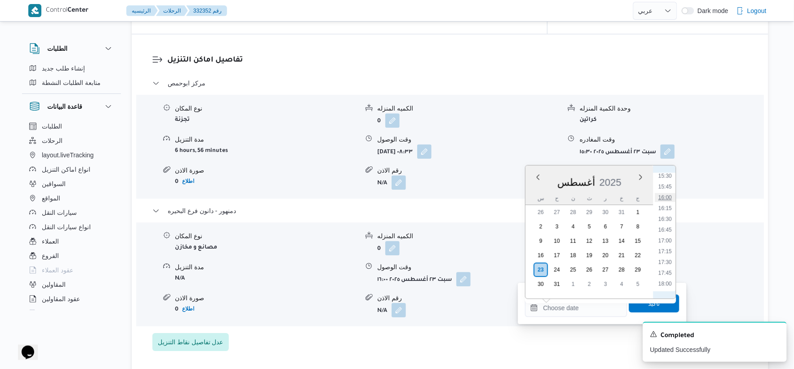
click at [668, 193] on li "16:00" at bounding box center [665, 197] width 21 height 9
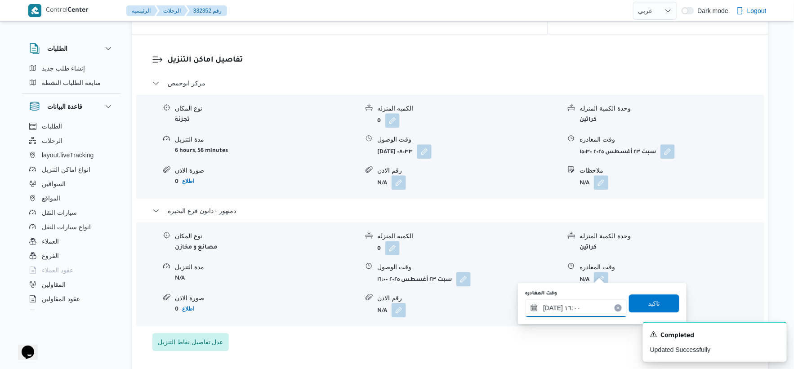
click at [550, 306] on input "٢٣/٠٨/٢٠٢٥ ١٦:٠٠" at bounding box center [576, 308] width 102 height 18
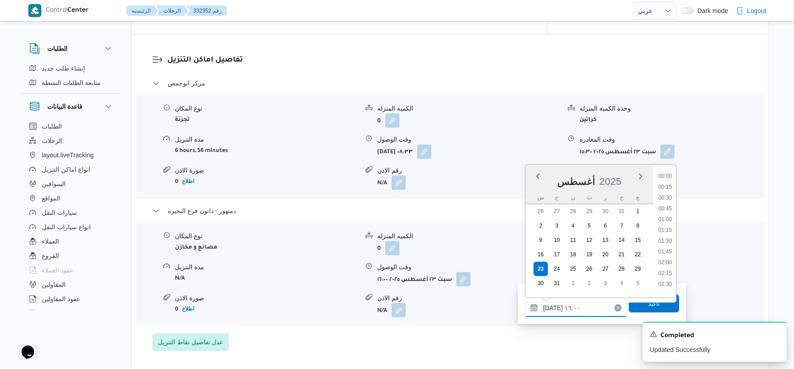
scroll to position [629, 0]
type input "٢٣/٠٨/٢٠٢٥ ١٦:١٠"
click at [641, 308] on span "تاكيد" at bounding box center [654, 303] width 50 height 18
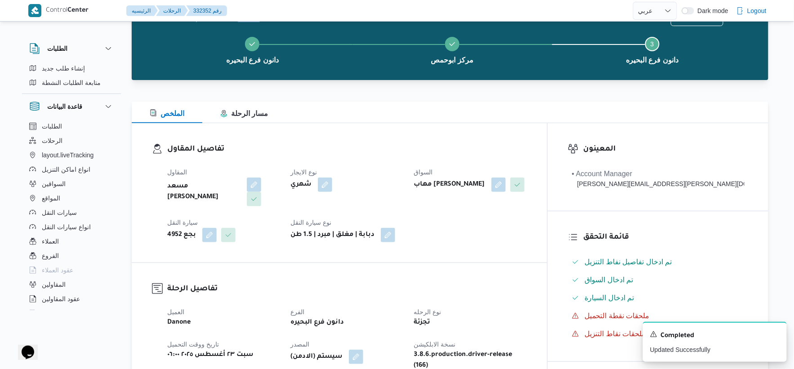
scroll to position [0, 0]
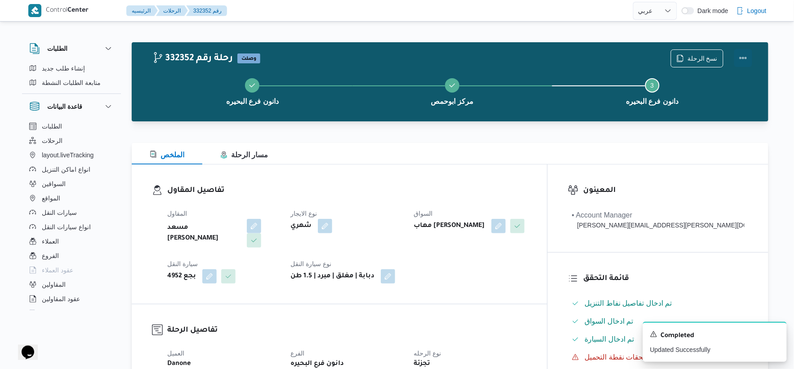
click at [744, 59] on button "Actions" at bounding box center [743, 58] width 18 height 18
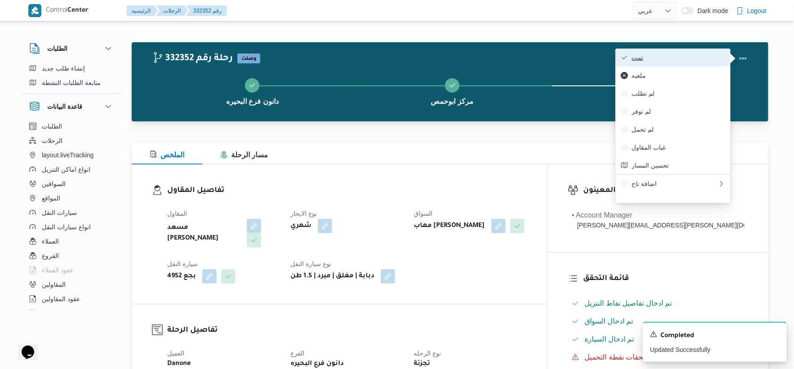
click at [686, 61] on span "تمت" at bounding box center [677, 57] width 93 height 7
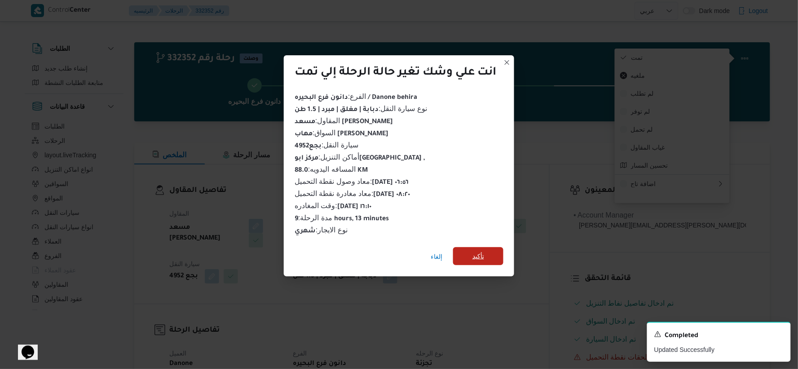
click at [483, 253] on span "تأكيد" at bounding box center [479, 256] width 12 height 11
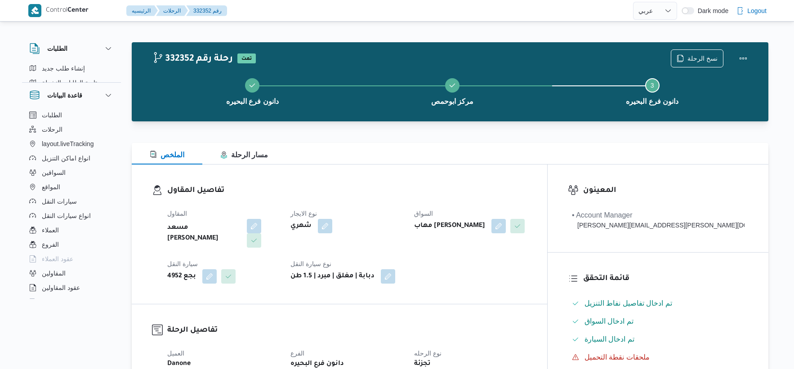
select select "ar"
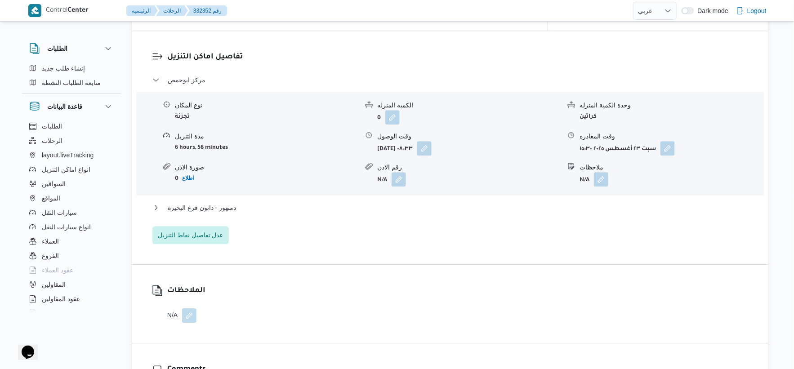
scroll to position [749, 0]
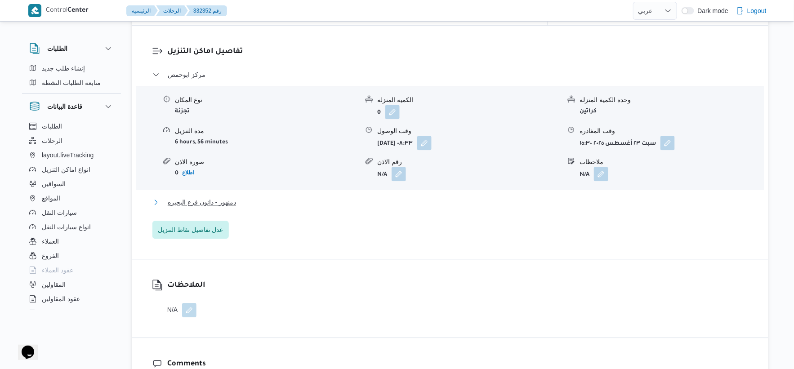
click at [244, 197] on button "دمنهور - دانون فرع البحيره" at bounding box center [449, 202] width 595 height 11
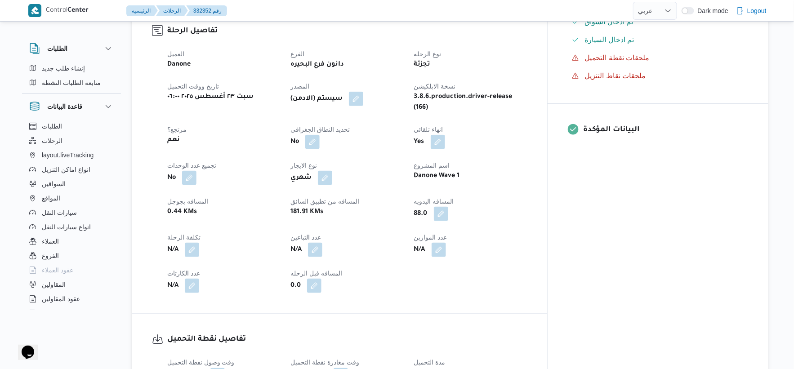
scroll to position [0, 0]
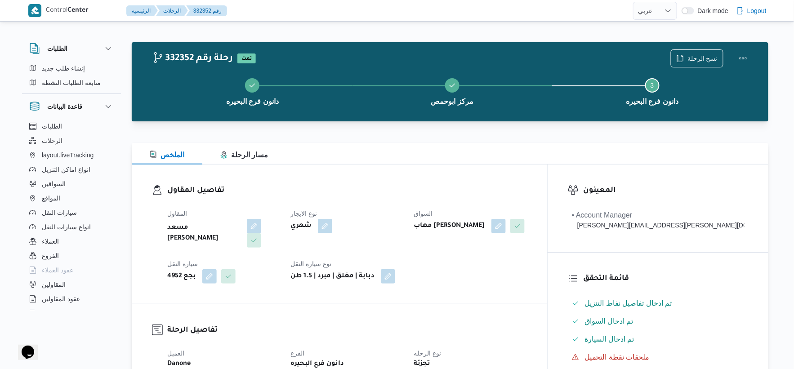
select select "ar"
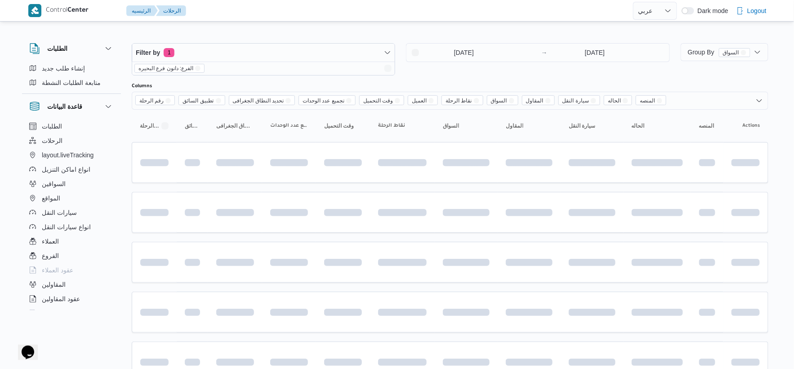
scroll to position [441, 0]
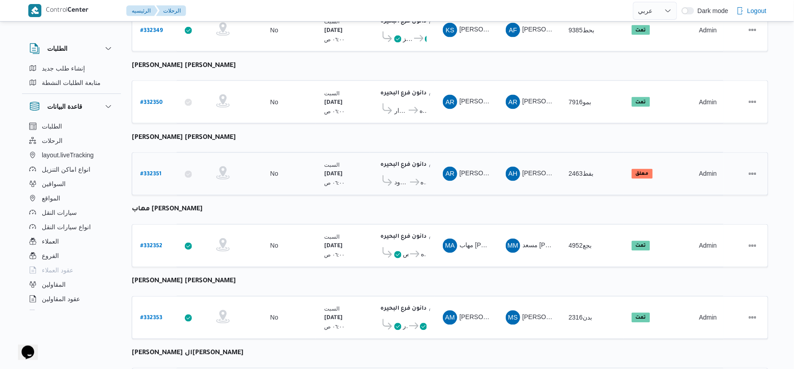
click at [151, 172] on b "# 332351" at bounding box center [150, 175] width 21 height 6
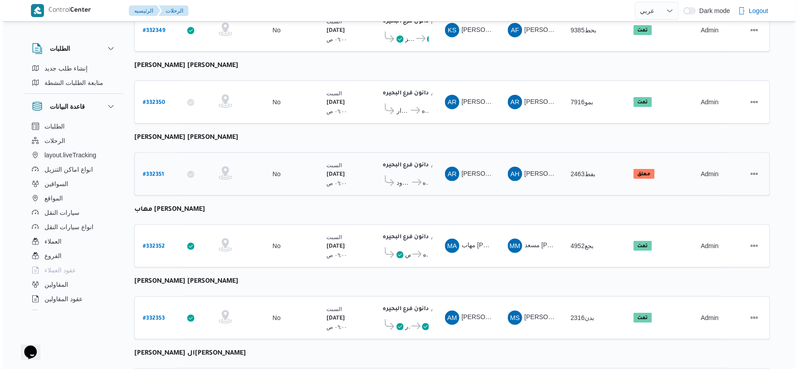
scroll to position [24, 0]
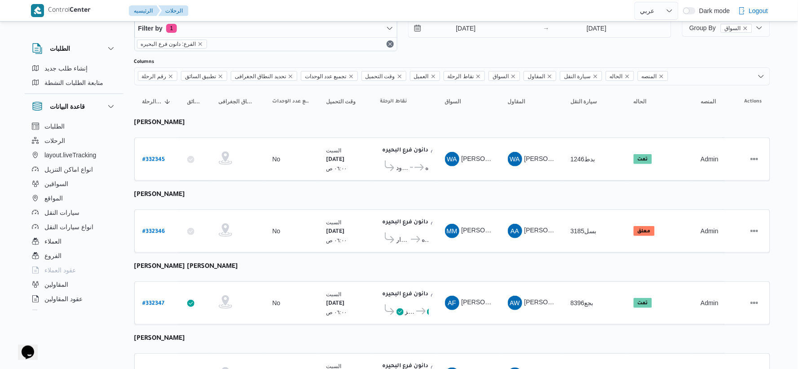
select select "ar"
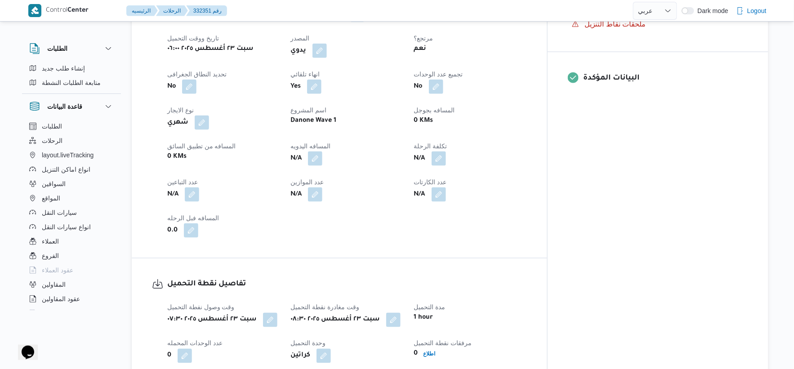
scroll to position [341, 0]
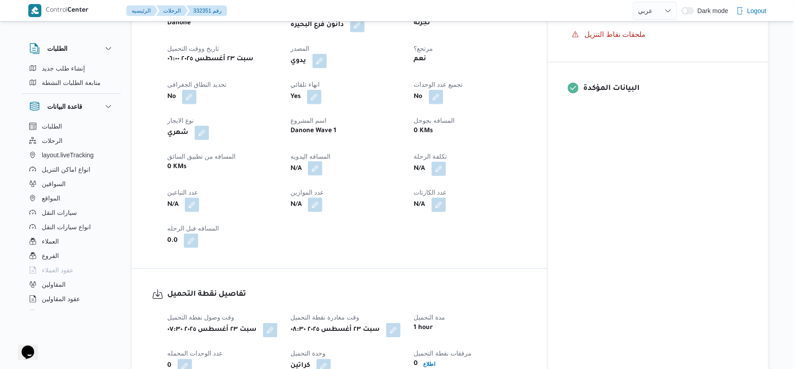
click at [322, 164] on button "button" at bounding box center [315, 168] width 14 height 14
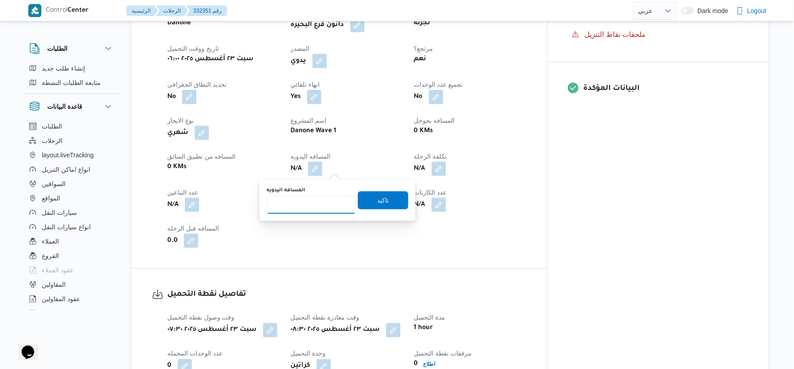
click at [302, 208] on input "المسافه اليدويه" at bounding box center [310, 205] width 89 height 18
type input "72"
click at [397, 204] on span "تاكيد" at bounding box center [383, 200] width 50 height 18
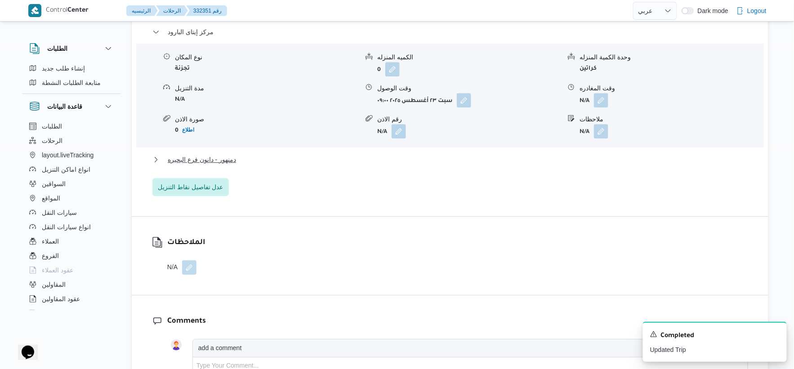
scroll to position [790, 0]
click at [235, 159] on button "دمنهور - دانون فرع البحيره" at bounding box center [449, 157] width 595 height 11
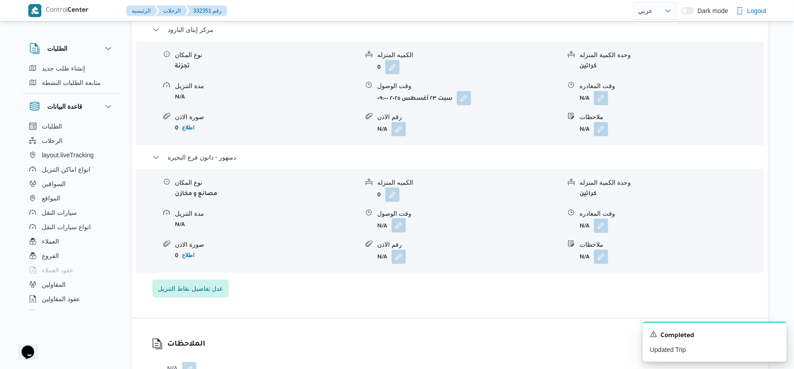
click at [404, 219] on button "button" at bounding box center [398, 225] width 14 height 14
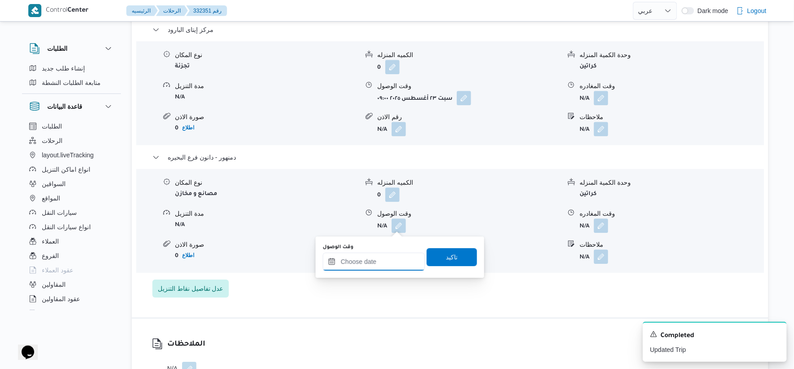
click at [390, 261] on input "وقت الوصول" at bounding box center [374, 262] width 102 height 18
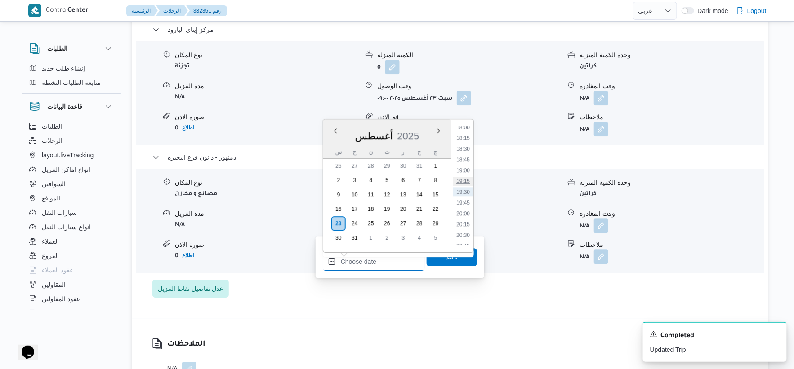
scroll to position [730, 0]
click at [464, 165] on li "17:45" at bounding box center [462, 166] width 21 height 9
type input "٢٣/٠٨/٢٠٢٥ ١٧:٤٥"
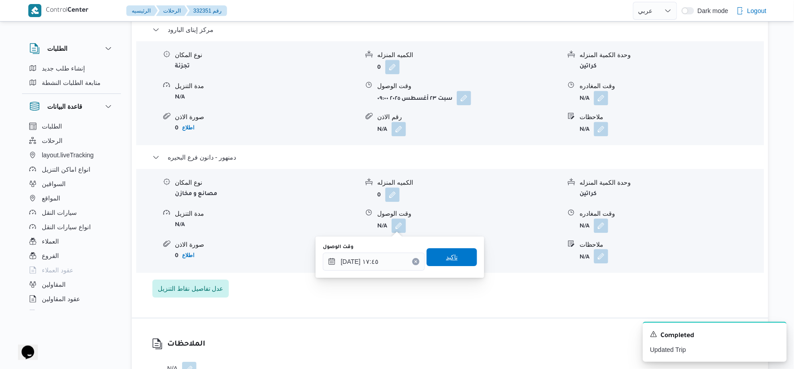
drag, startPoint x: 452, startPoint y: 254, endPoint x: 603, endPoint y: 248, distance: 150.2
click at [453, 254] on span "تاكيد" at bounding box center [451, 257] width 50 height 18
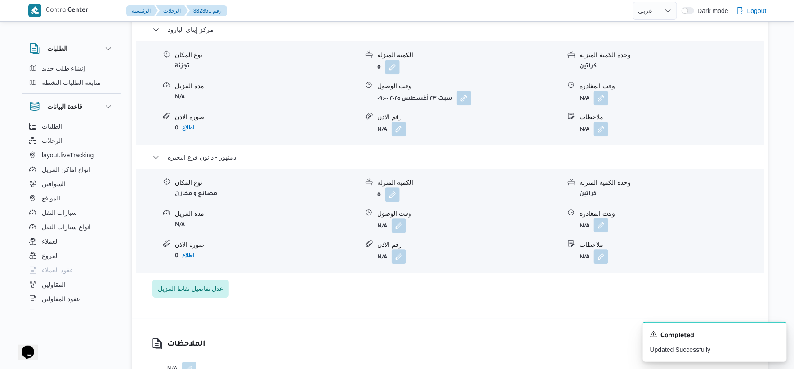
click at [601, 223] on button "button" at bounding box center [601, 225] width 14 height 14
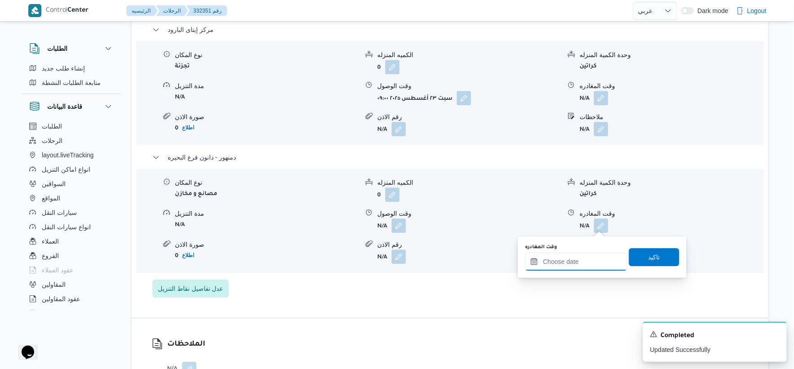
click at [590, 265] on input "وقت المغادره" at bounding box center [576, 262] width 102 height 18
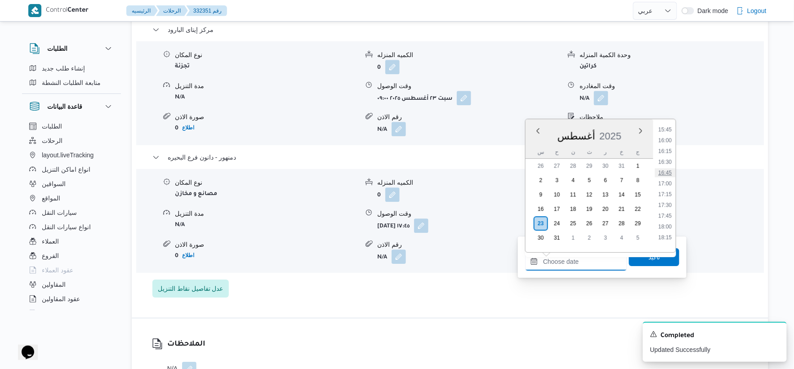
scroll to position [680, 0]
click at [667, 207] on li "17:30" at bounding box center [665, 205] width 21 height 9
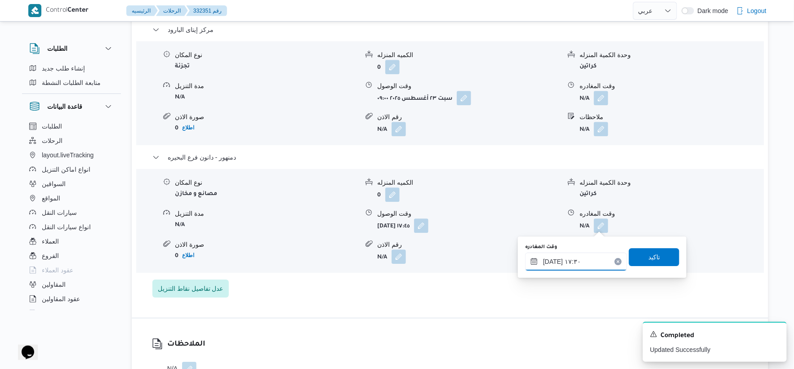
click at [551, 259] on input "[DATE] ١٧:٣٠" at bounding box center [576, 262] width 102 height 18
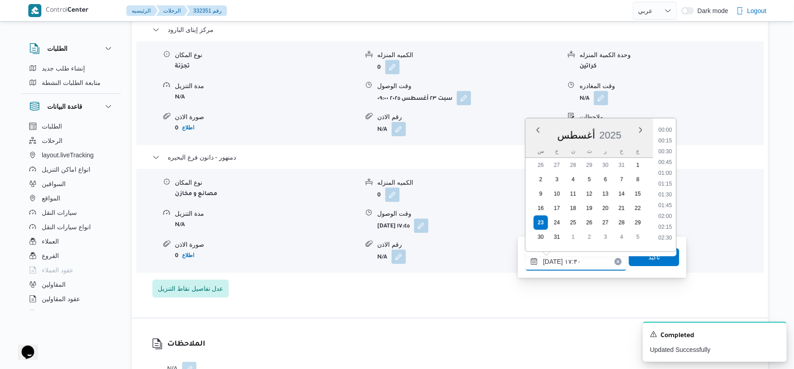
scroll to position [694, 0]
type input "٢٣/٠٨/٢٠٢٥ ١٧:٥٥"
click at [652, 263] on span "تاكيد" at bounding box center [654, 257] width 50 height 18
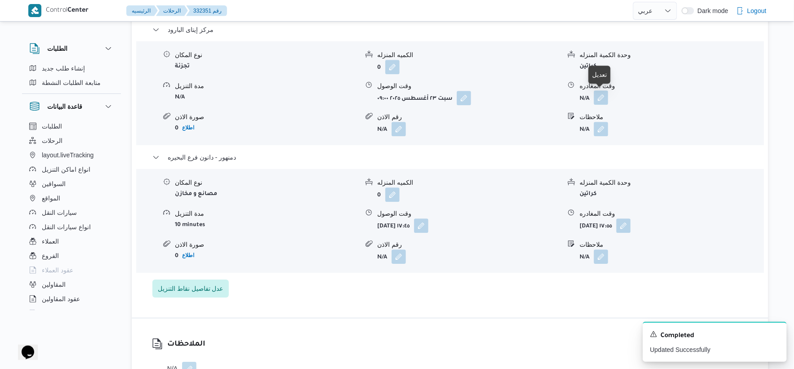
click at [598, 97] on button "button" at bounding box center [601, 97] width 14 height 14
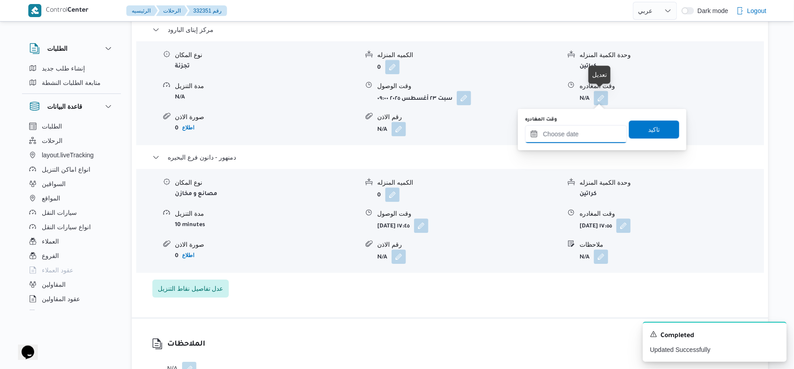
click at [585, 133] on input "وقت المغادره" at bounding box center [576, 134] width 102 height 18
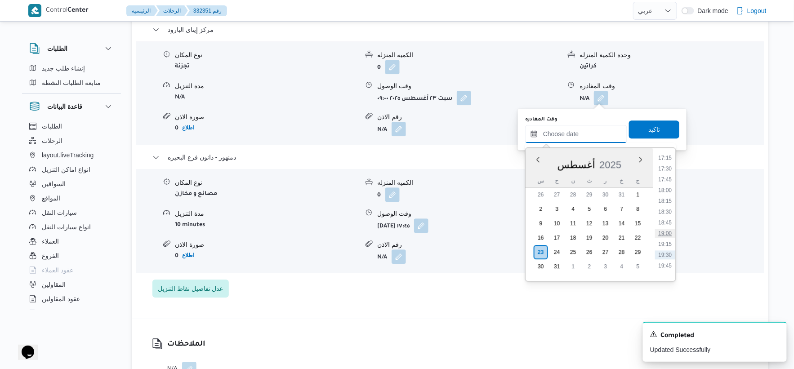
scroll to position [730, 0]
click at [665, 174] on li "17:15" at bounding box center [665, 173] width 21 height 9
type input "[DATE] ١٧:١٥"
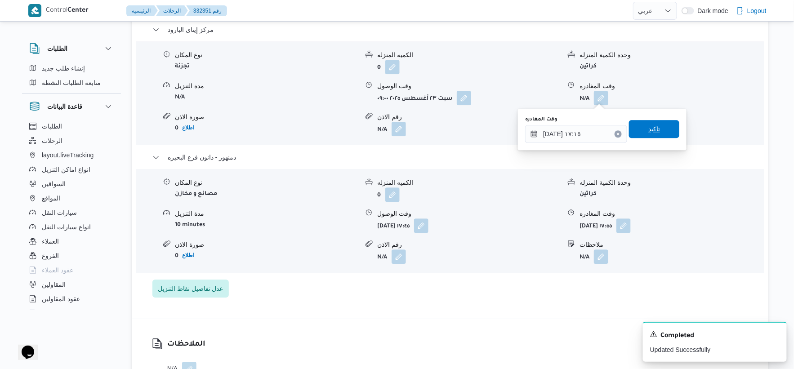
click at [661, 133] on span "تاكيد" at bounding box center [654, 129] width 50 height 18
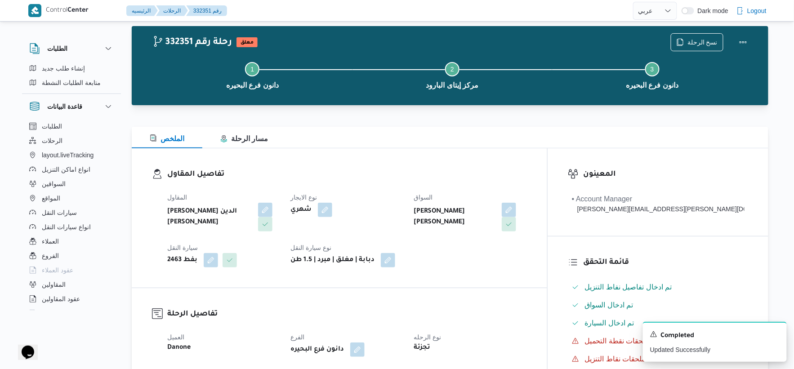
scroll to position [0, 0]
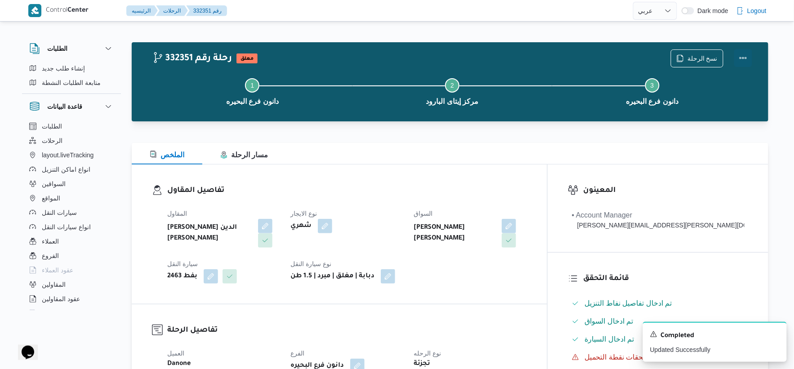
click at [743, 58] on button "Actions" at bounding box center [743, 58] width 18 height 18
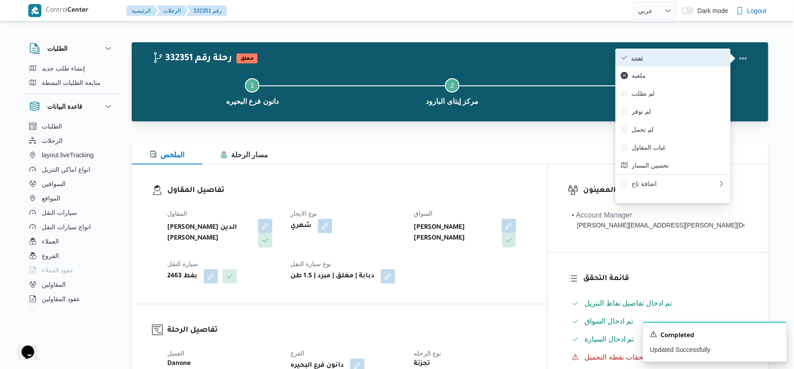
click at [687, 51] on button "تمت" at bounding box center [672, 58] width 115 height 18
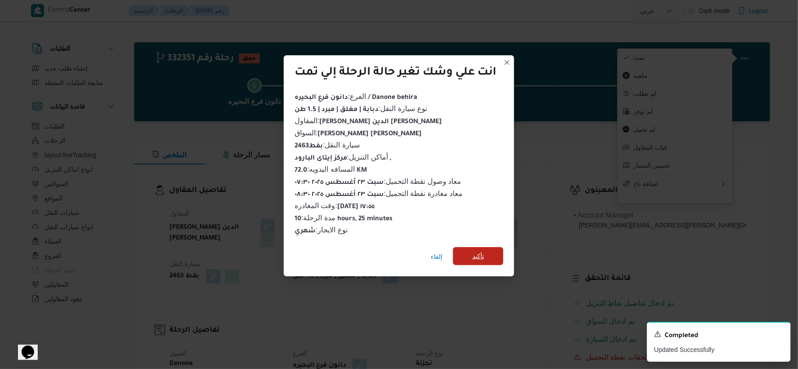
click at [484, 253] on span "تأكيد" at bounding box center [479, 256] width 12 height 11
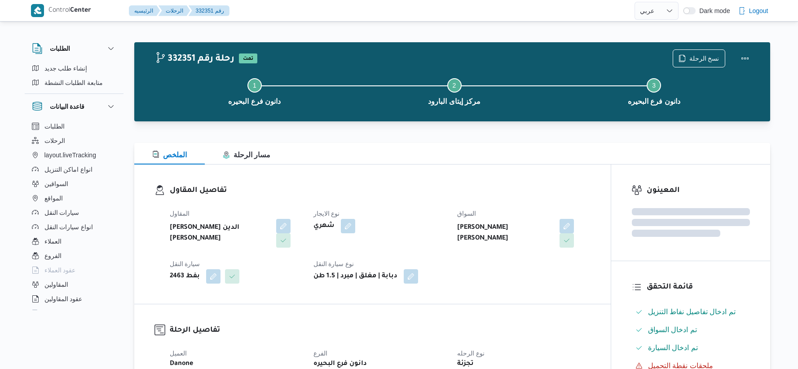
select select "ar"
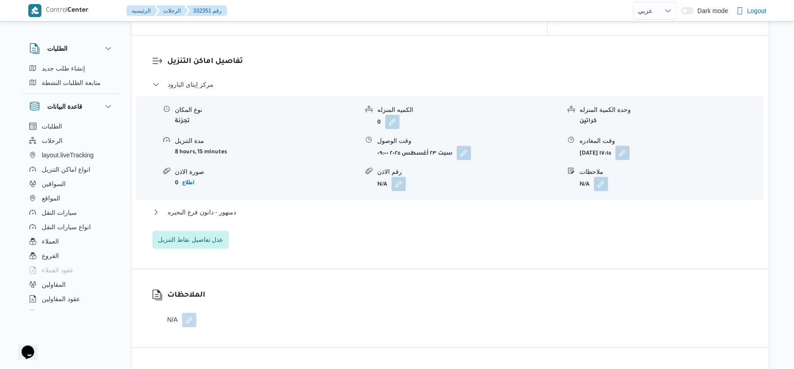
scroll to position [749, 0]
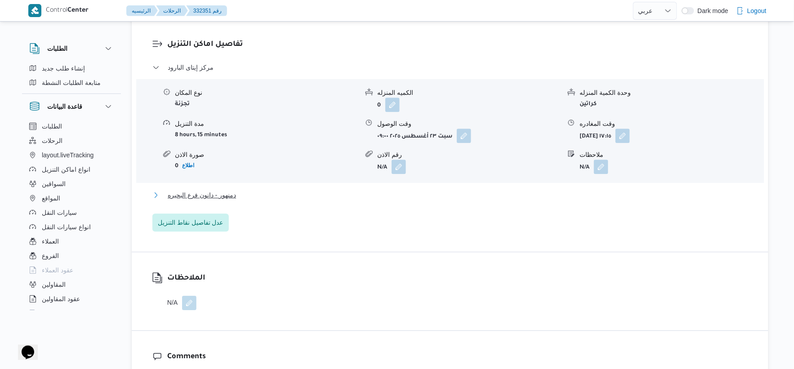
click at [247, 192] on button "دمنهور - دانون فرع البحيره" at bounding box center [449, 195] width 595 height 11
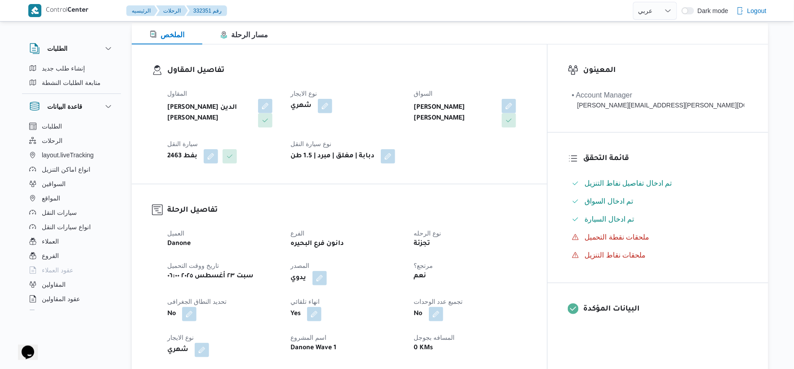
scroll to position [299, 0]
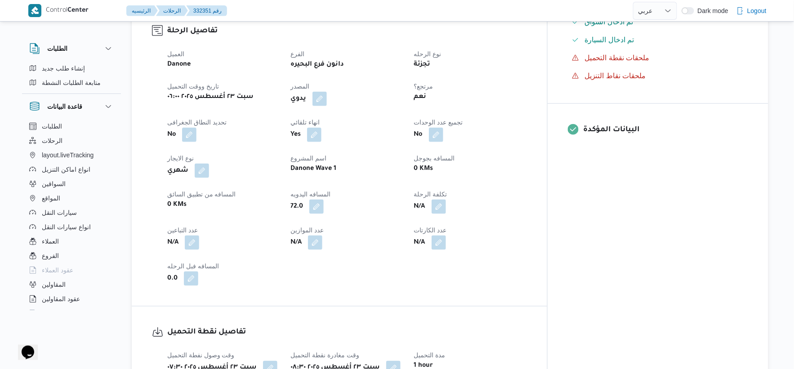
select select "ar"
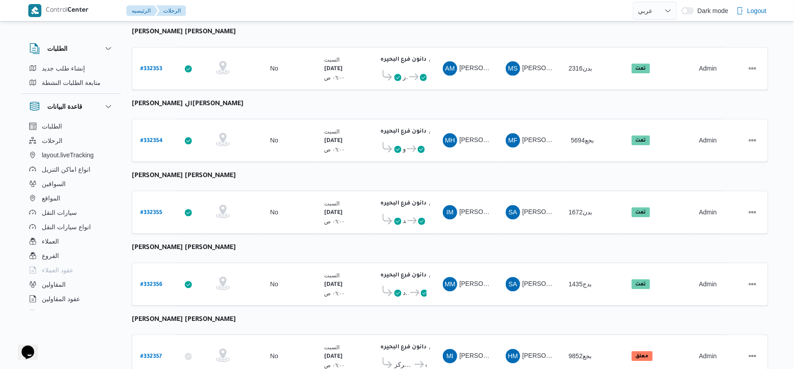
scroll to position [722, 0]
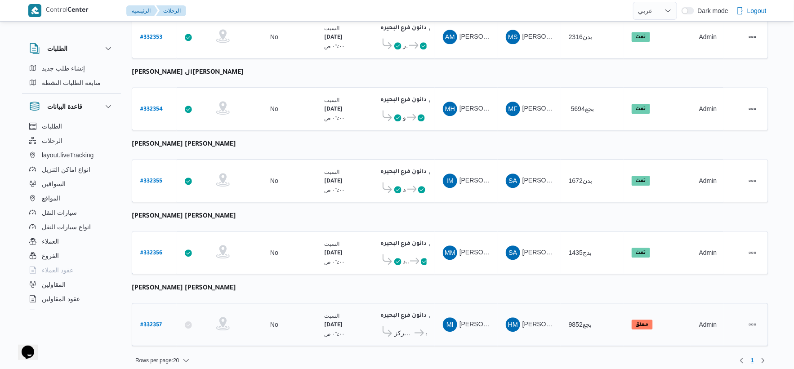
click at [150, 322] on b "# 332357" at bounding box center [151, 325] width 22 height 6
select select "ar"
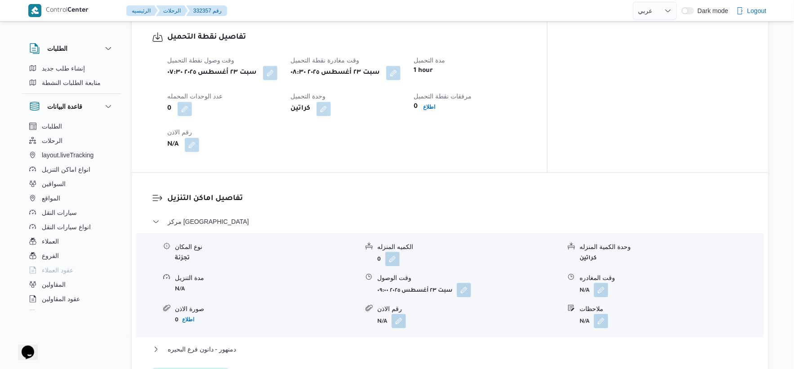
scroll to position [599, 0]
click at [400, 71] on button "button" at bounding box center [393, 71] width 14 height 14
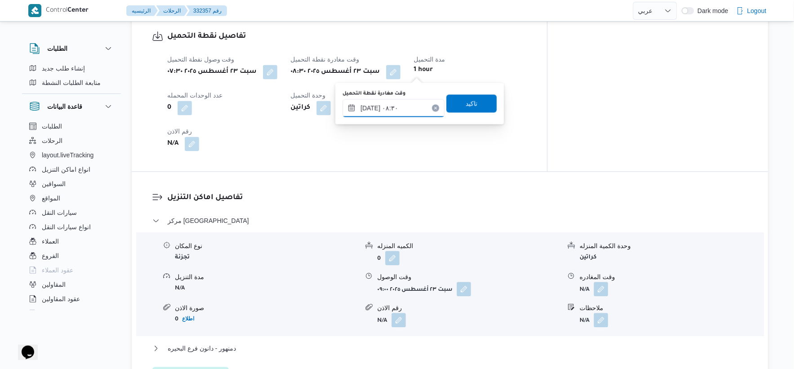
click at [404, 112] on input "٢٣/٠٨/٢٠٢٥ ٠٨:٣٠" at bounding box center [393, 108] width 102 height 18
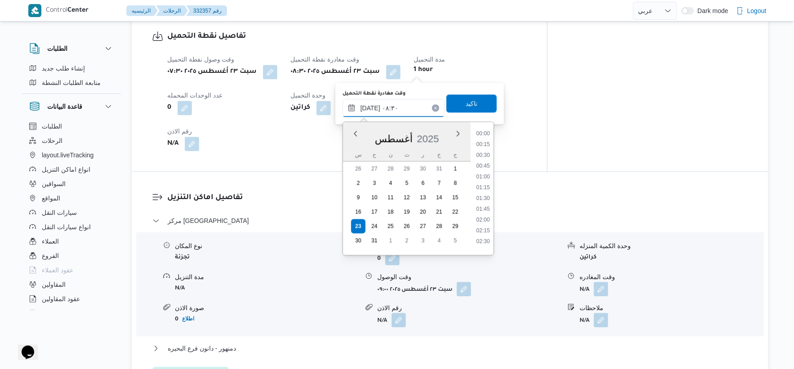
scroll to position [306, 0]
click at [486, 180] on li "08:15" at bounding box center [482, 183] width 21 height 9
type input "٢٣/٠٨/٢٠٢٥ ٠٨:١٥"
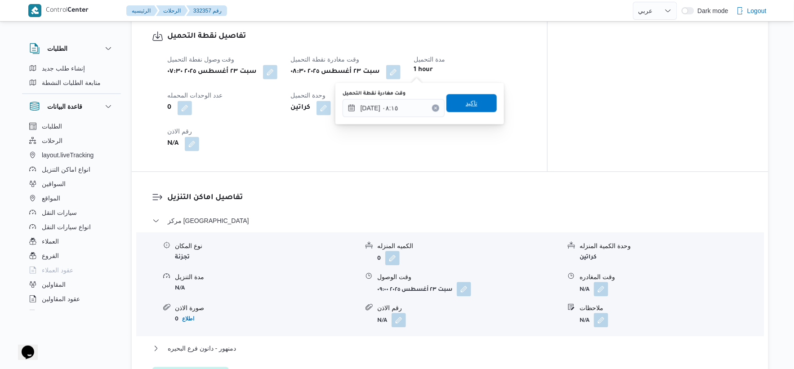
click at [472, 100] on span "تاكيد" at bounding box center [471, 103] width 50 height 18
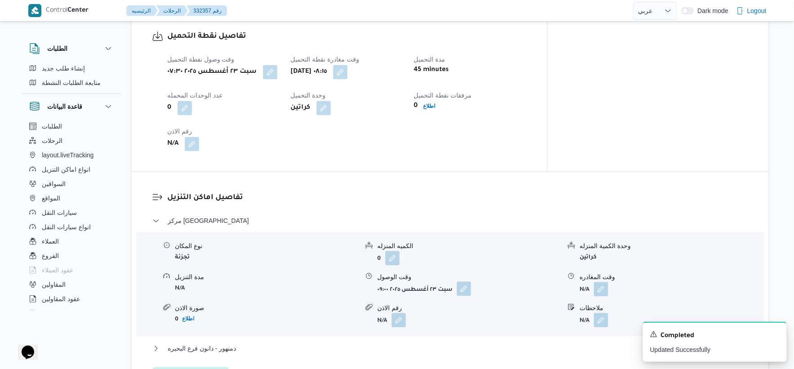
click at [465, 291] on button "button" at bounding box center [464, 288] width 14 height 14
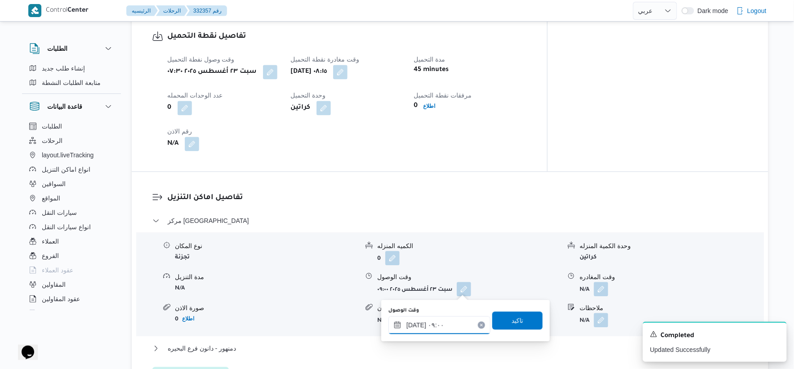
click at [447, 324] on input "٢٣/٠٨/٢٠٢٥ ٠٩:٠٠" at bounding box center [439, 325] width 102 height 18
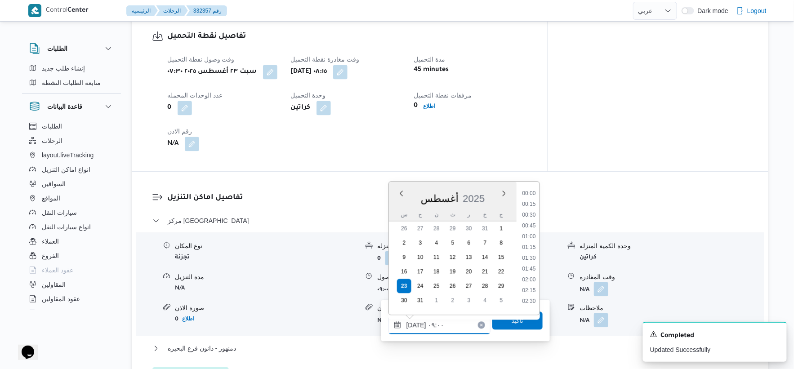
scroll to position [327, 0]
click at [531, 232] on li "08:30" at bounding box center [528, 232] width 21 height 9
type input "٢٣/٠٨/٢٠٢٥ ٠٨:٣٠"
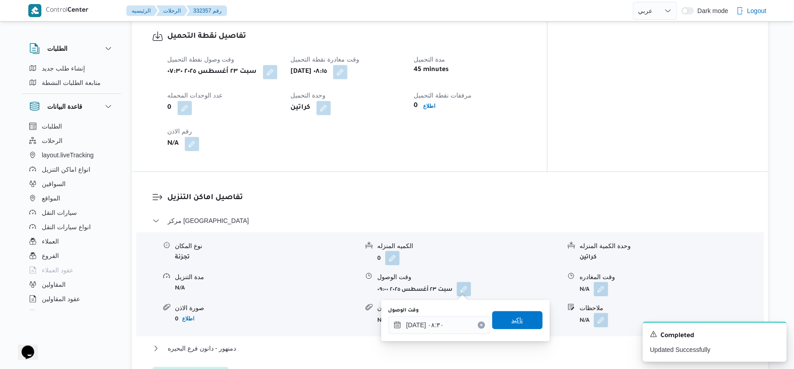
click at [519, 315] on span "تاكيد" at bounding box center [517, 320] width 50 height 18
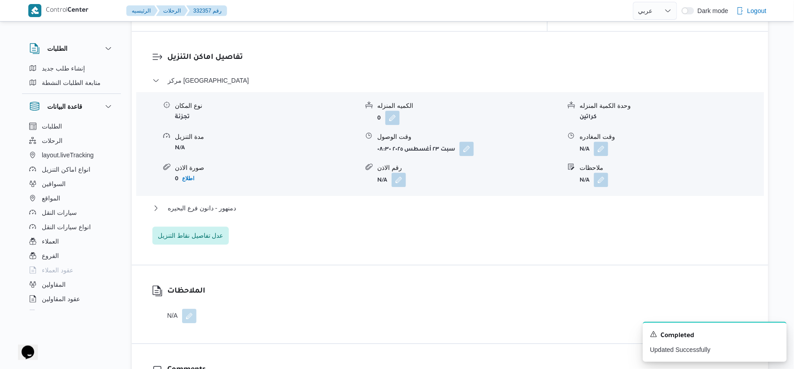
scroll to position [749, 0]
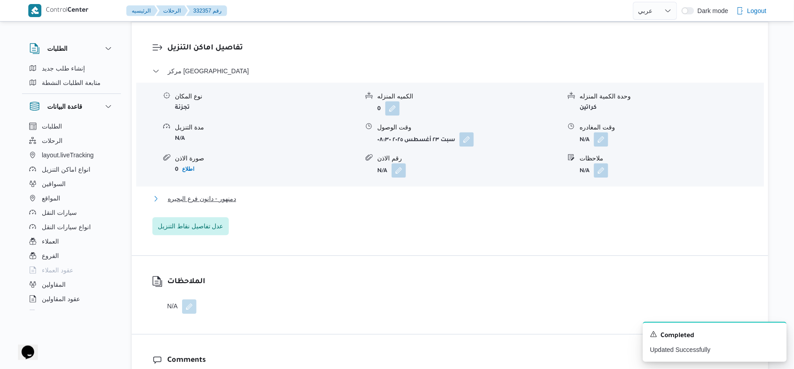
click at [236, 199] on button "دمنهور - دانون فرع البحيره" at bounding box center [449, 198] width 595 height 11
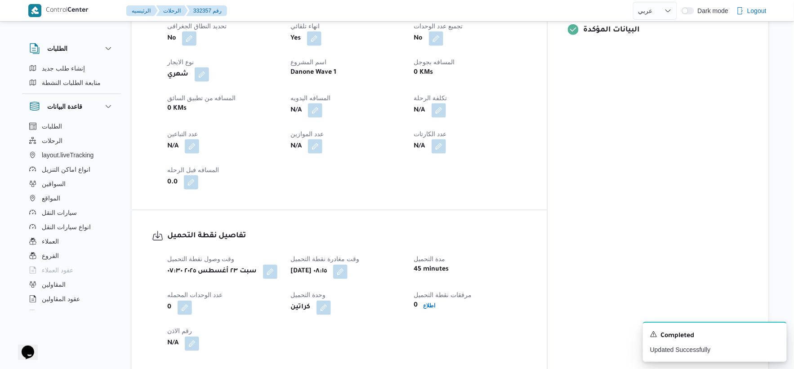
scroll to position [299, 0]
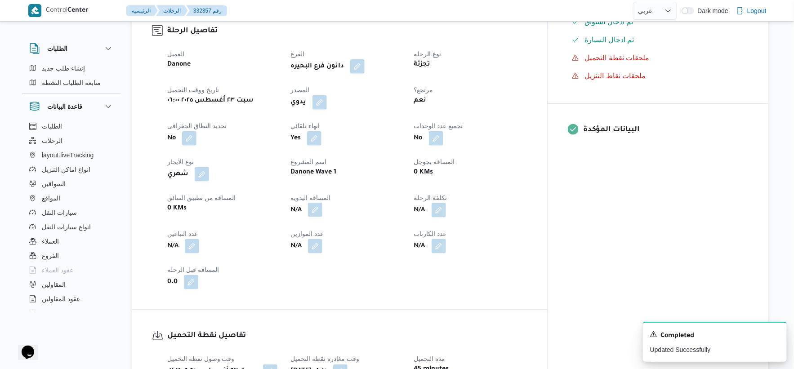
click at [322, 208] on button "button" at bounding box center [315, 210] width 14 height 14
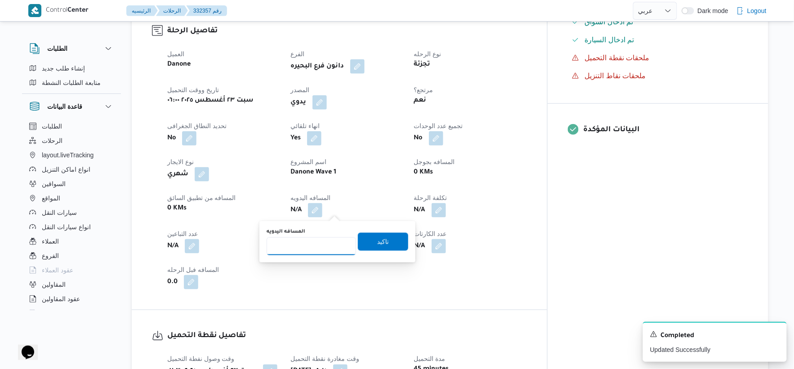
click at [308, 253] on input "المسافه اليدويه" at bounding box center [310, 246] width 89 height 18
type input "36"
click at [395, 244] on span "تاكيد" at bounding box center [383, 241] width 50 height 18
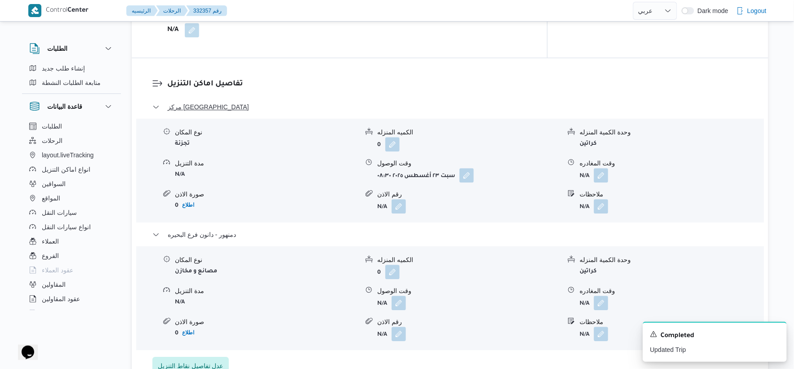
scroll to position [798, 0]
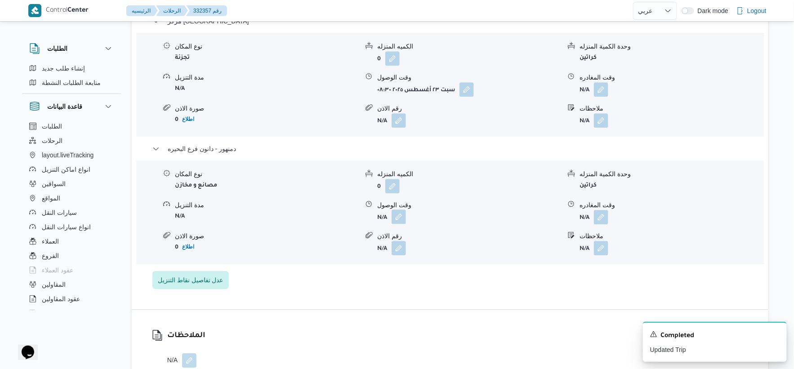
click at [400, 216] on button "button" at bounding box center [398, 216] width 14 height 14
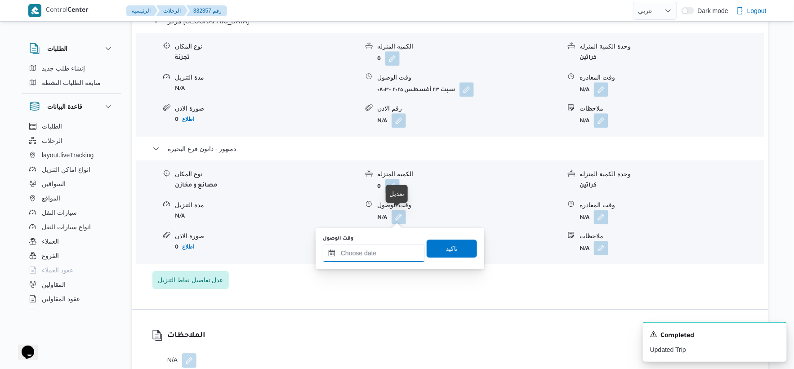
click at [383, 253] on input "وقت الوصول" at bounding box center [374, 253] width 102 height 18
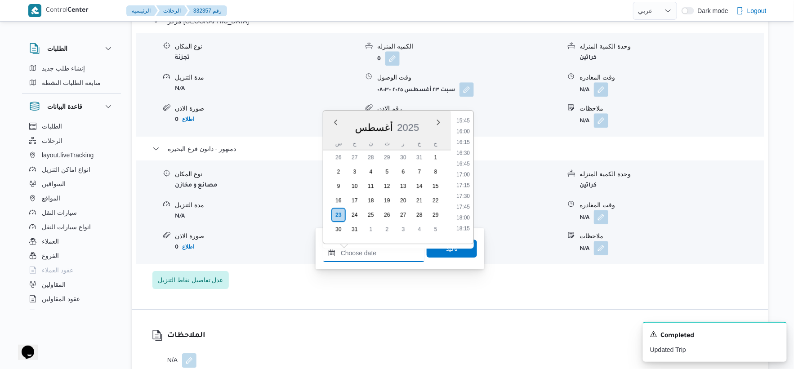
scroll to position [680, 0]
click at [461, 185] on li "17:15" at bounding box center [462, 186] width 21 height 9
type input "٢٣/٠٨/٢٠٢٥ ١٧:١٥"
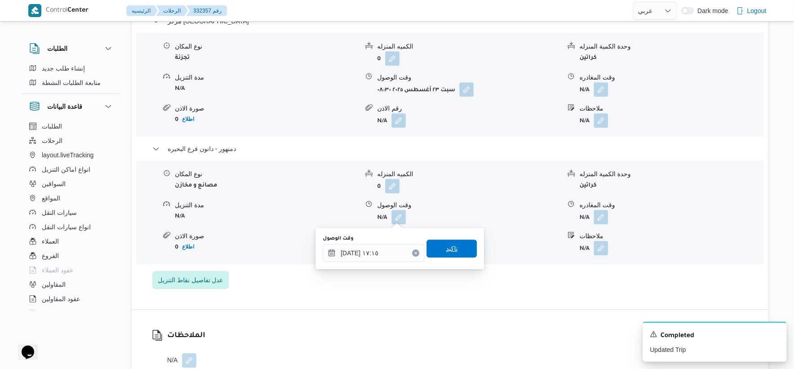
click at [455, 246] on span "تاكيد" at bounding box center [451, 249] width 50 height 18
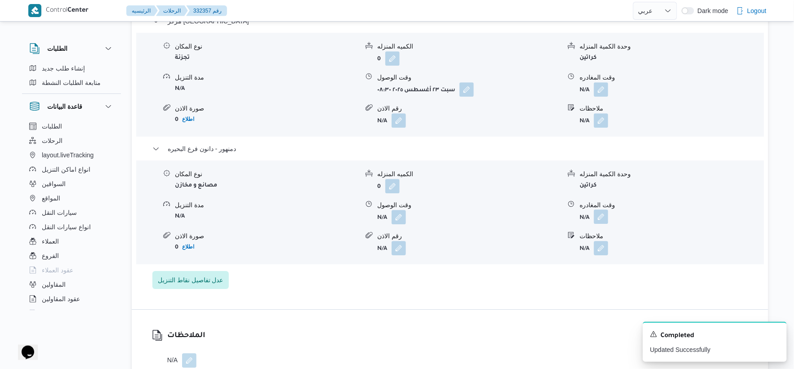
click at [605, 216] on button "button" at bounding box center [601, 216] width 14 height 14
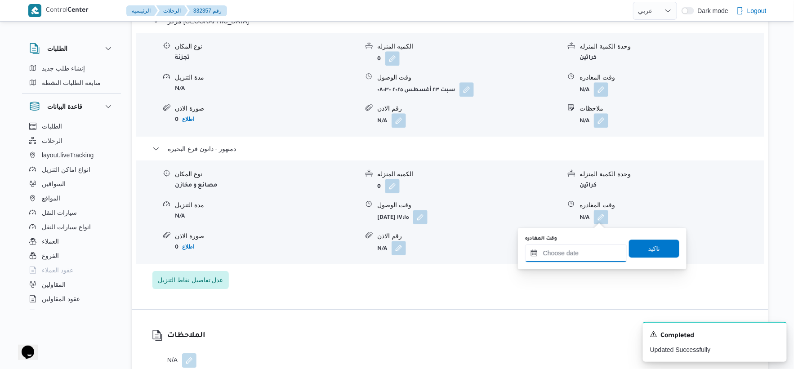
click at [581, 257] on input "وقت المغادره" at bounding box center [576, 253] width 102 height 18
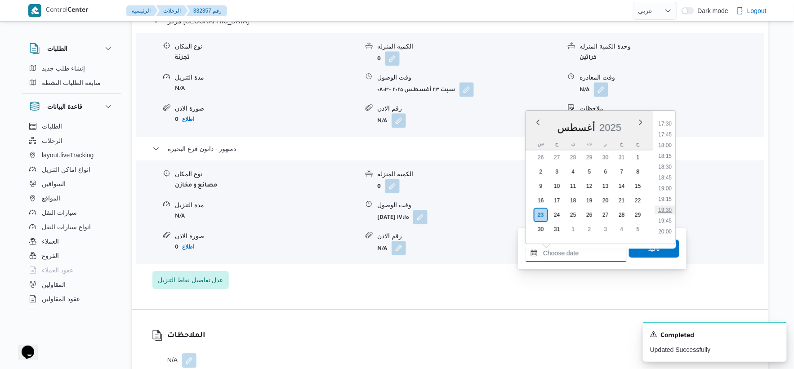
scroll to position [730, 0]
click at [667, 144] on li "17:30" at bounding box center [665, 146] width 21 height 9
type input "٢٣/٠٨/٢٠٢٥ ١٧:٣٠"
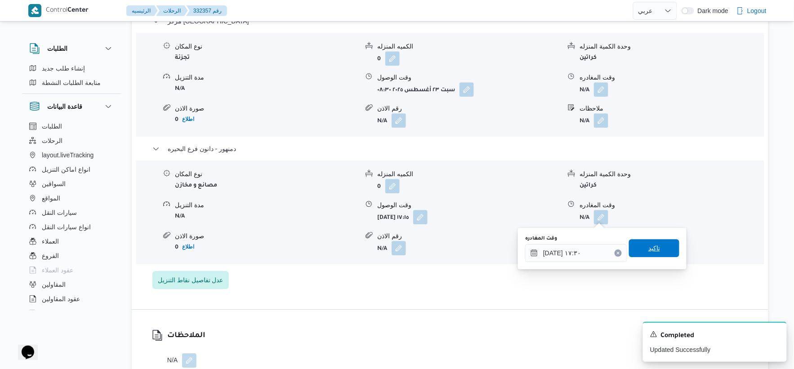
click at [661, 247] on span "تاكيد" at bounding box center [654, 248] width 50 height 18
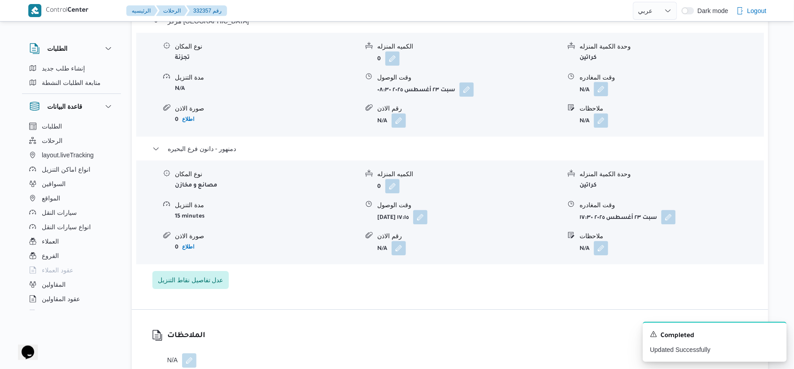
click at [603, 89] on button "button" at bounding box center [601, 89] width 14 height 14
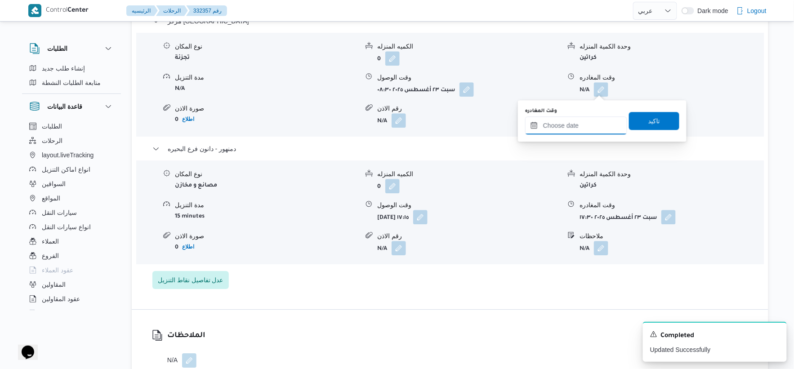
click at [578, 126] on input "وقت المغادره" at bounding box center [576, 125] width 102 height 18
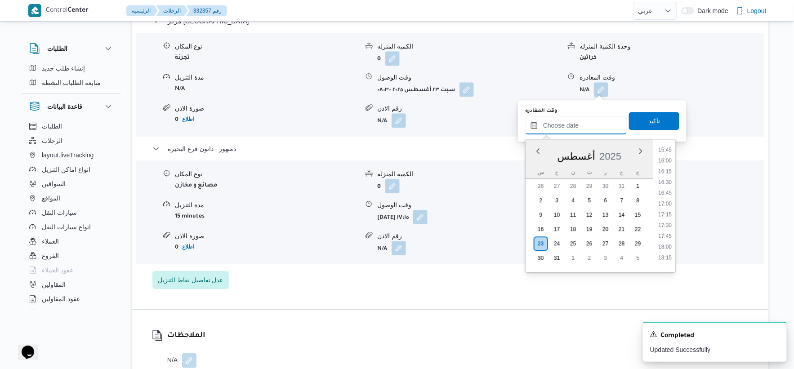
scroll to position [680, 0]
click at [664, 201] on li "17:00" at bounding box center [665, 204] width 21 height 9
type input "٢٣/٠٨/٢٠٢٥ ١٧:٠٠"
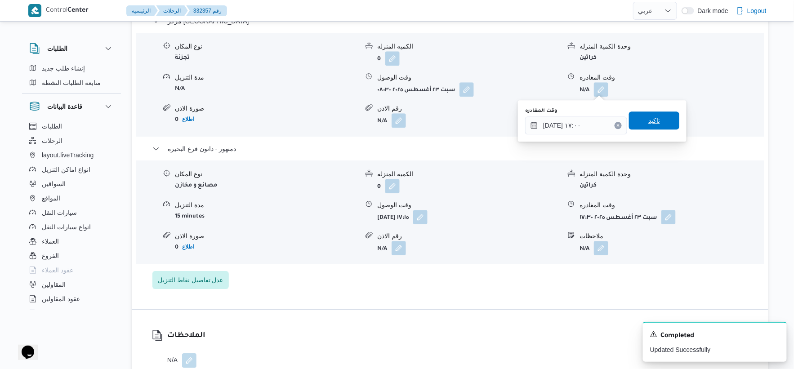
click at [664, 121] on span "تاكيد" at bounding box center [654, 120] width 50 height 18
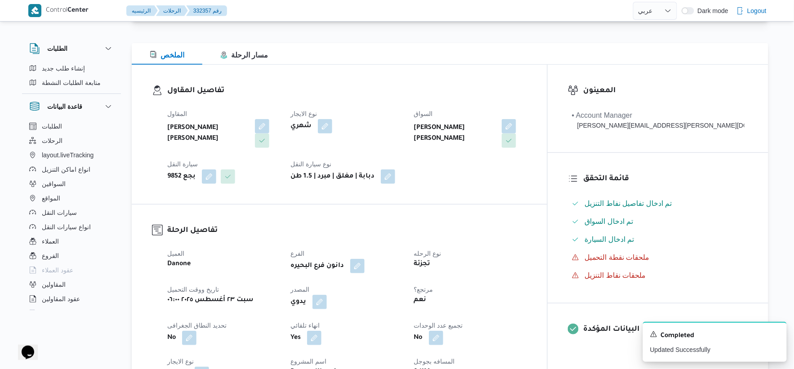
scroll to position [0, 0]
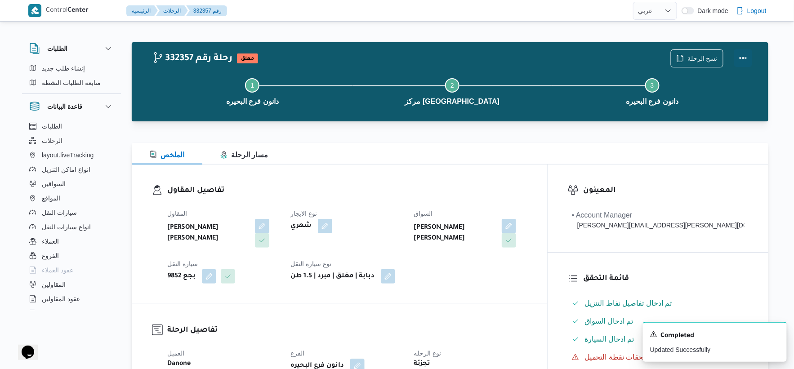
click at [747, 57] on button "Actions" at bounding box center [743, 58] width 18 height 18
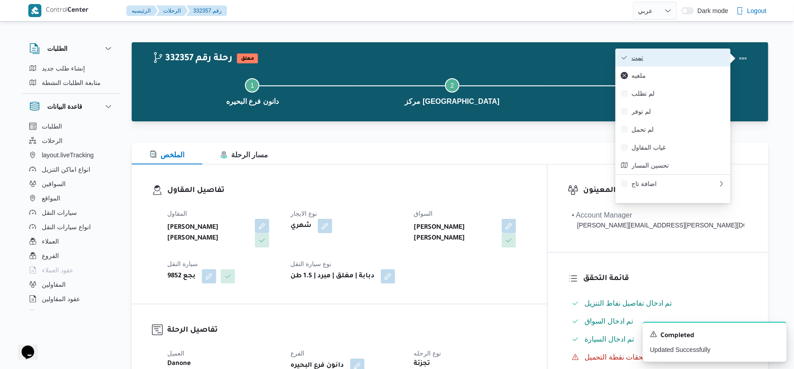
click at [695, 65] on button "تمت" at bounding box center [672, 58] width 115 height 18
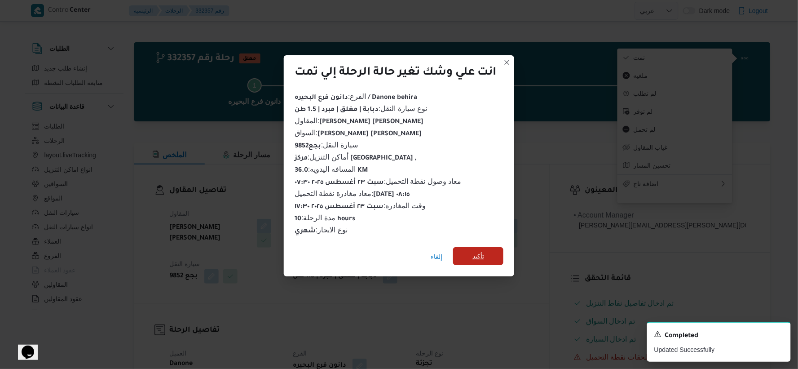
click at [480, 251] on span "تأكيد" at bounding box center [479, 256] width 12 height 11
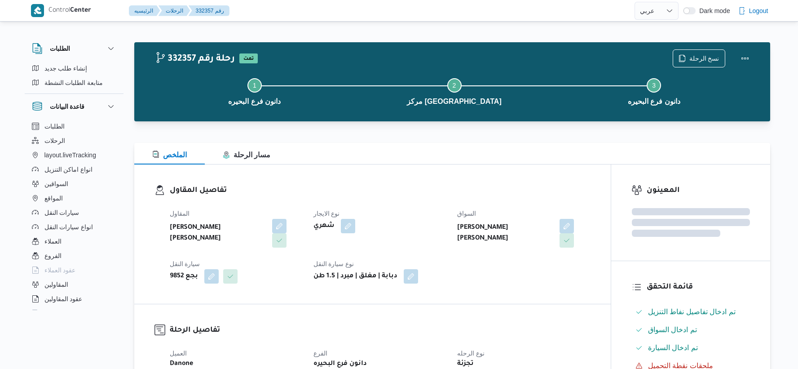
select select "ar"
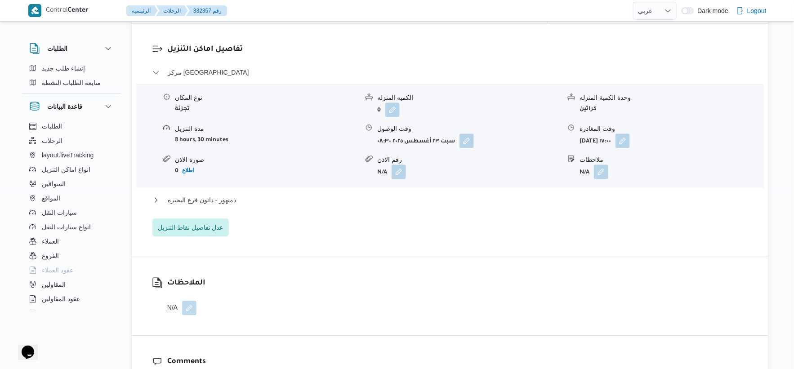
scroll to position [749, 0]
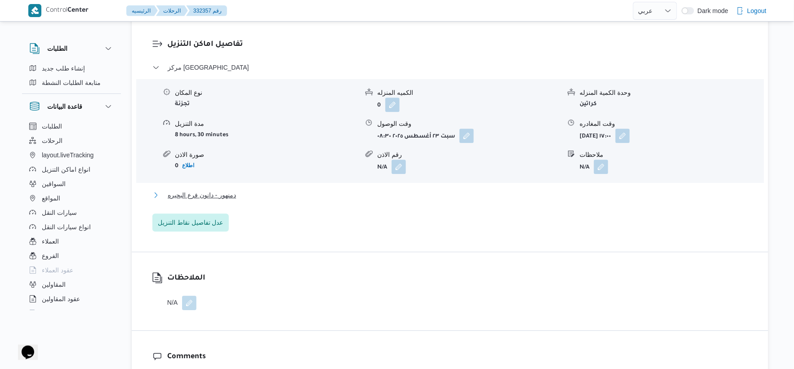
click at [231, 194] on span "دمنهور - دانون فرع البحيره" at bounding box center [202, 195] width 68 height 11
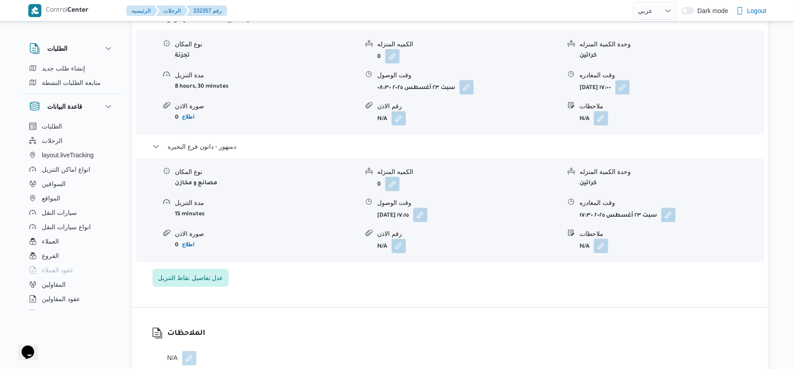
scroll to position [798, 0]
select select "ar"
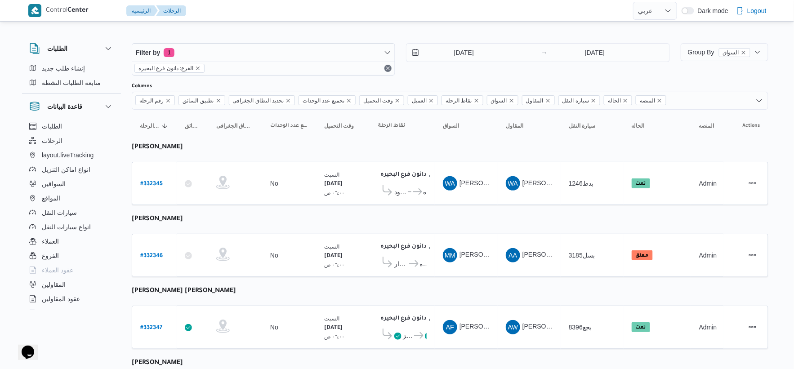
scroll to position [50, 0]
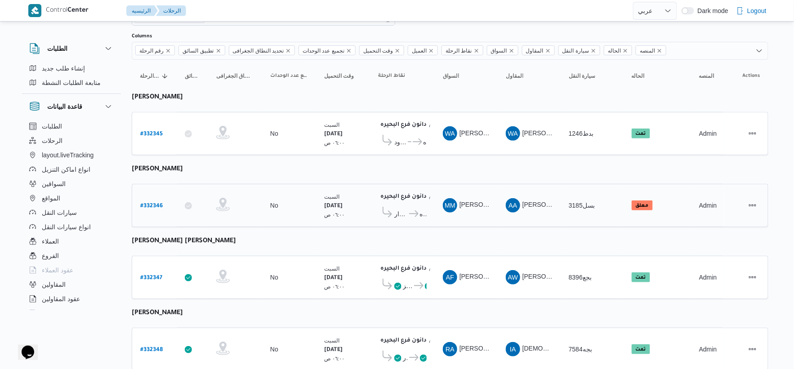
click at [147, 203] on b "# 332346" at bounding box center [151, 206] width 22 height 6
select select "ar"
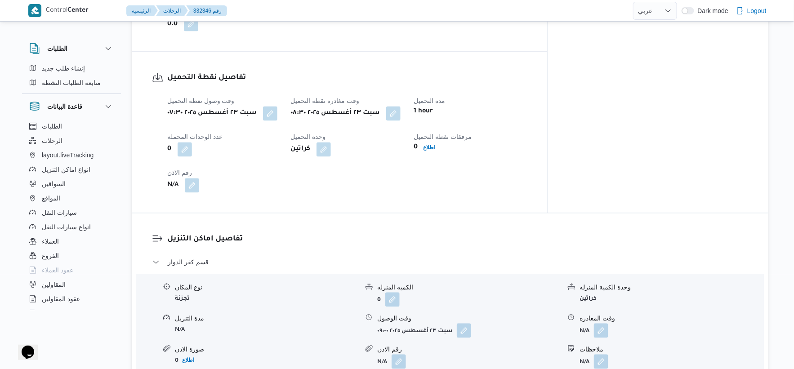
scroll to position [549, 0]
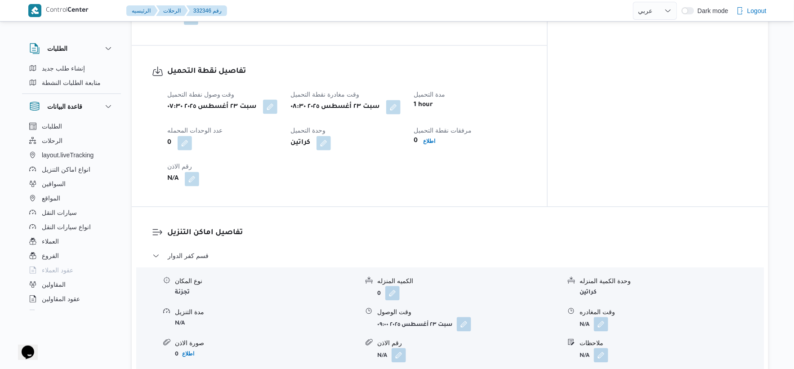
click at [277, 114] on button "button" at bounding box center [270, 107] width 14 height 14
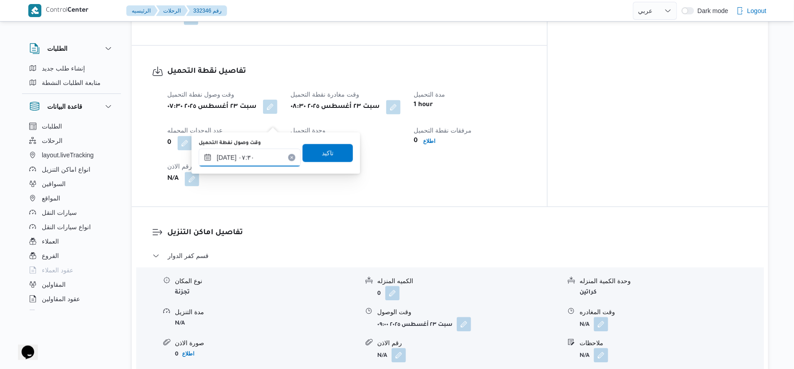
click at [261, 164] on input "[DATE] ٠٧:٣٠" at bounding box center [250, 158] width 102 height 18
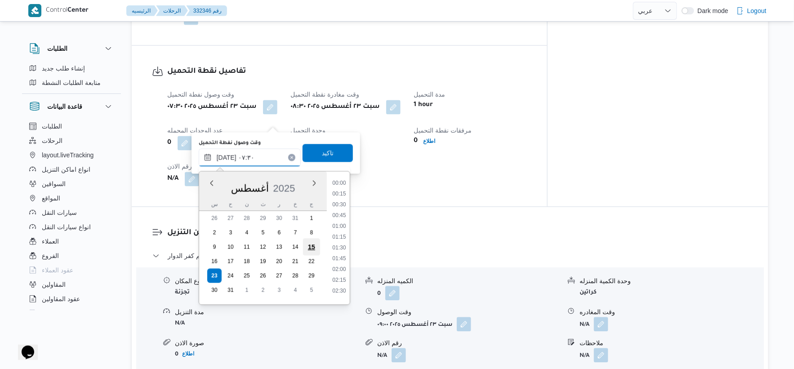
scroll to position [263, 0]
click at [340, 234] on li "07:15" at bounding box center [338, 233] width 21 height 9
type input "[DATE] ٠٧:١٥"
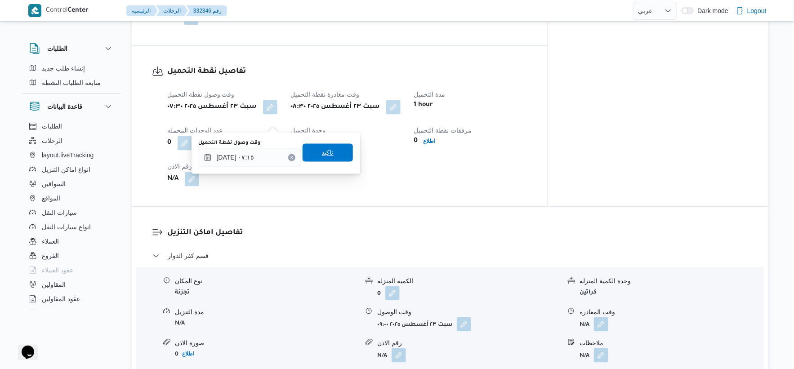
click at [329, 149] on span "تاكيد" at bounding box center [327, 153] width 50 height 18
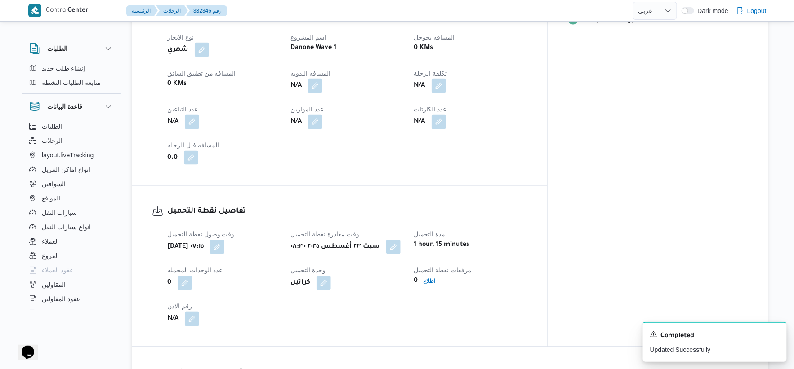
scroll to position [299, 0]
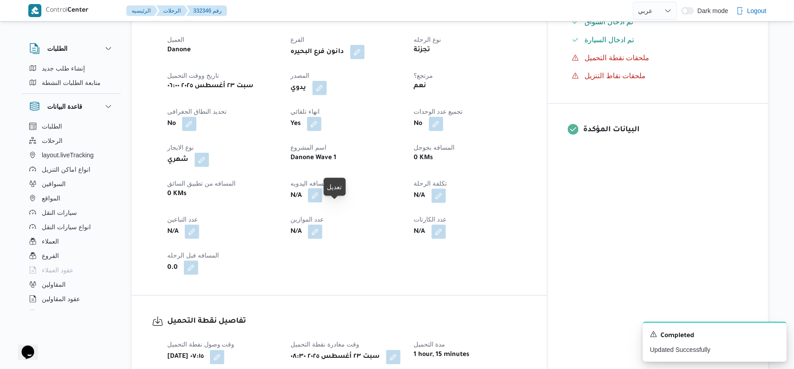
click at [322, 203] on button "button" at bounding box center [315, 195] width 14 height 14
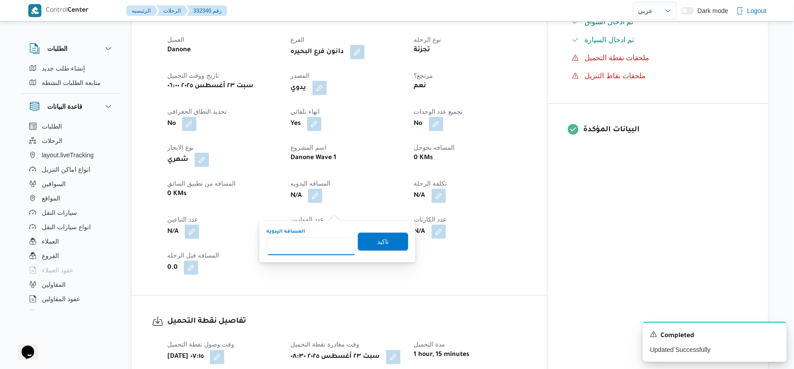
click at [312, 239] on input "المسافه اليدويه" at bounding box center [310, 246] width 89 height 18
type input "108"
click at [377, 236] on span "تاكيد" at bounding box center [383, 241] width 12 height 11
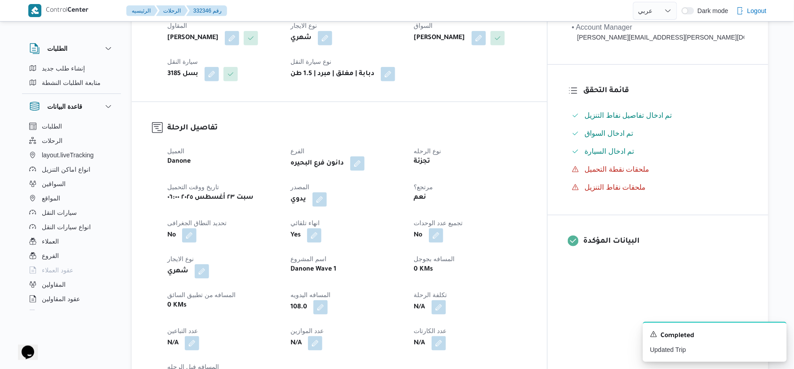
scroll to position [50, 0]
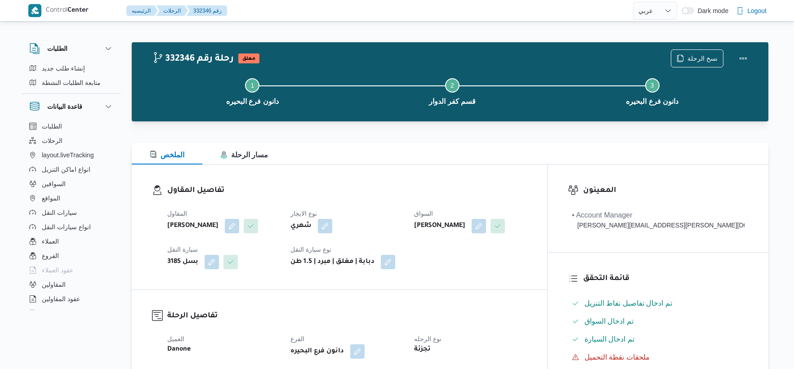
select select "ar"
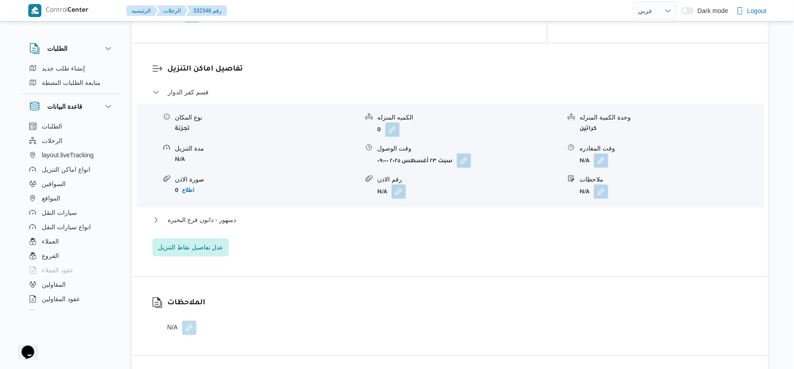
scroll to position [723, 0]
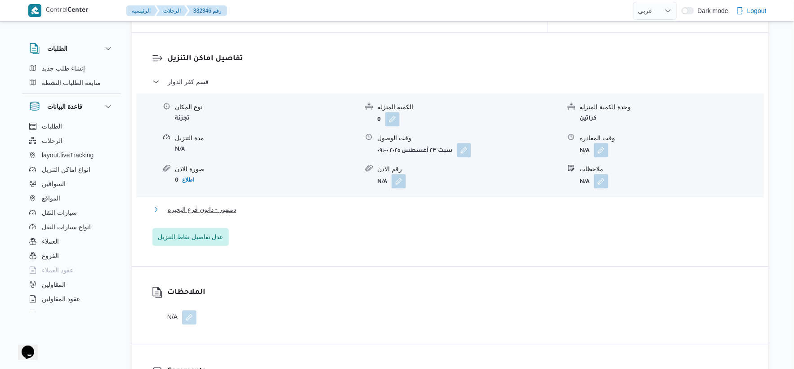
click at [253, 215] on button "دمنهور - دانون فرع البحيره" at bounding box center [449, 209] width 595 height 11
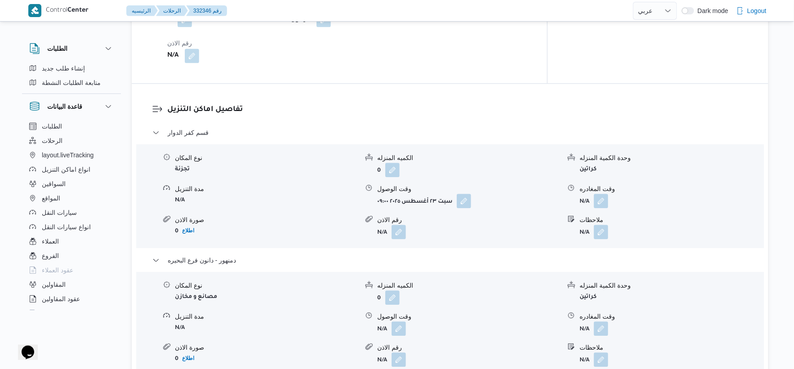
scroll to position [673, 0]
click at [473, 208] on form "سبت ٢٣ أغسطس ٢٠٢٥ ٠٩:٠٠" at bounding box center [468, 200] width 183 height 14
click at [463, 207] on button "button" at bounding box center [464, 200] width 14 height 14
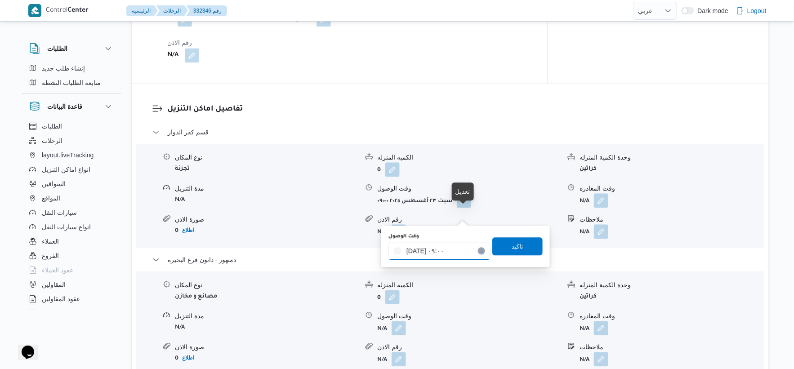
click at [454, 244] on div "[DATE] ٠٩:٠٠" at bounding box center [439, 251] width 102 height 18
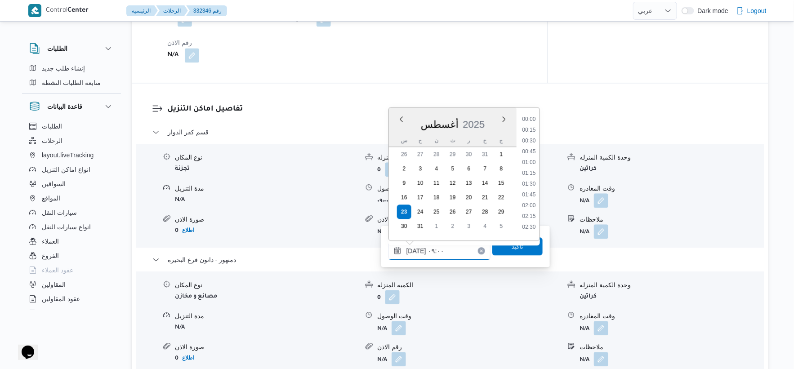
scroll to position [327, 0]
drag, startPoint x: 535, startPoint y: 187, endPoint x: 520, endPoint y: 237, distance: 52.0
click at [534, 187] on li "09:15" at bounding box center [528, 190] width 21 height 9
type input "[DATE] ٠٩:١٥"
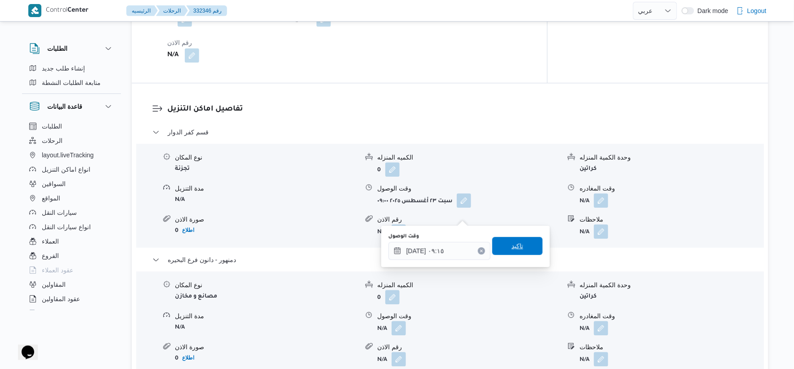
click at [519, 244] on span "تاكيد" at bounding box center [517, 246] width 50 height 18
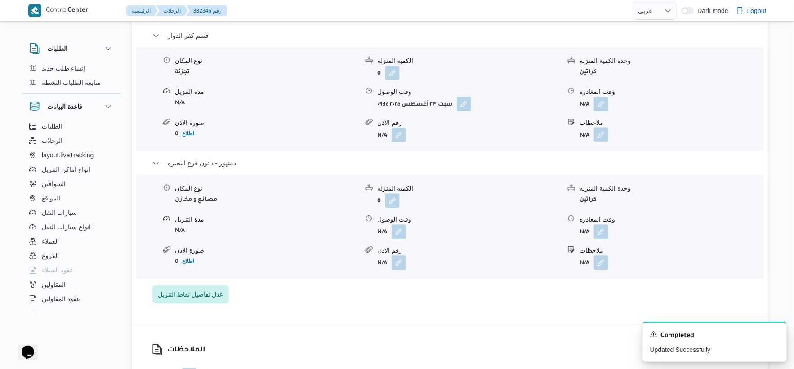
scroll to position [773, 0]
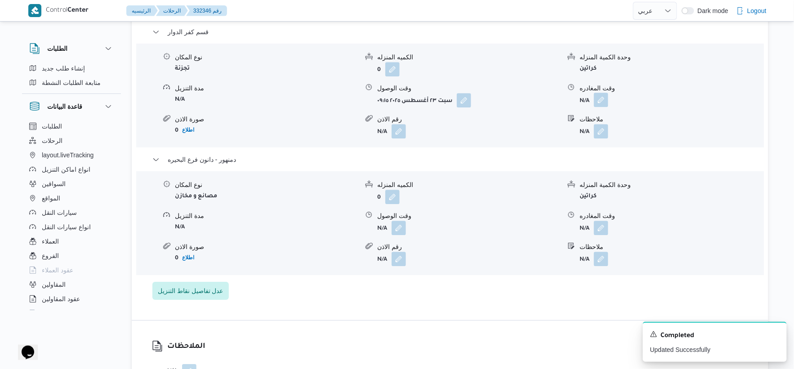
click at [601, 107] on button "button" at bounding box center [601, 100] width 14 height 14
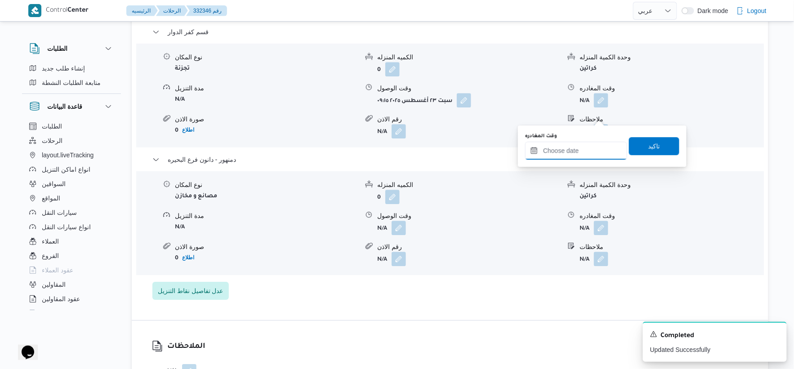
click at [563, 154] on input "وقت المغادره" at bounding box center [576, 151] width 102 height 18
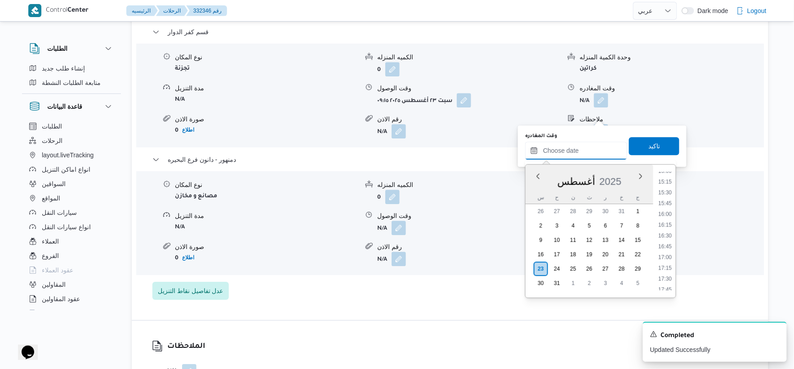
scroll to position [630, 0]
click at [667, 194] on li "15:00" at bounding box center [665, 192] width 21 height 9
type input "٢٣/٠٨/٢٠٢٥ ١٥:٠٠"
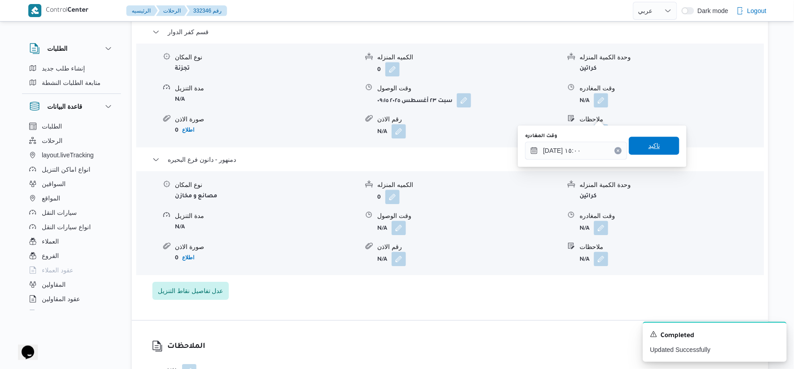
click at [661, 143] on span "تاكيد" at bounding box center [654, 146] width 50 height 18
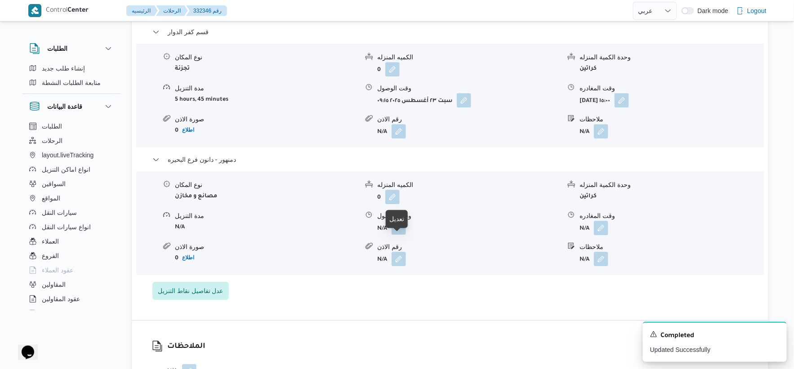
click at [397, 235] on button "button" at bounding box center [398, 227] width 14 height 14
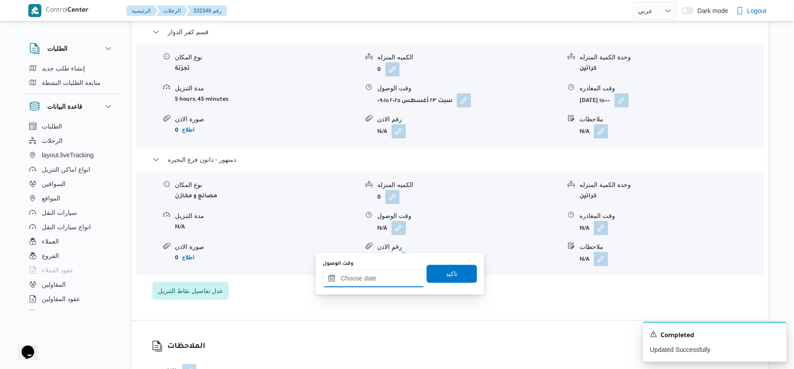
click at [385, 271] on input "وقت الوصول" at bounding box center [374, 278] width 102 height 18
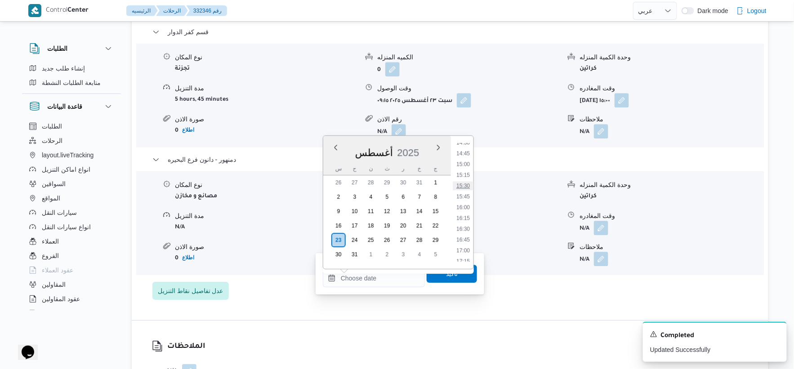
click at [465, 182] on li "15:30" at bounding box center [462, 185] width 21 height 9
type input "٢٣/٠٨/٢٠٢٥ ١٥:٣٠"
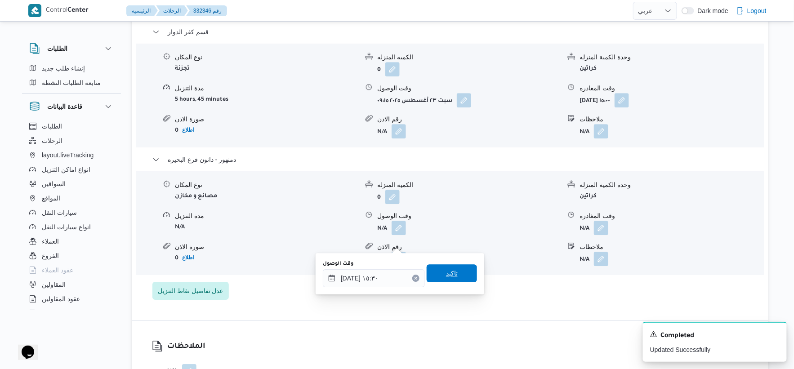
click at [448, 270] on span "تاكيد" at bounding box center [452, 273] width 12 height 11
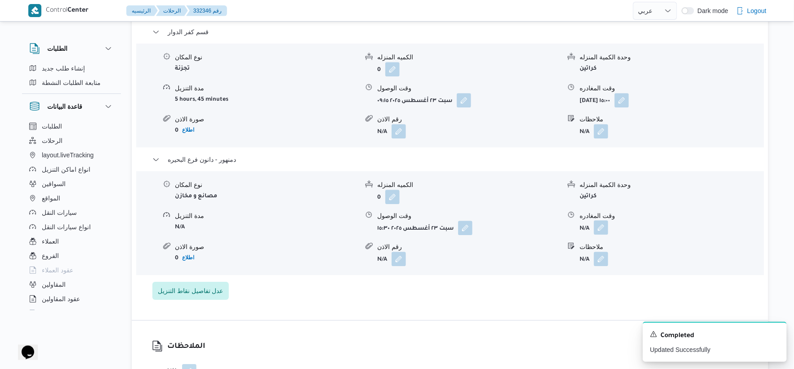
click at [597, 235] on button "button" at bounding box center [601, 227] width 14 height 14
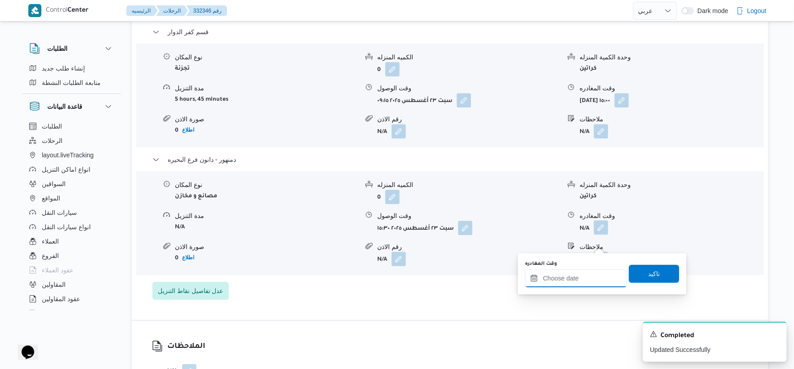
click at [586, 279] on input "وقت المغادره" at bounding box center [576, 278] width 102 height 18
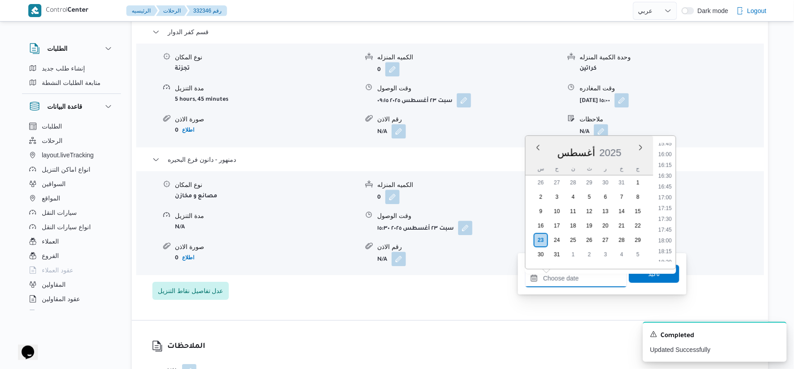
scroll to position [680, 0]
click at [667, 146] on li "15:45" at bounding box center [665, 146] width 21 height 9
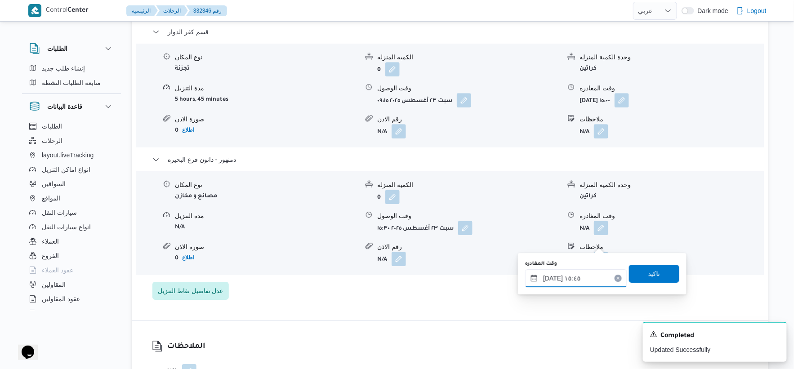
click at [550, 278] on input "٢٣/٠٨/٢٠٢٥ ١٥:٤٥" at bounding box center [576, 278] width 102 height 18
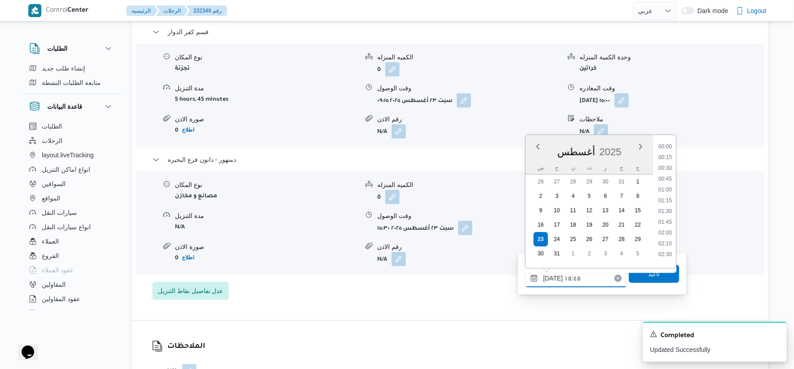
click at [550, 278] on input "٢٣/٠٨/٢٠٢٥ ١٥:٤٥" at bounding box center [576, 278] width 102 height 18
type input "٢٣/٠٨/٢٠٢٥ ١٥:٣٧"
click at [643, 279] on span "تاكيد" at bounding box center [654, 273] width 50 height 18
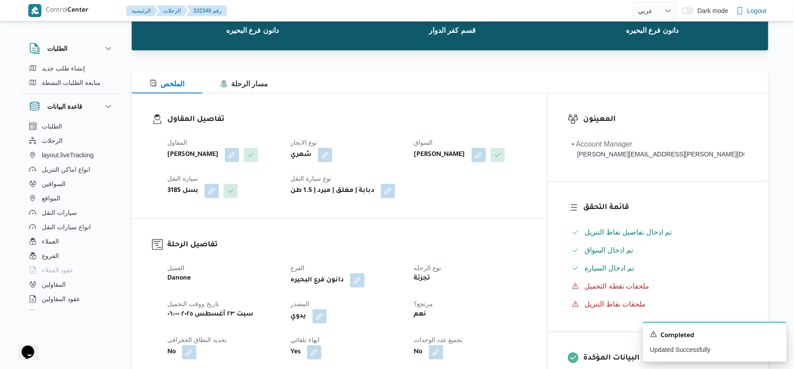
scroll to position [0, 0]
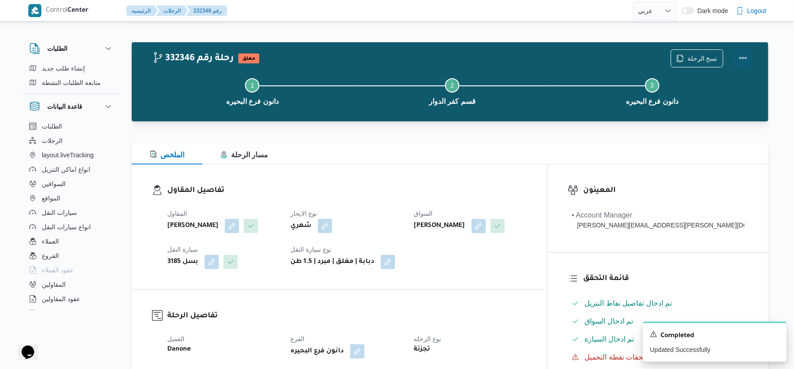
click at [742, 56] on button "Actions" at bounding box center [743, 58] width 18 height 18
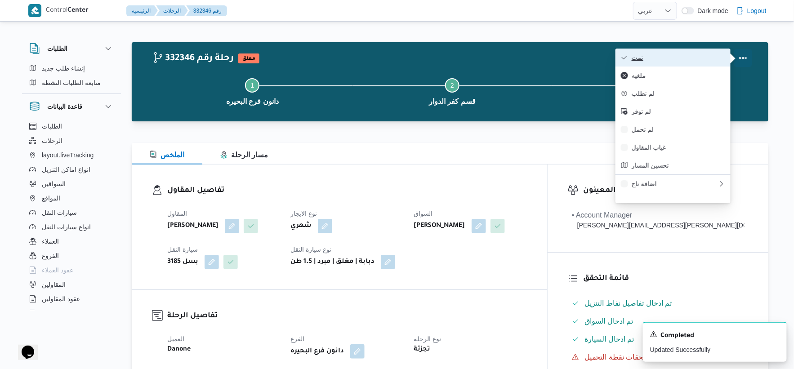
click at [670, 61] on span "تمت" at bounding box center [677, 57] width 93 height 7
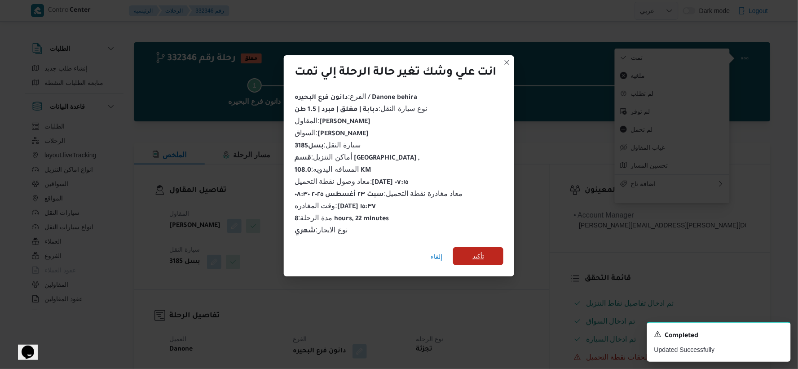
click at [481, 253] on span "تأكيد" at bounding box center [479, 256] width 12 height 11
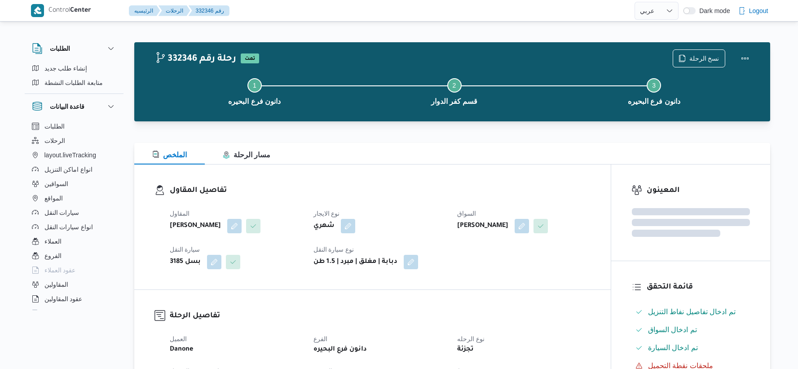
select select "ar"
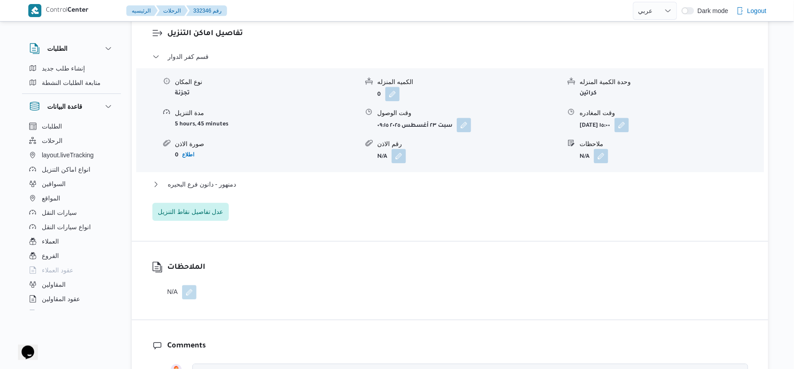
scroll to position [749, 0]
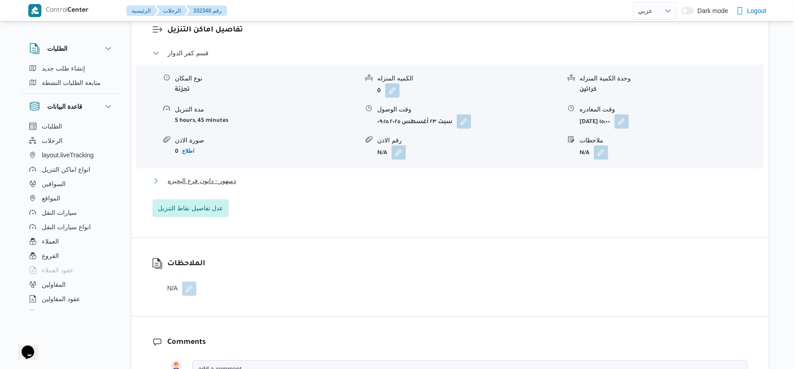
click at [227, 186] on span "دمنهور - دانون فرع البحيره" at bounding box center [202, 180] width 68 height 11
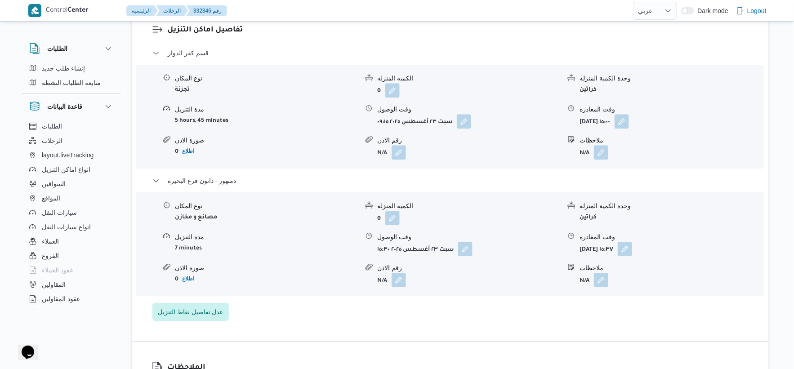
select select "ar"
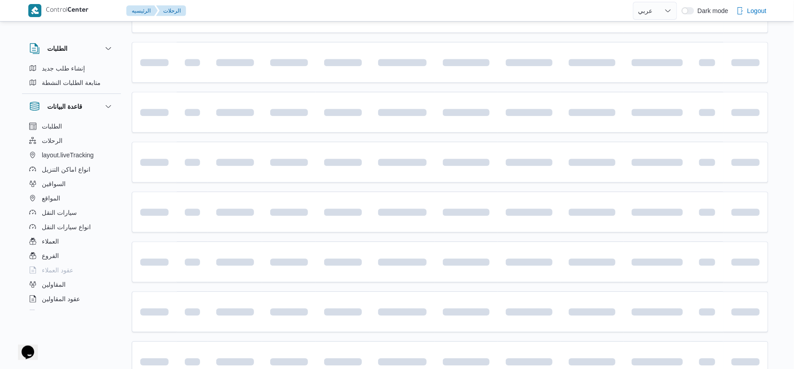
scroll to position [50, 0]
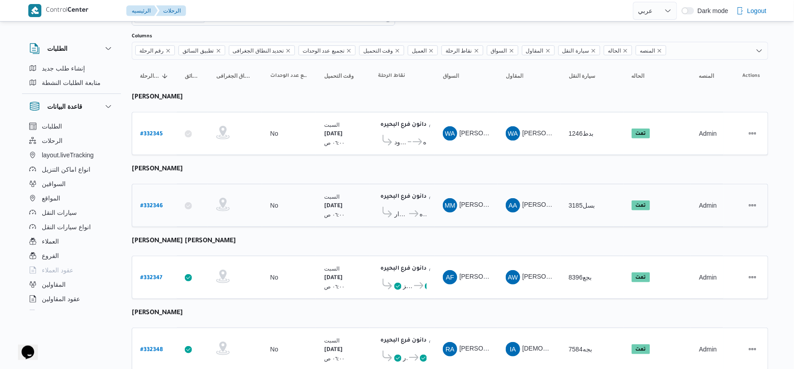
click at [157, 204] on b "# 332346" at bounding box center [151, 206] width 22 height 6
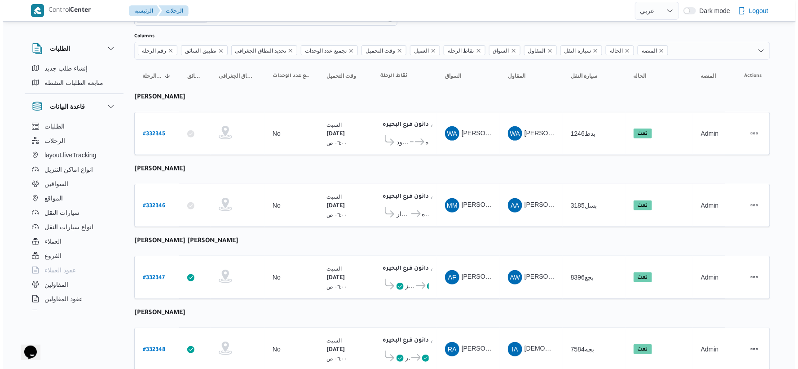
scroll to position [24, 0]
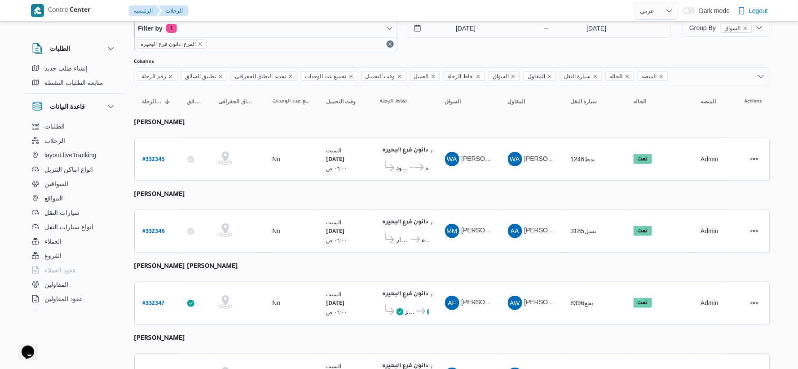
select select "ar"
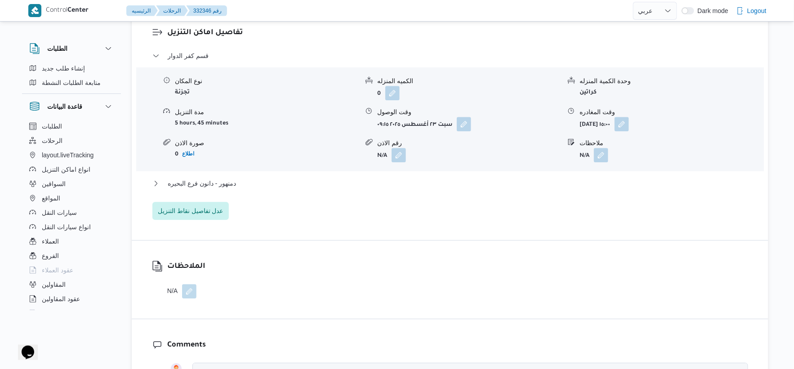
scroll to position [798, 0]
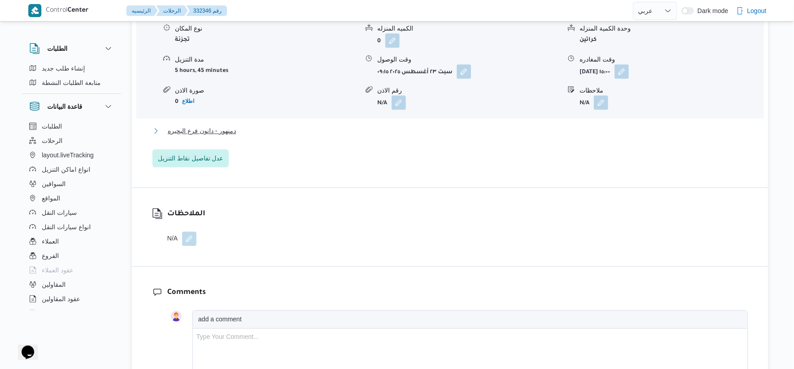
click at [236, 136] on button "دمنهور - دانون فرع البحيره" at bounding box center [449, 130] width 595 height 11
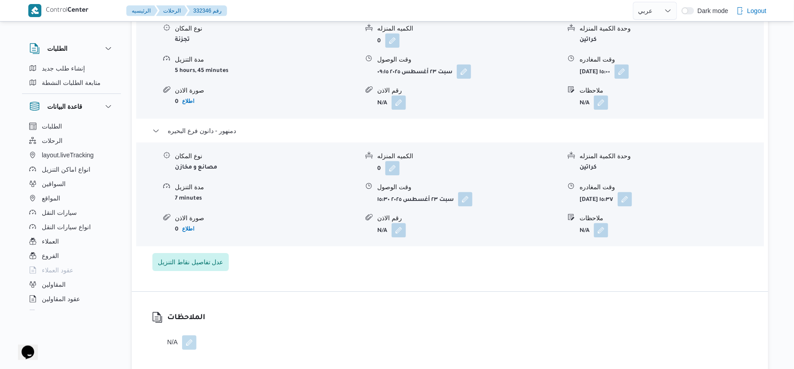
select select "ar"
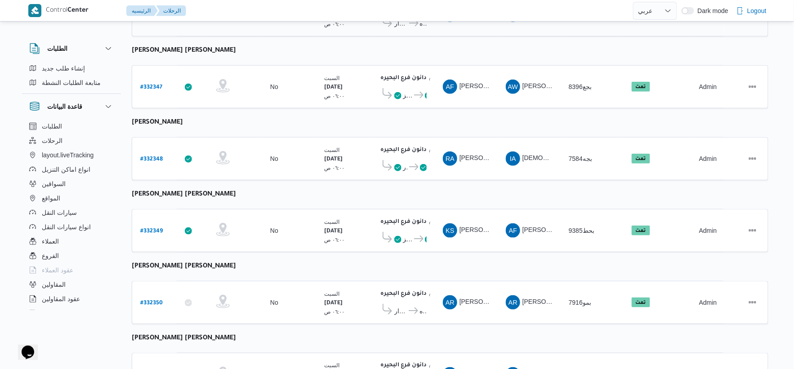
scroll to position [222, 0]
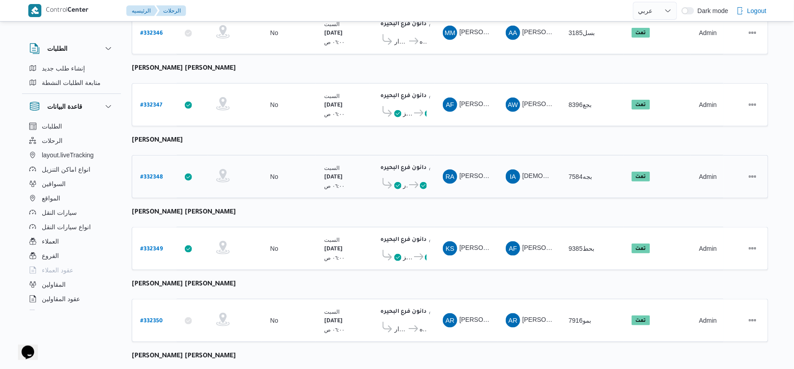
click at [151, 175] on b "# 332348" at bounding box center [151, 177] width 22 height 6
select select "ar"
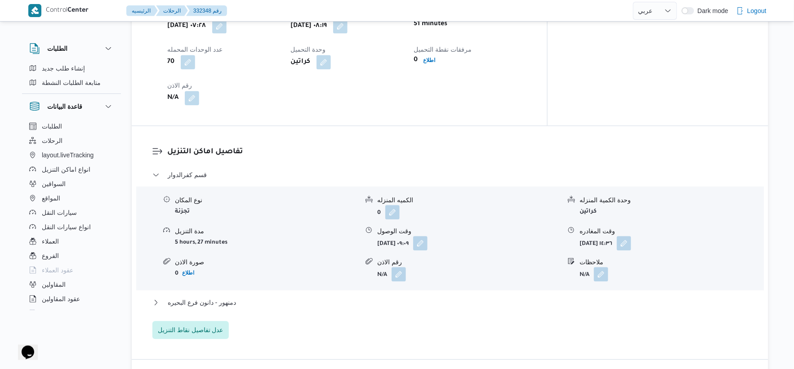
scroll to position [649, 0]
click at [262, 297] on button "دمنهور - دانون فرع البحيره" at bounding box center [449, 302] width 595 height 11
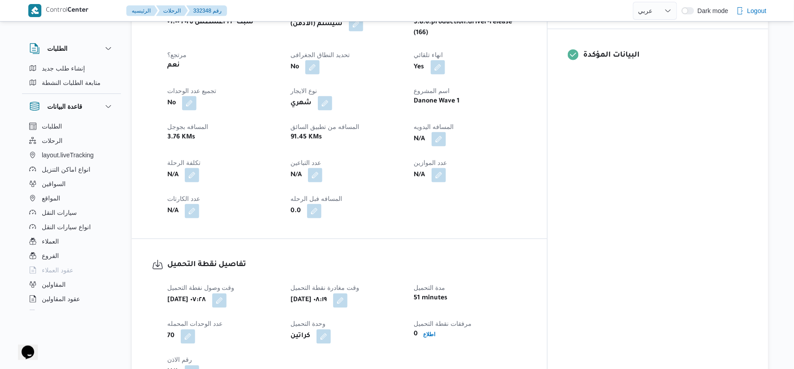
scroll to position [349, 0]
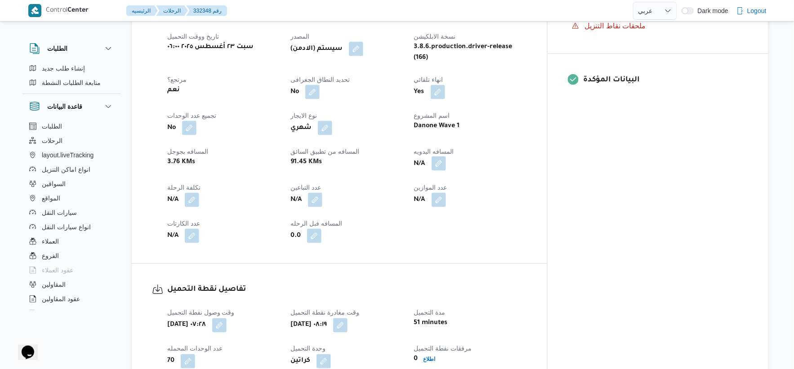
click at [446, 156] on button "button" at bounding box center [438, 163] width 14 height 14
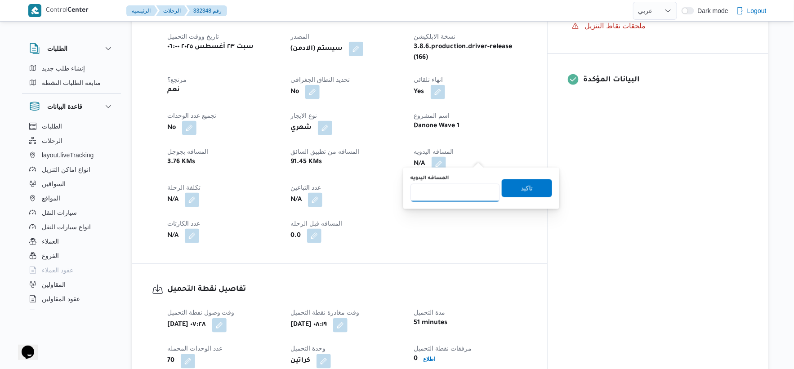
click at [452, 192] on input "المسافه اليدويه" at bounding box center [454, 193] width 89 height 18
type input "116"
click at [527, 185] on span "تاكيد" at bounding box center [527, 187] width 12 height 11
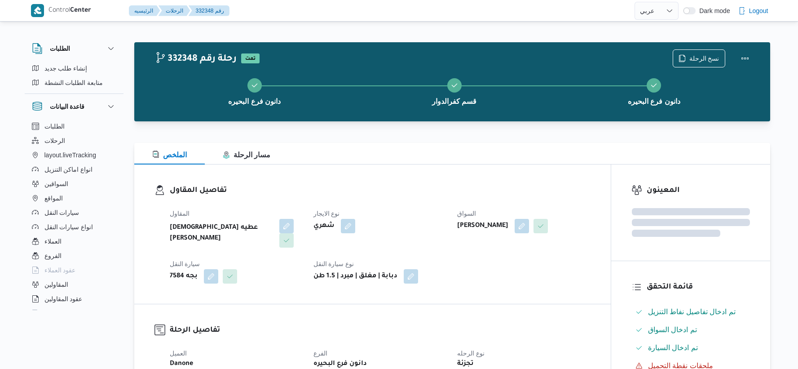
select select "ar"
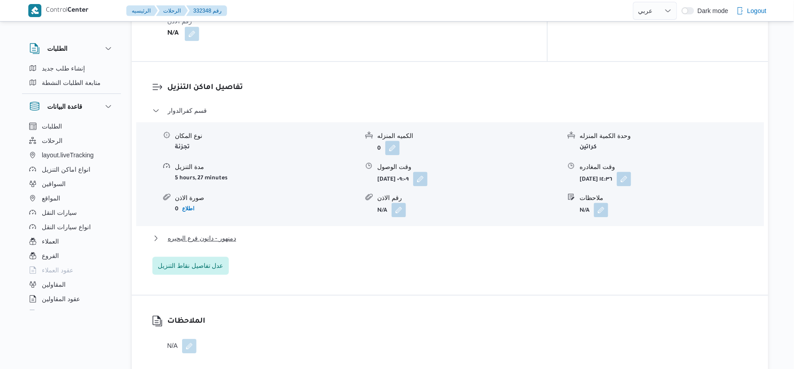
scroll to position [723, 0]
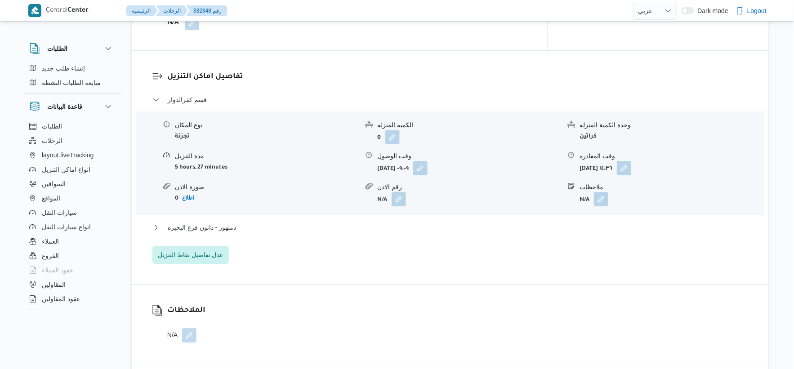
click at [253, 226] on div "دمنهور - دانون فرع البحيره" at bounding box center [449, 230] width 595 height 17
click at [257, 223] on button "دمنهور - دانون فرع البحيره" at bounding box center [449, 227] width 595 height 11
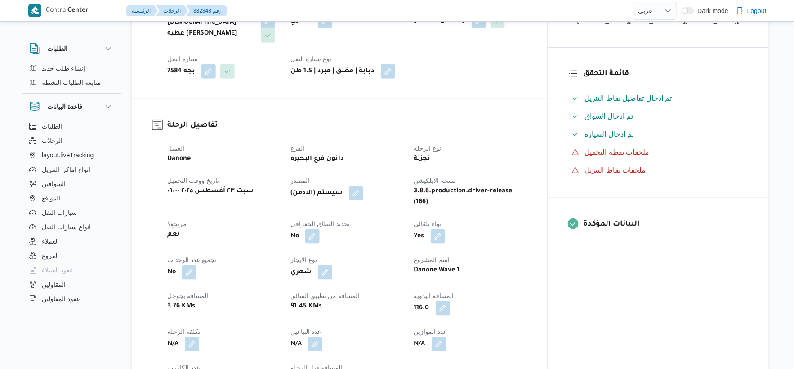
scroll to position [349, 0]
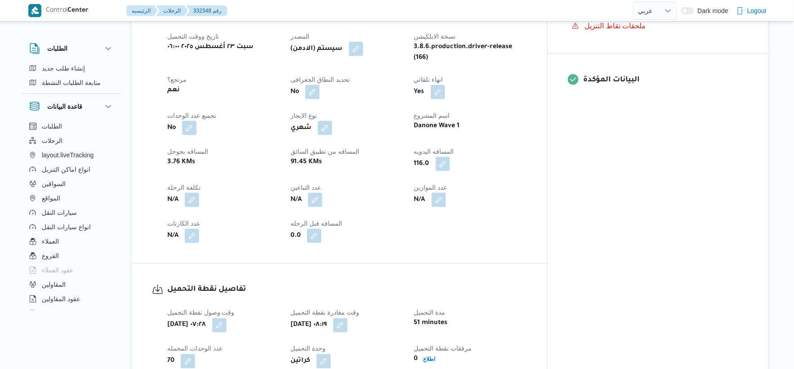
select select "ar"
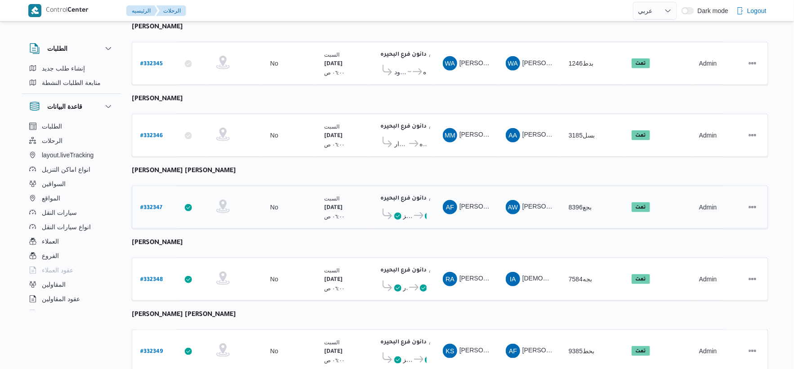
scroll to position [123, 0]
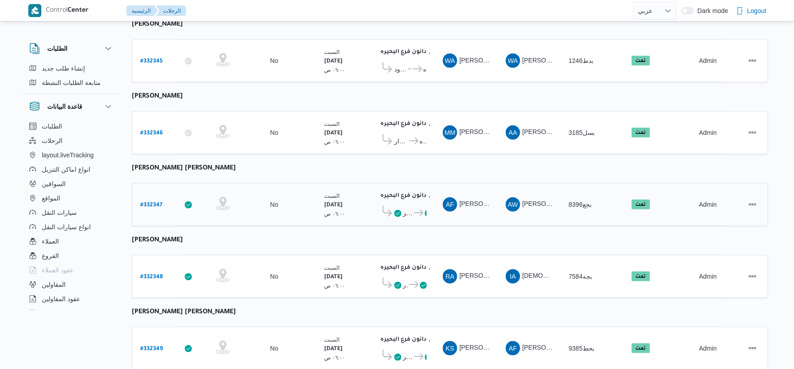
click at [151, 202] on b "# 332347" at bounding box center [151, 205] width 22 height 6
select select "ar"
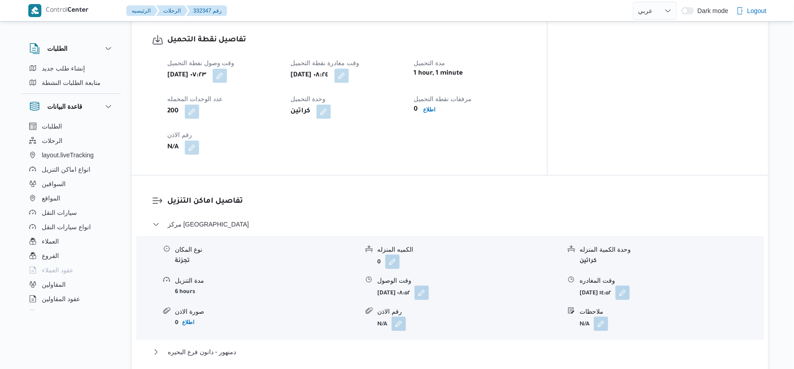
scroll to position [622, 0]
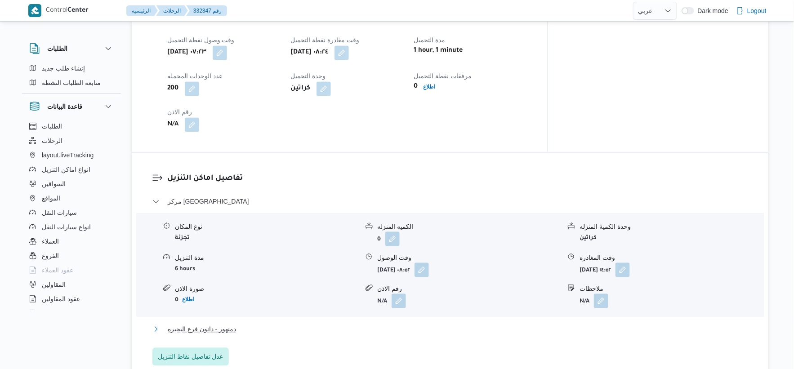
click at [247, 324] on button "دمنهور - دانون فرع البحيره" at bounding box center [449, 329] width 595 height 11
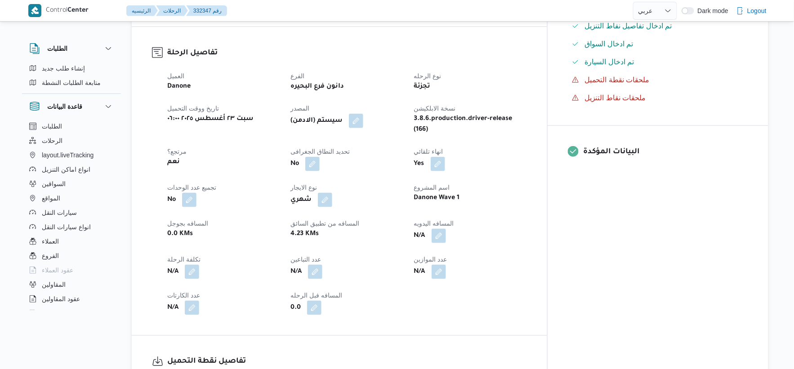
scroll to position [272, 0]
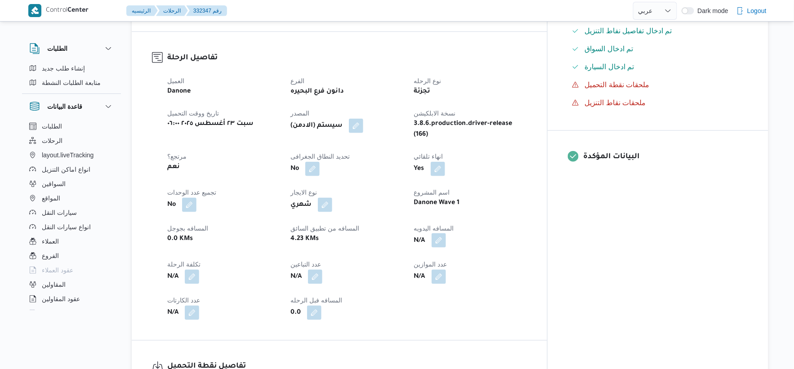
click at [446, 233] on button "button" at bounding box center [438, 240] width 14 height 14
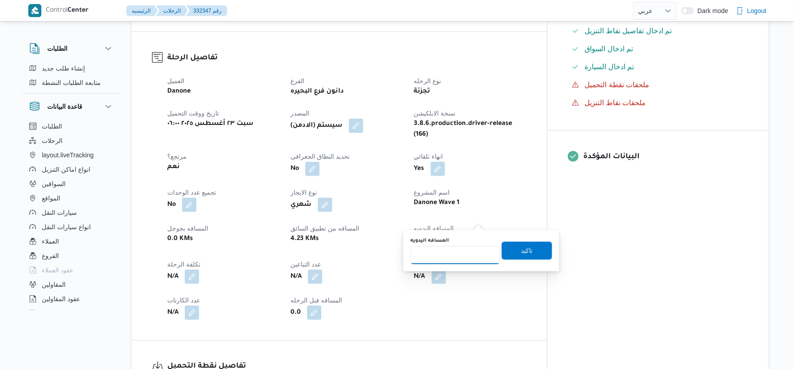
click at [459, 249] on input "المسافه اليدويه" at bounding box center [454, 255] width 89 height 18
type input "34"
click at [529, 250] on span "تاكيد" at bounding box center [526, 250] width 50 height 18
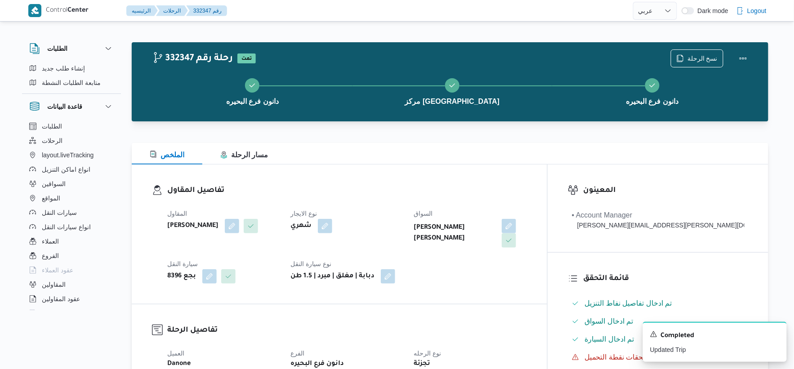
scroll to position [299, 0]
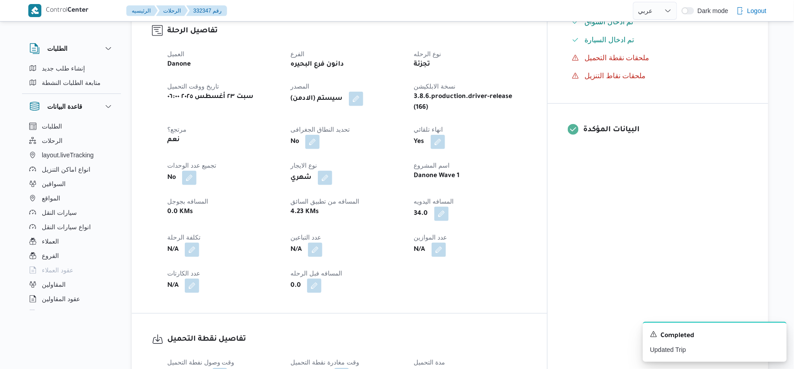
select select "ar"
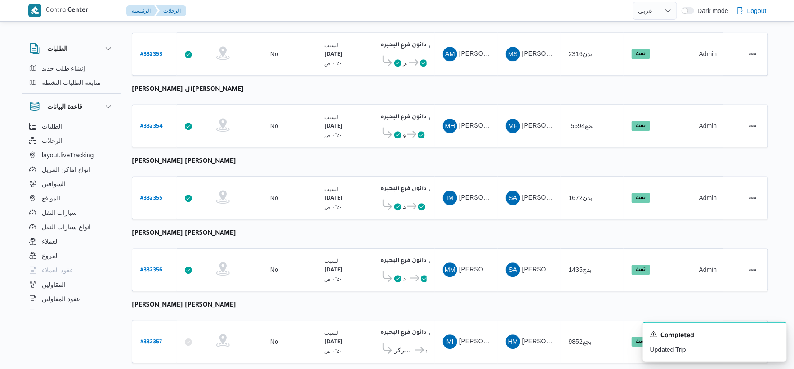
scroll to position [722, 0]
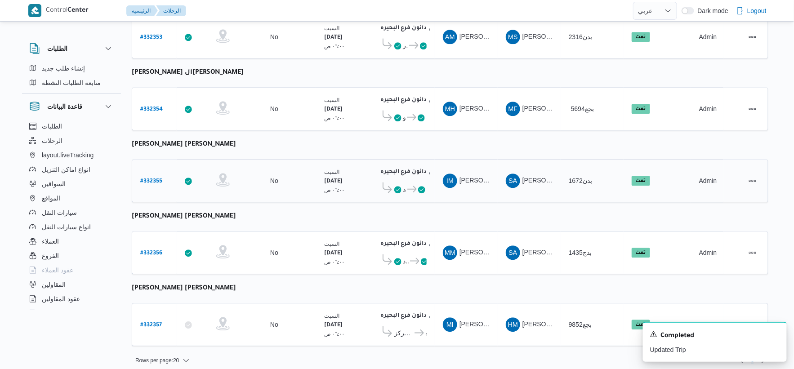
click at [152, 178] on b "# 332355" at bounding box center [151, 181] width 22 height 6
select select "ar"
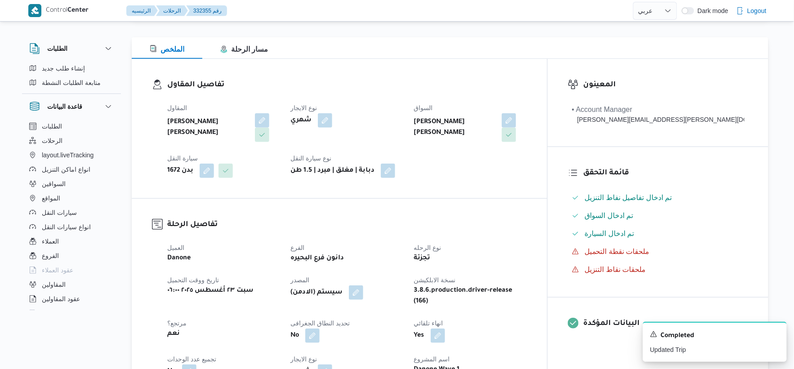
scroll to position [249, 0]
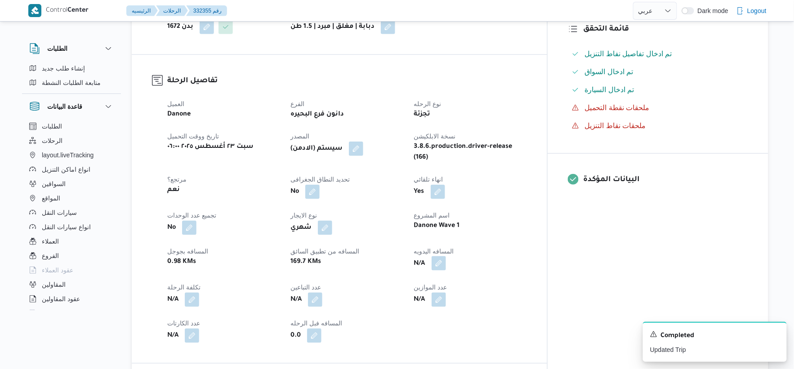
click at [446, 256] on button "button" at bounding box center [438, 263] width 14 height 14
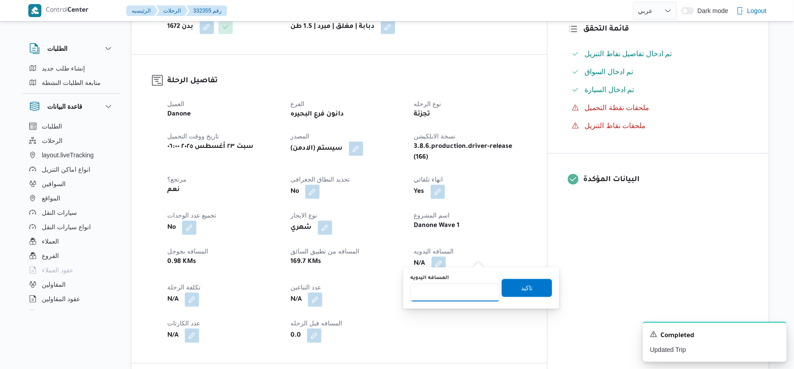
click at [459, 291] on input "المسافه اليدويه" at bounding box center [454, 293] width 89 height 18
type input "171"
click at [536, 284] on span "تاكيد" at bounding box center [526, 288] width 50 height 18
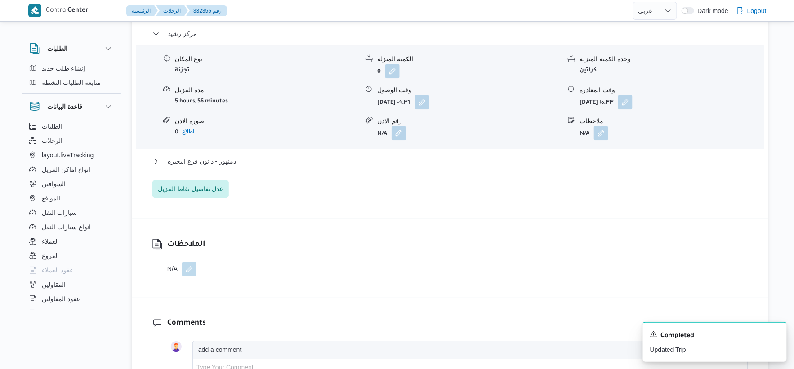
scroll to position [798, 0]
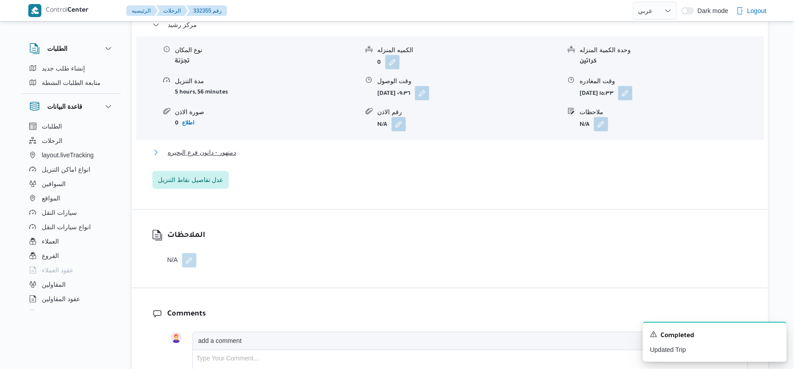
click at [230, 150] on span "دمنهور - دانون فرع البحيره" at bounding box center [202, 152] width 68 height 11
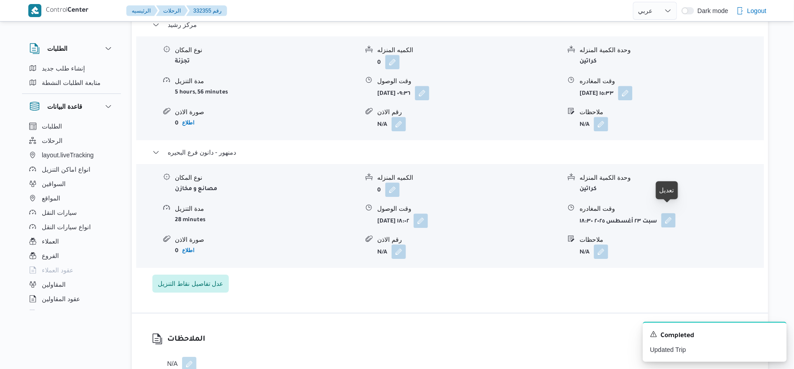
click at [668, 214] on button "button" at bounding box center [668, 220] width 14 height 14
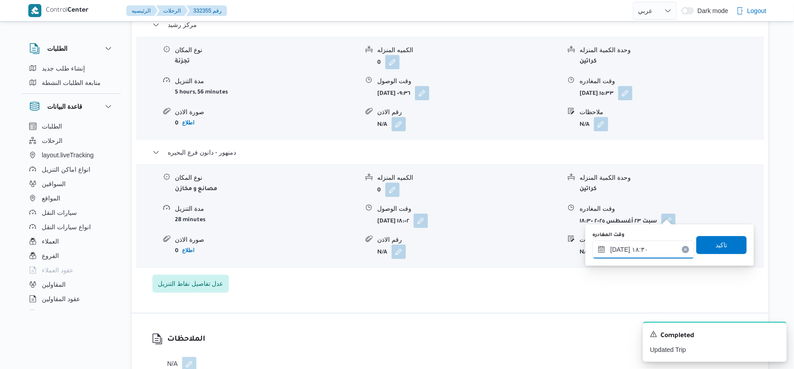
click at [619, 248] on input "[DATE] ١٨:٣٠" at bounding box center [643, 249] width 102 height 18
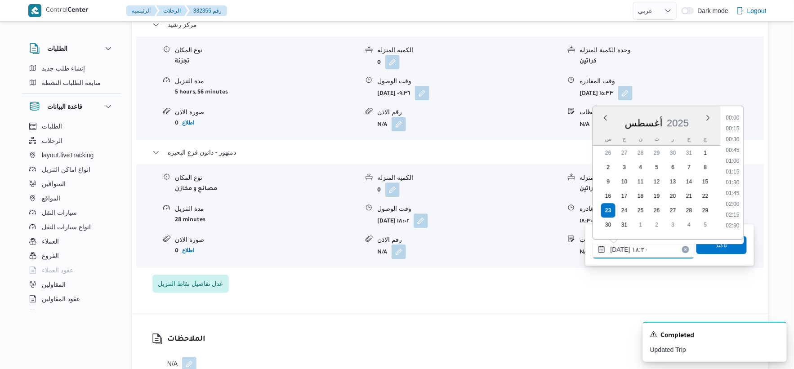
scroll to position [737, 0]
type input "[DATE] ١٨:١٠"
click at [726, 252] on span "تاكيد" at bounding box center [721, 244] width 50 height 18
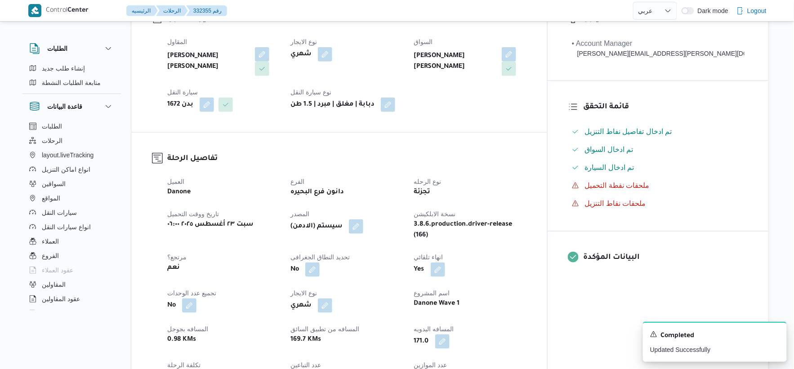
scroll to position [349, 0]
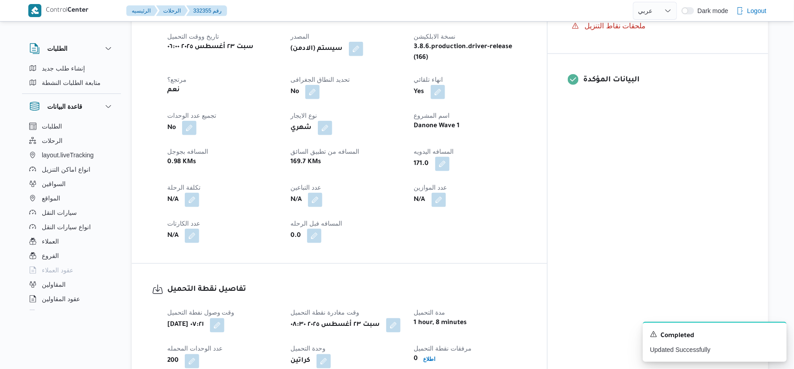
select select "ar"
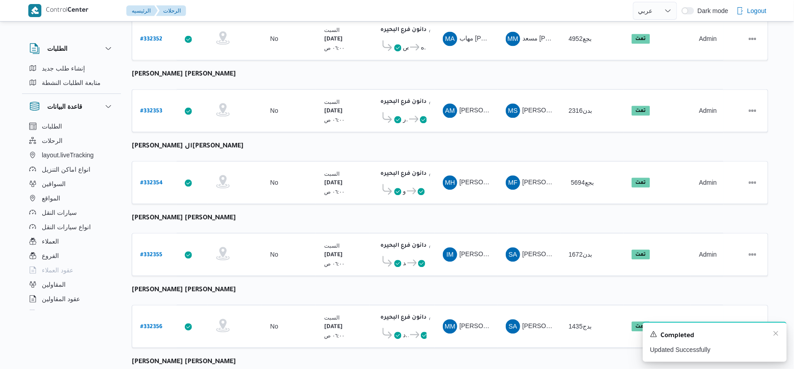
scroll to position [722, 0]
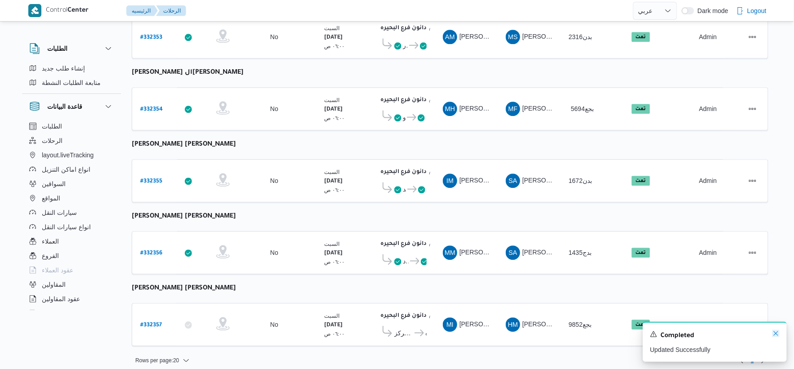
click at [774, 335] on icon "Dismiss toast" at bounding box center [775, 333] width 7 height 7
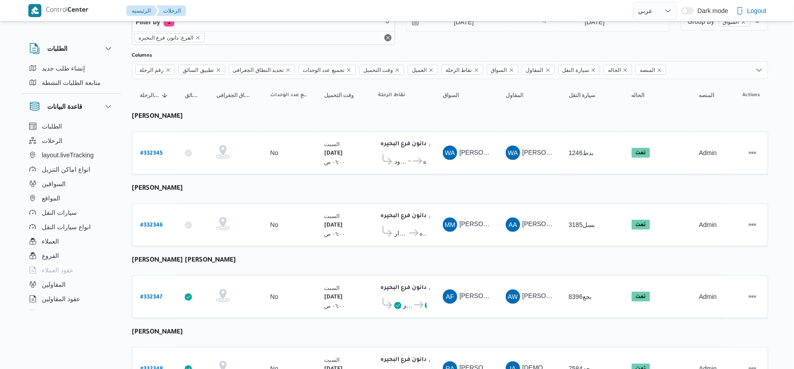
scroll to position [0, 0]
